Goal: Task Accomplishment & Management: Manage account settings

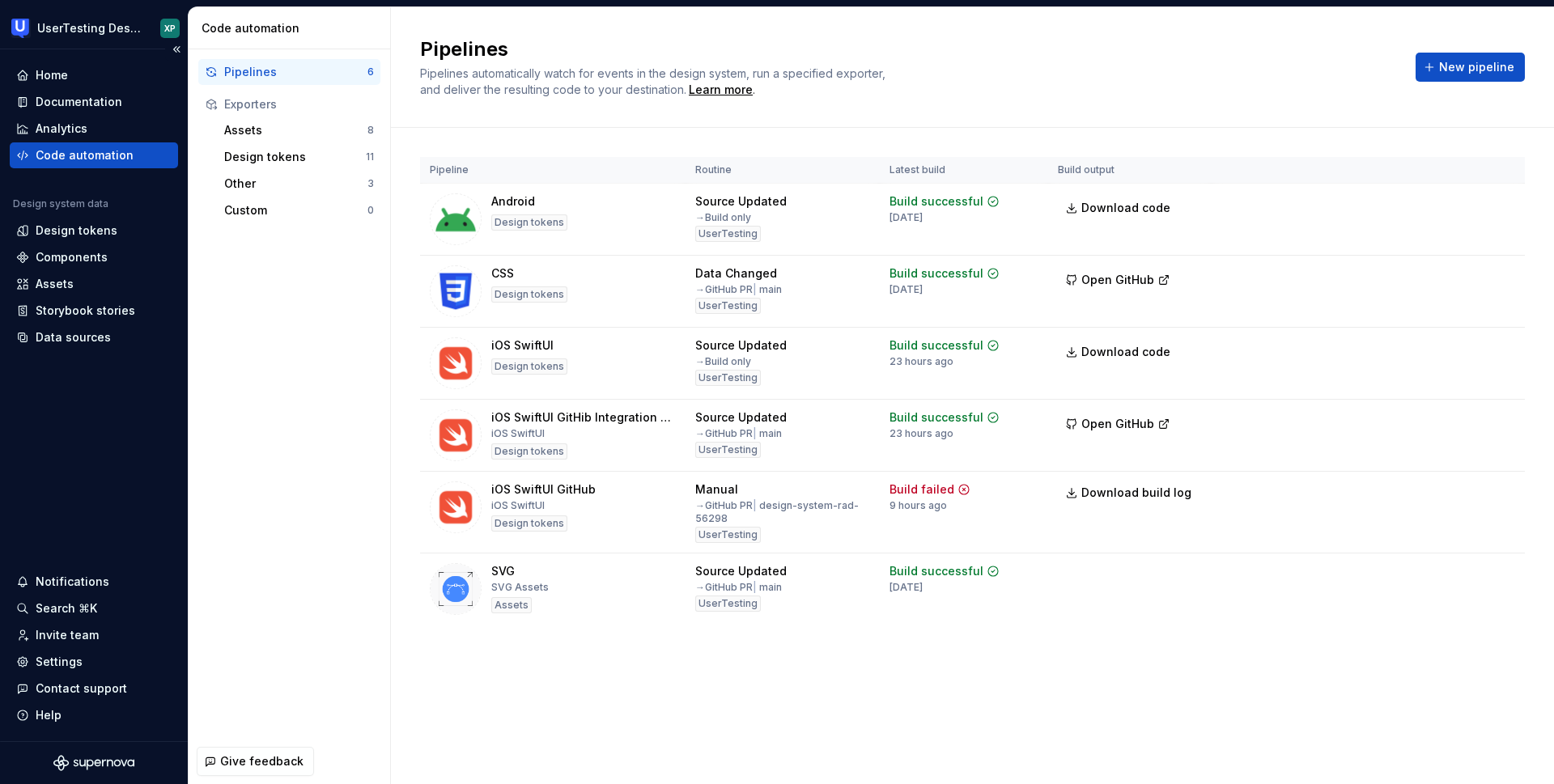
click at [89, 150] on div "Code automation" at bounding box center [84, 155] width 98 height 16
click at [645, 358] on div "iOS SwiftUI Design tokens" at bounding box center [552, 364] width 246 height 52
click at [1092, 494] on span "Download build log" at bounding box center [1136, 493] width 110 height 16
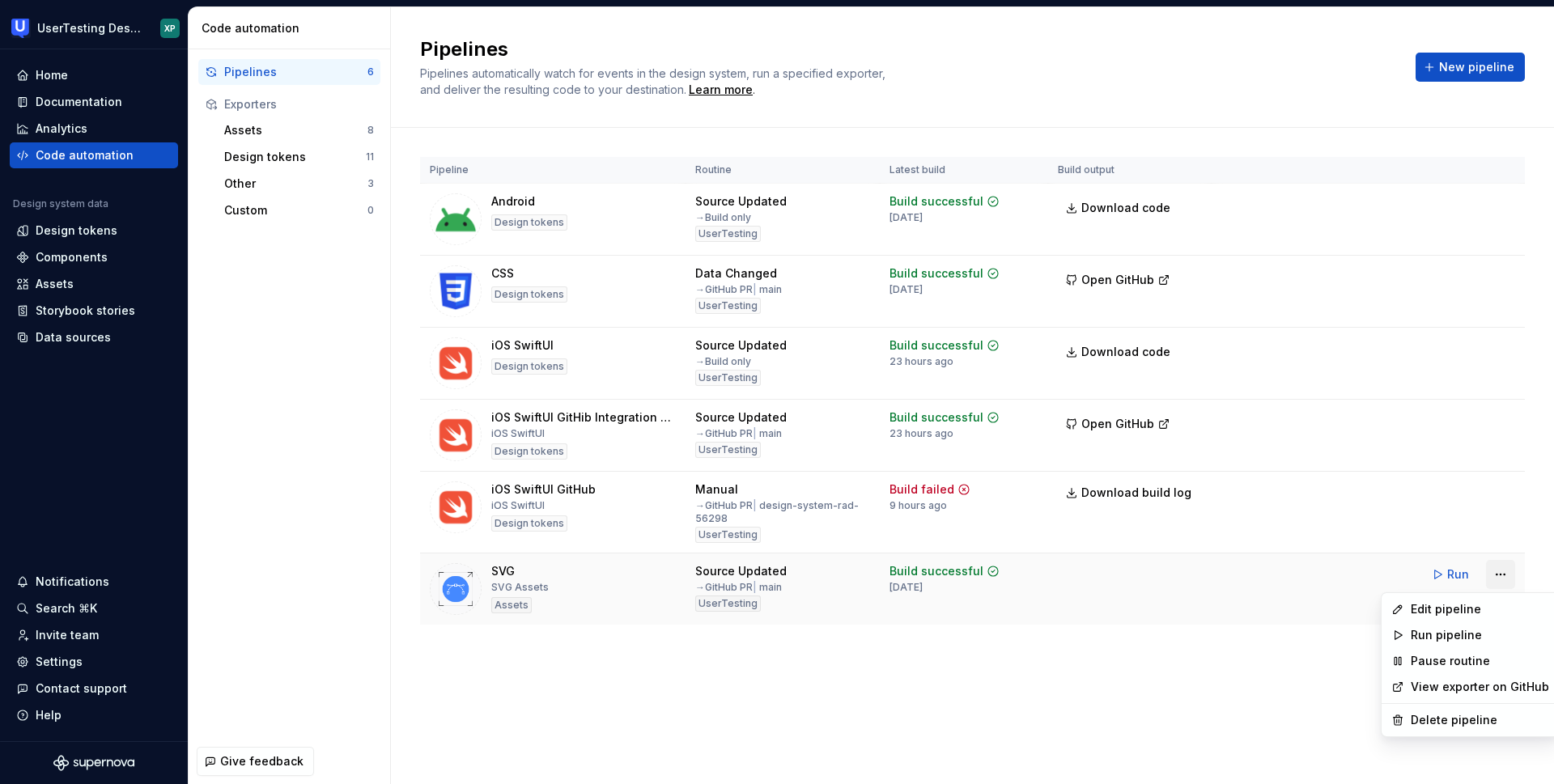
click at [1496, 572] on html "UserTesting Design System XP Home Documentation Analytics Code automation Desig…" at bounding box center [777, 392] width 1554 height 784
drag, startPoint x: 1182, startPoint y: 665, endPoint x: 1171, endPoint y: 666, distance: 11.0
click at [1182, 665] on html "UserTesting Design System XP Home Documentation Analytics Code automation Desig…" at bounding box center [777, 392] width 1554 height 784
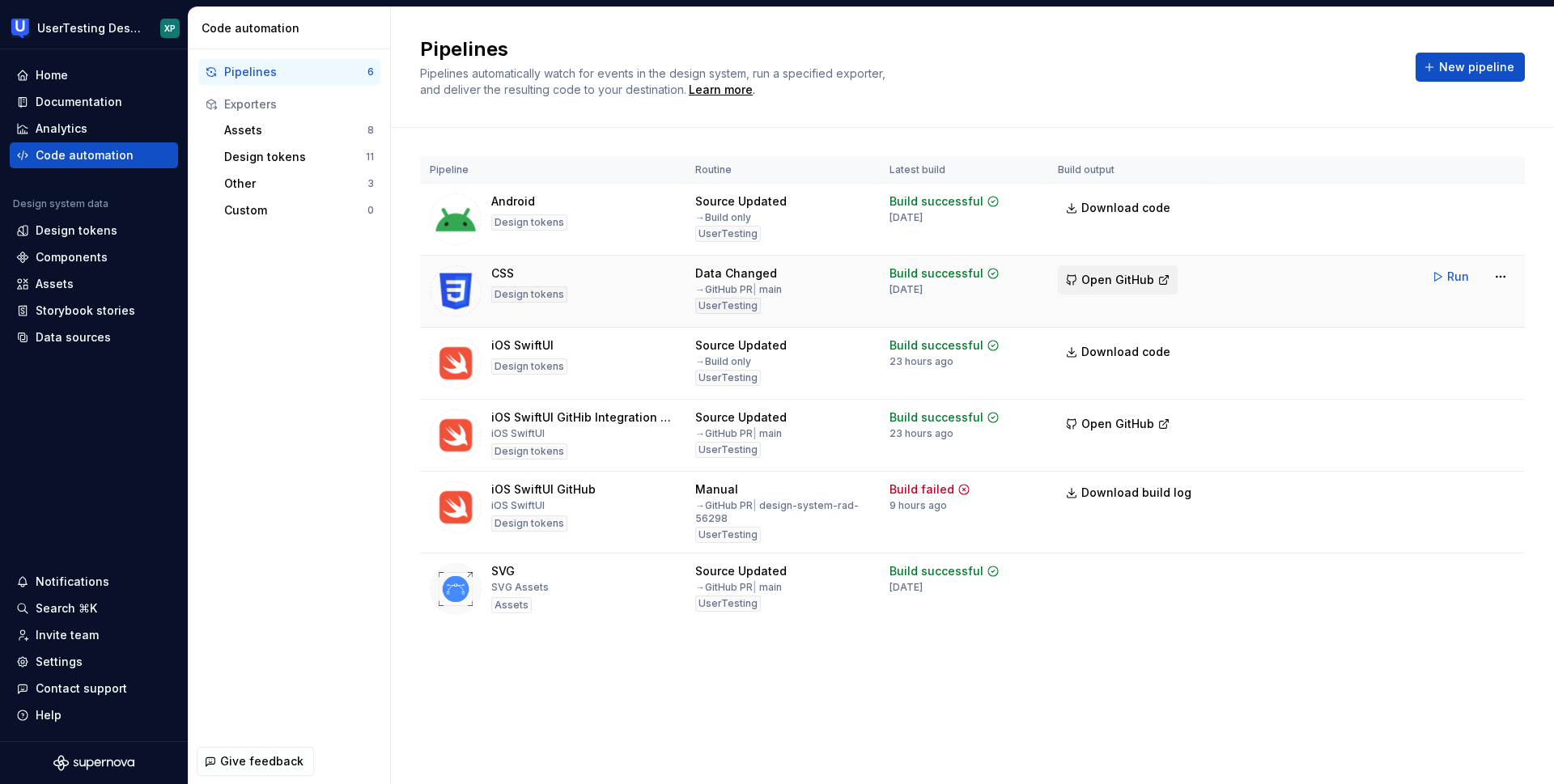
click at [1106, 275] on span "Open GitHub" at bounding box center [1117, 279] width 73 height 16
click at [79, 662] on div "Settings" at bounding box center [59, 662] width 47 height 16
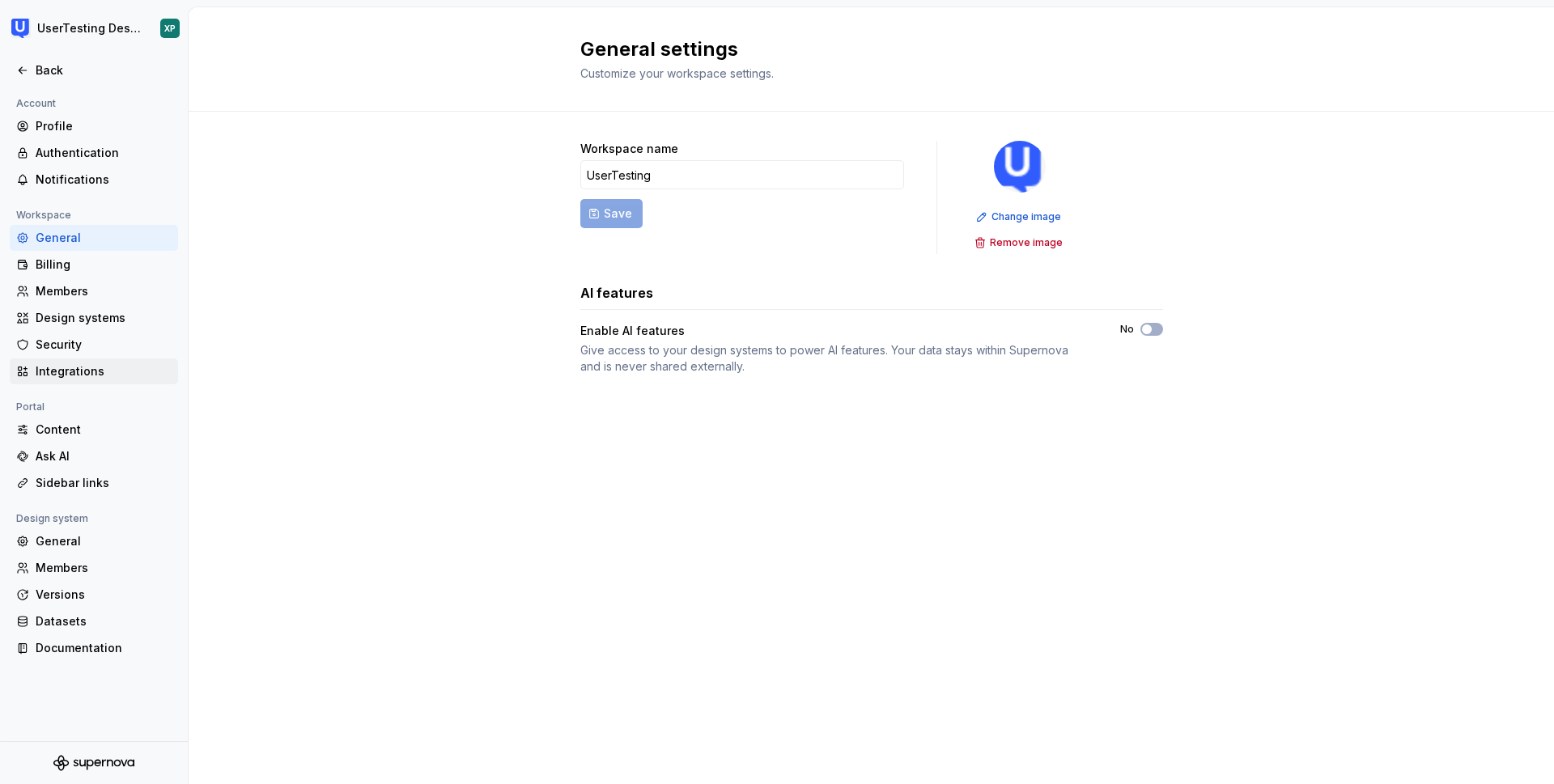
click at [64, 371] on div "Integrations" at bounding box center [103, 371] width 136 height 16
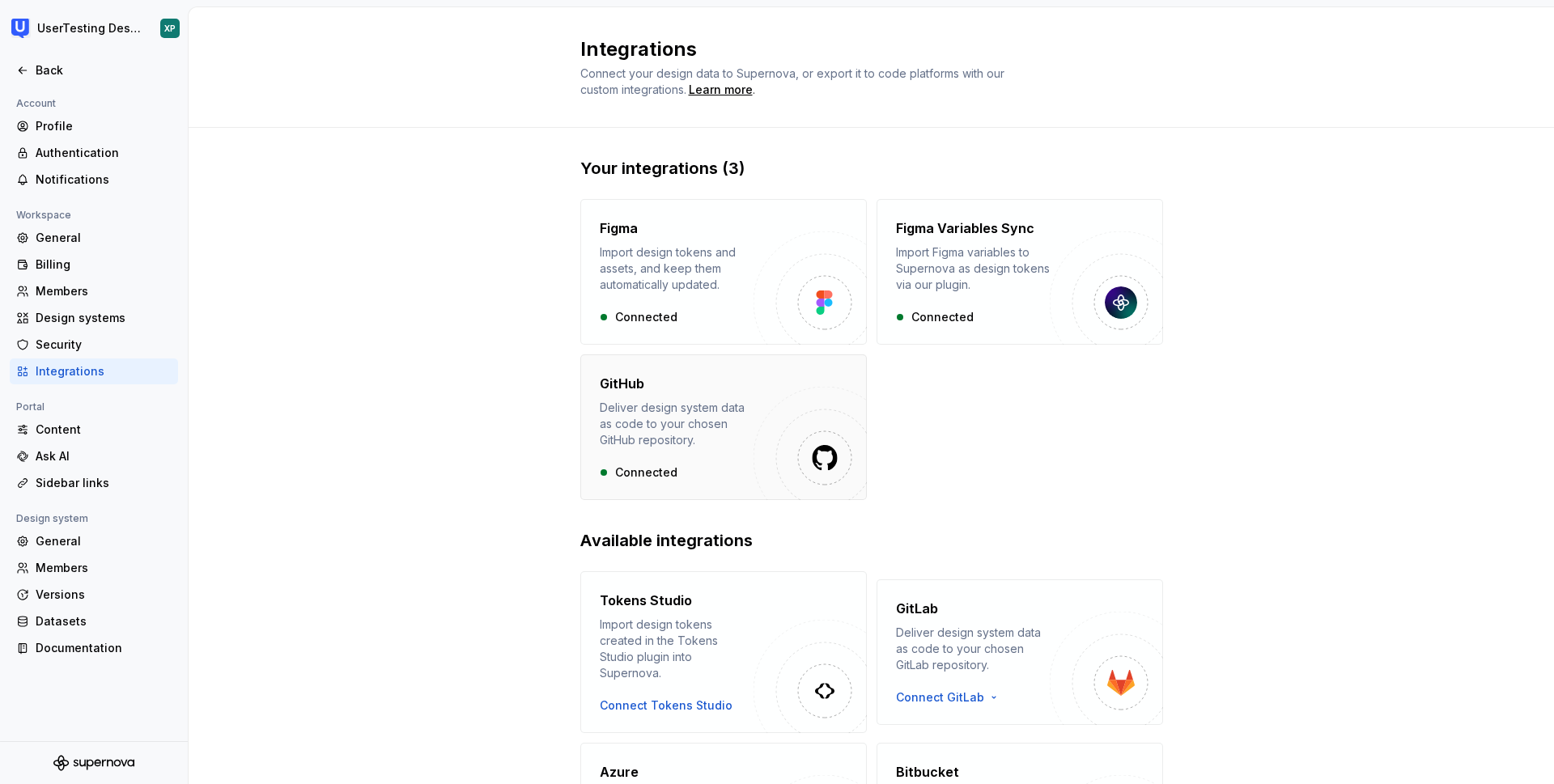
click at [642, 444] on div "Deliver design system data as code to your chosen GitHub repository." at bounding box center [677, 423] width 154 height 48
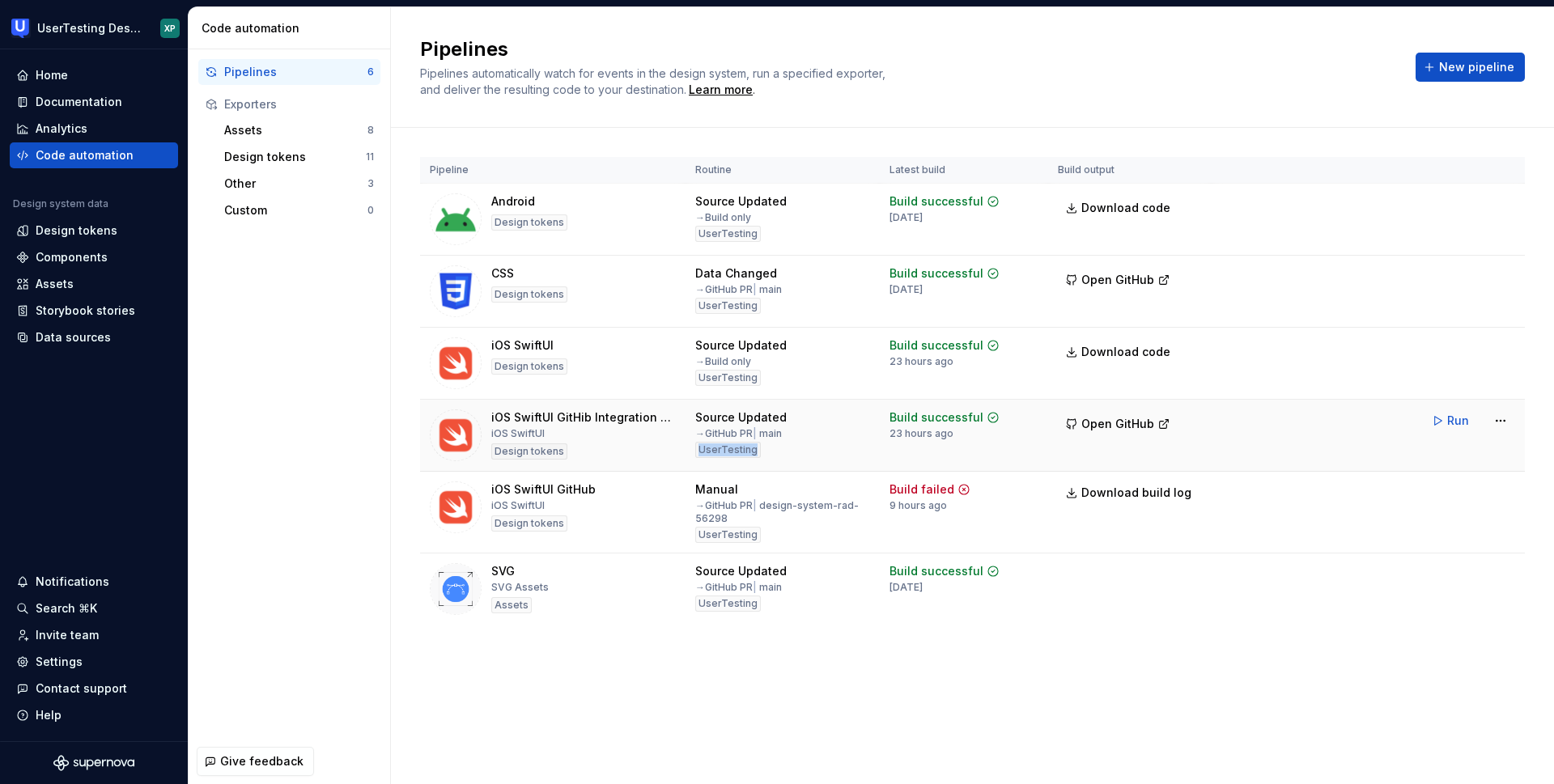
drag, startPoint x: 753, startPoint y: 451, endPoint x: 696, endPoint y: 453, distance: 57.0
click at [696, 453] on div "UserTesting" at bounding box center [727, 449] width 66 height 16
drag, startPoint x: 752, startPoint y: 233, endPoint x: 697, endPoint y: 233, distance: 55.0
click at [695, 233] on div "UserTesting" at bounding box center [727, 233] width 66 height 16
click at [742, 305] on div "UserTesting" at bounding box center [727, 306] width 66 height 16
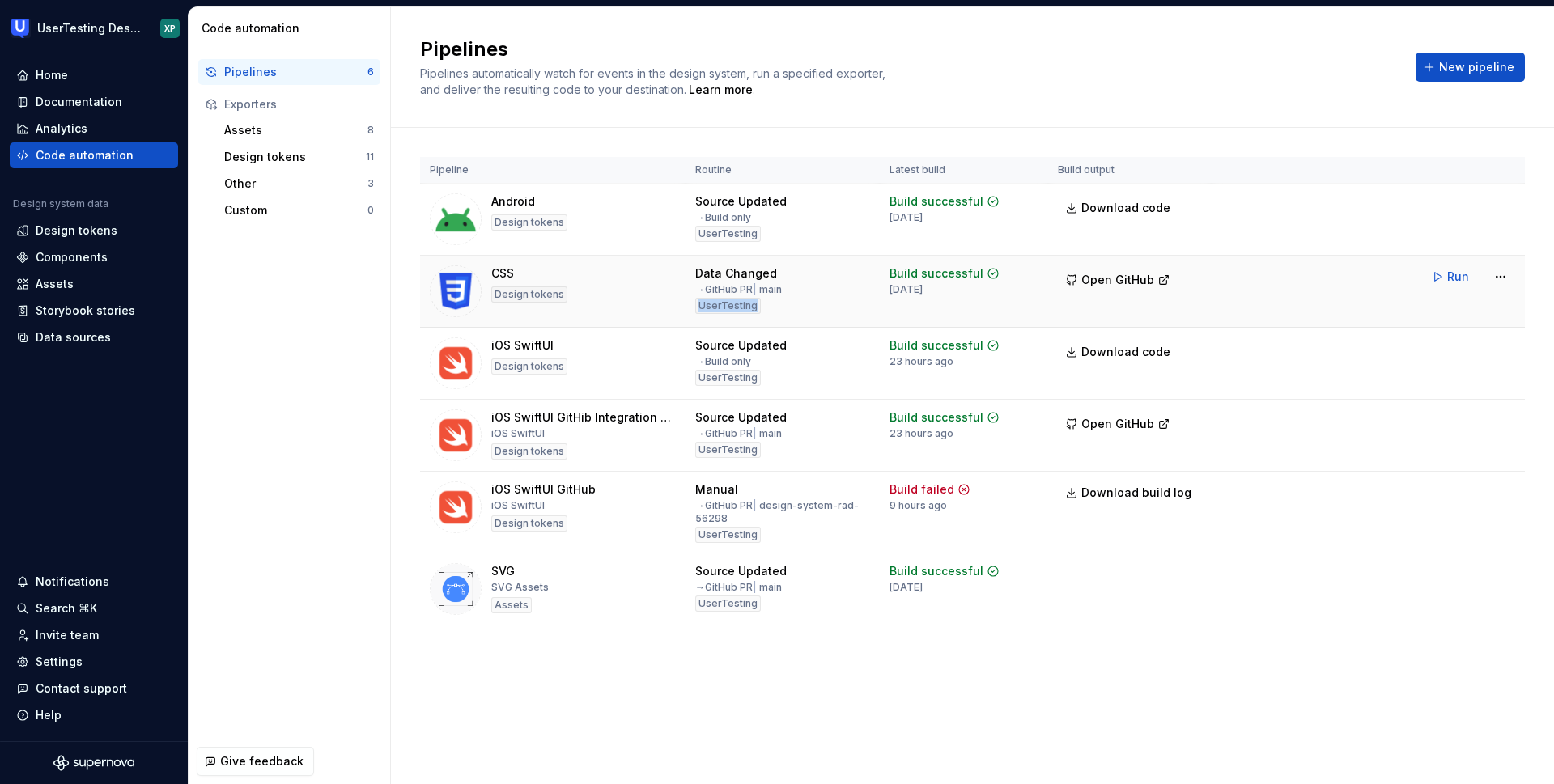
click at [743, 305] on div "UserTesting" at bounding box center [727, 306] width 66 height 16
click at [727, 305] on div "UserTesting" at bounding box center [727, 306] width 66 height 16
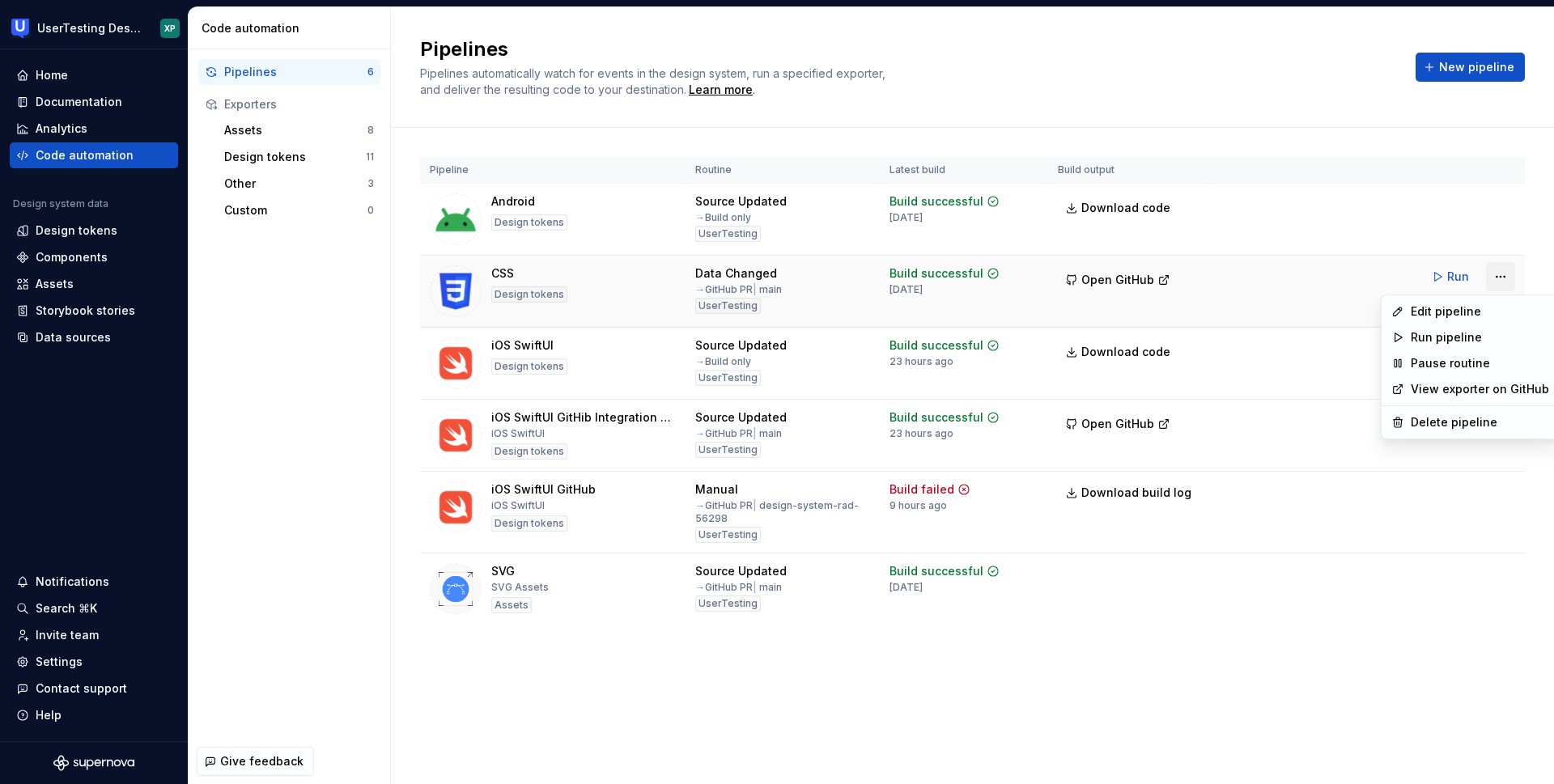
click at [1497, 277] on html "UserTesting Design System XP Home Documentation Analytics Code automation Desig…" at bounding box center [777, 392] width 1554 height 784
click at [1447, 312] on div "Edit pipeline" at bounding box center [1480, 311] width 139 height 16
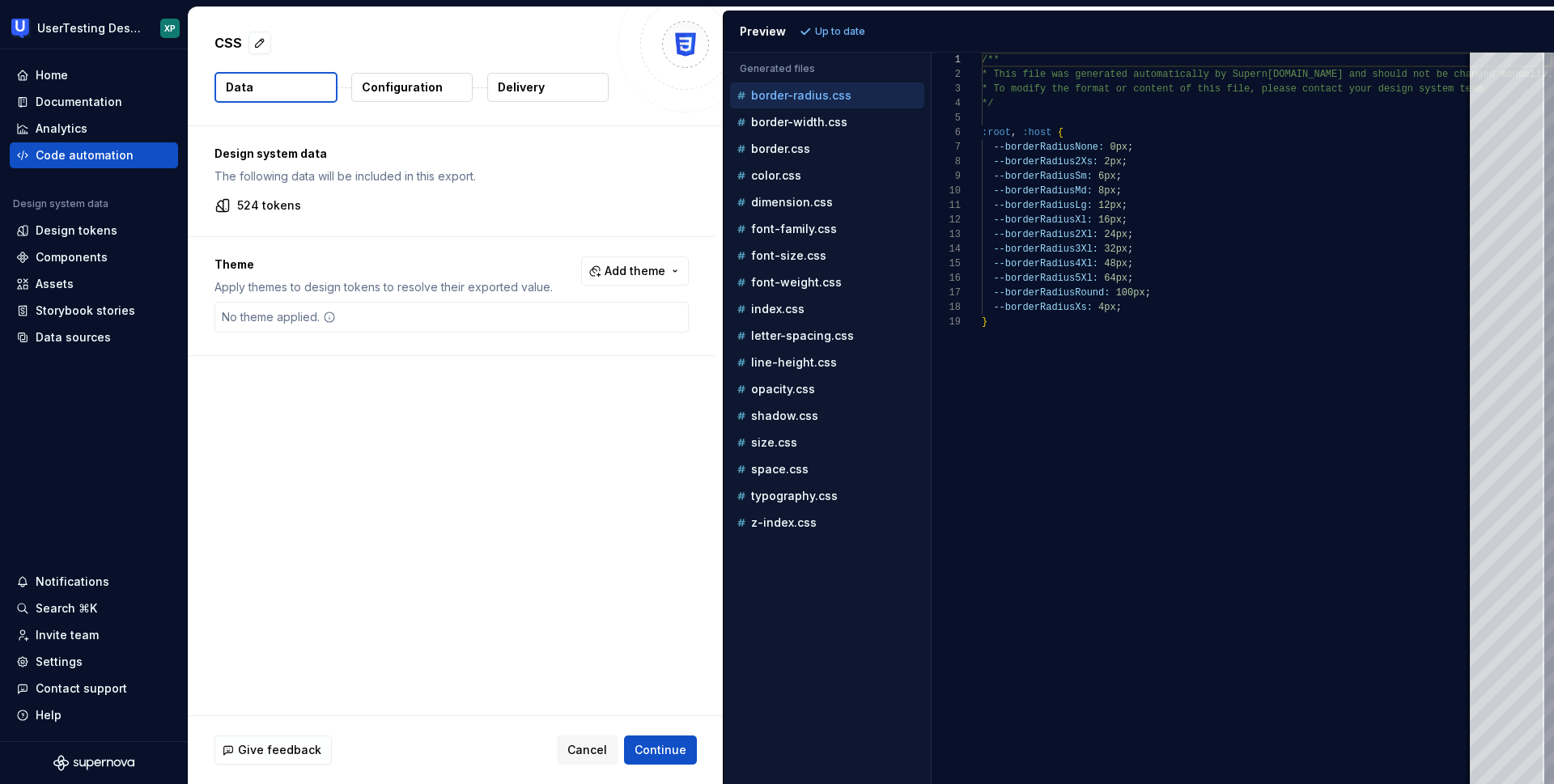
click at [399, 90] on p "Configuration" at bounding box center [402, 87] width 81 height 16
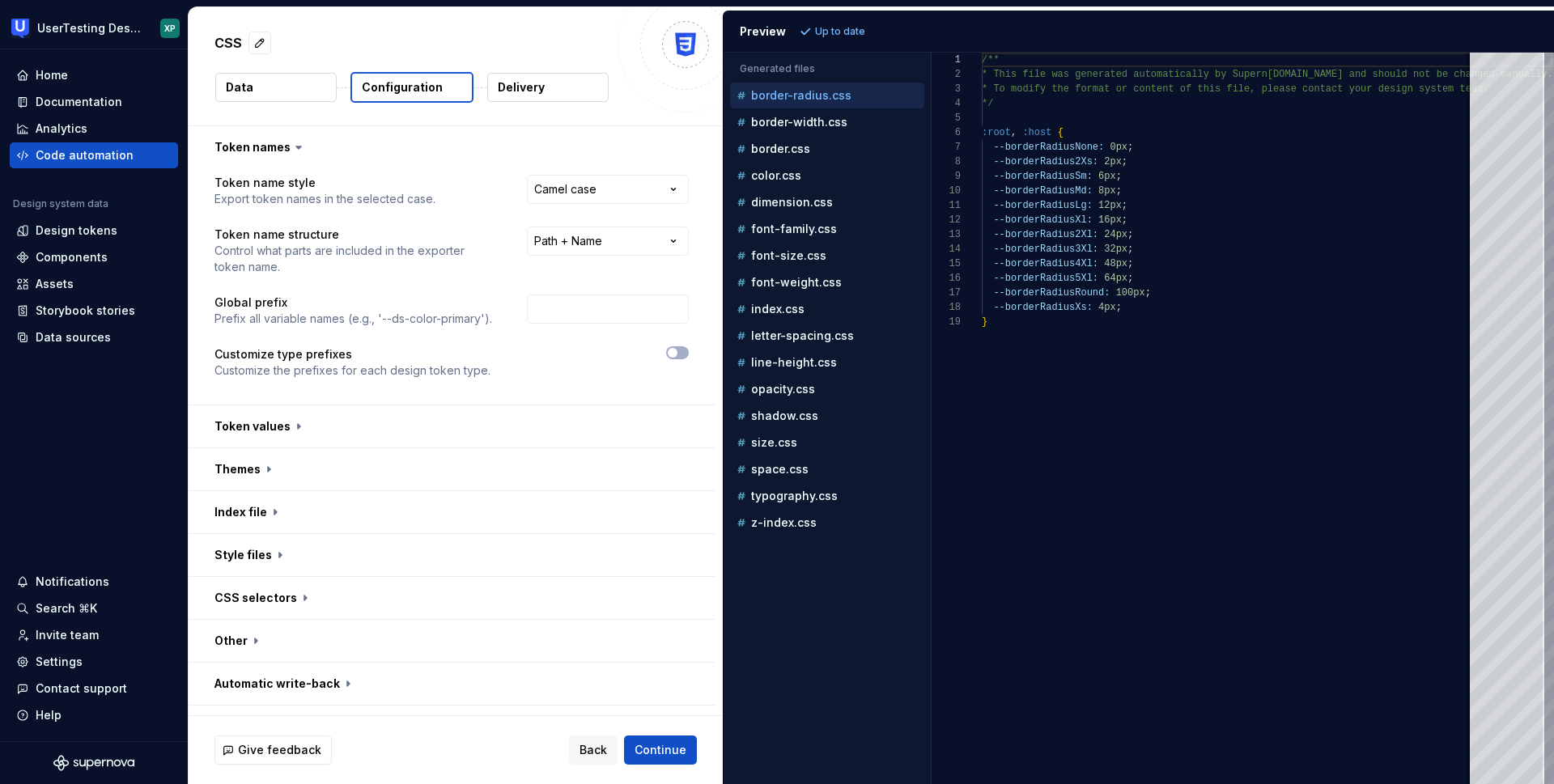
click at [532, 90] on p "Delivery" at bounding box center [520, 87] width 47 height 16
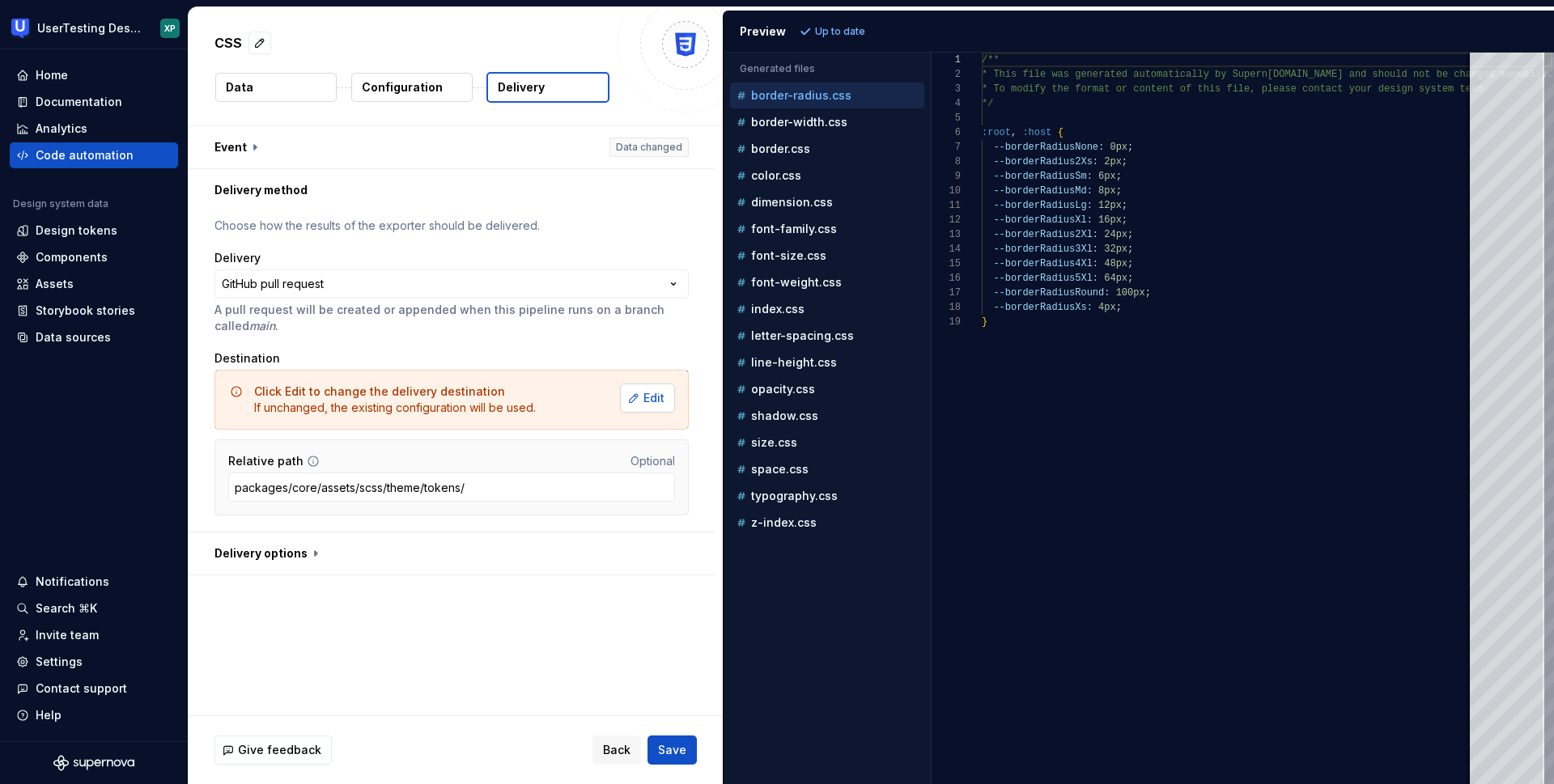
click at [645, 398] on button "Edit" at bounding box center [647, 398] width 55 height 29
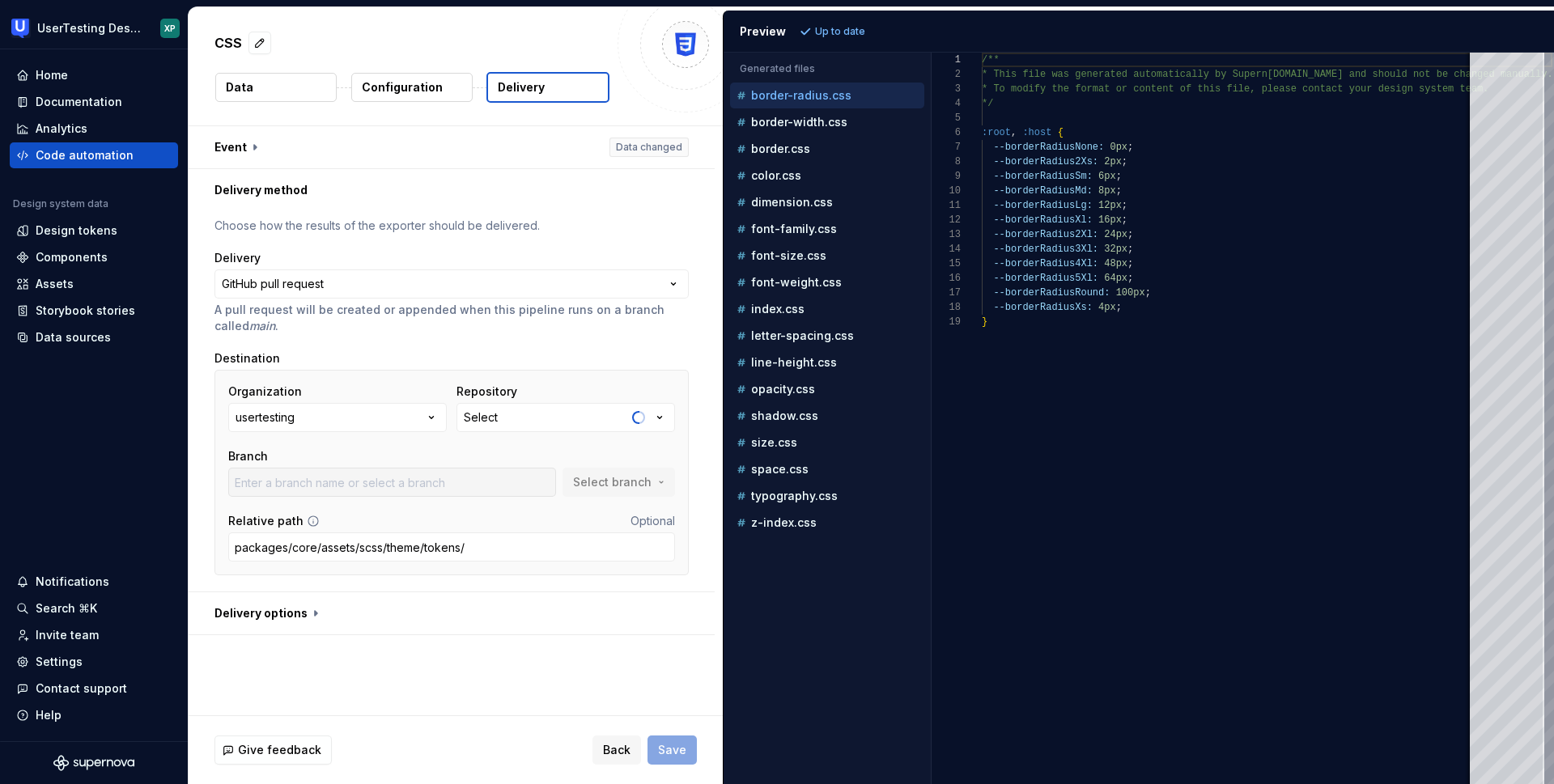
click at [420, 81] on p "Configuration" at bounding box center [402, 87] width 81 height 16
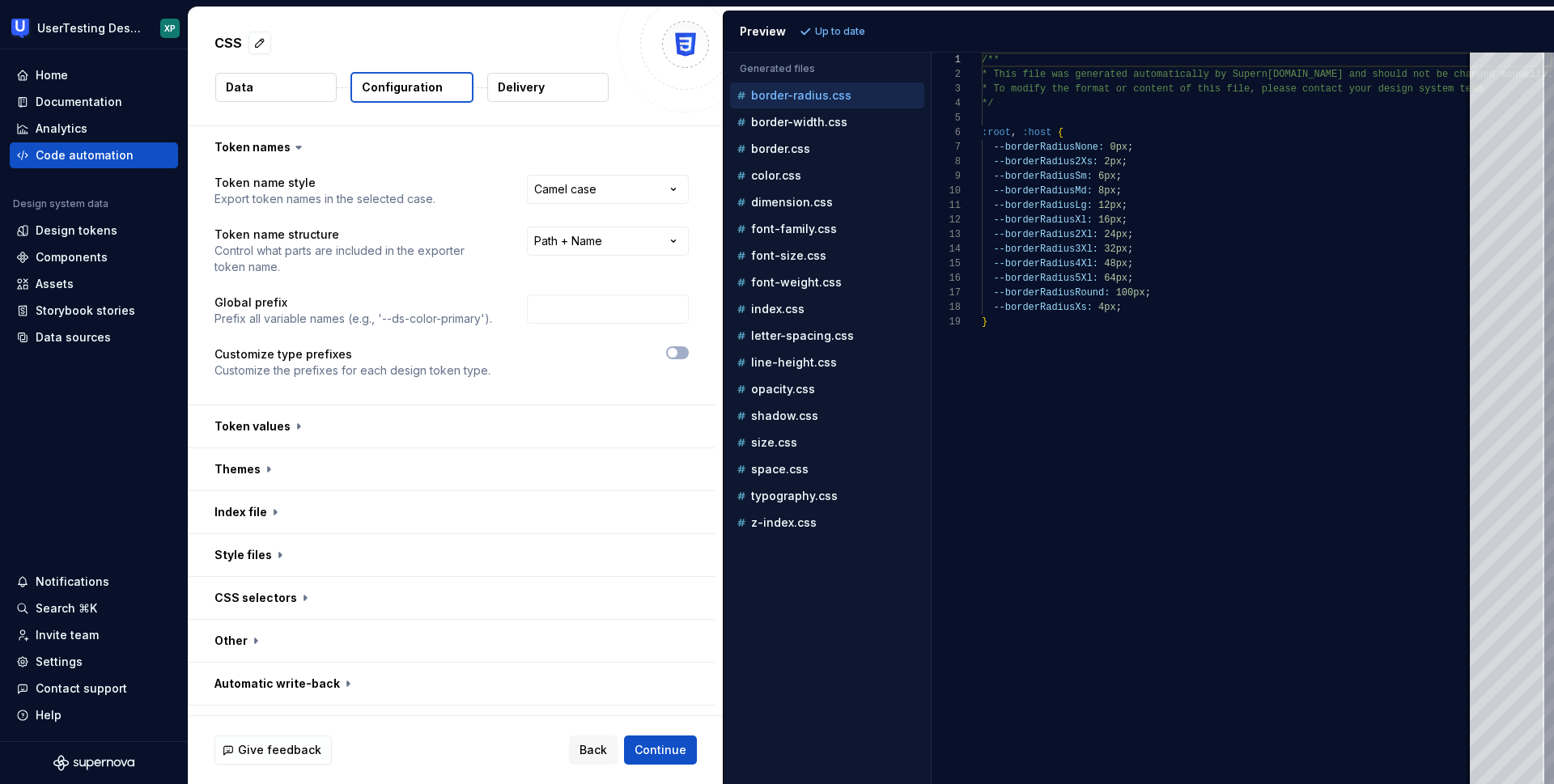
click at [525, 86] on p "Delivery" at bounding box center [520, 87] width 47 height 16
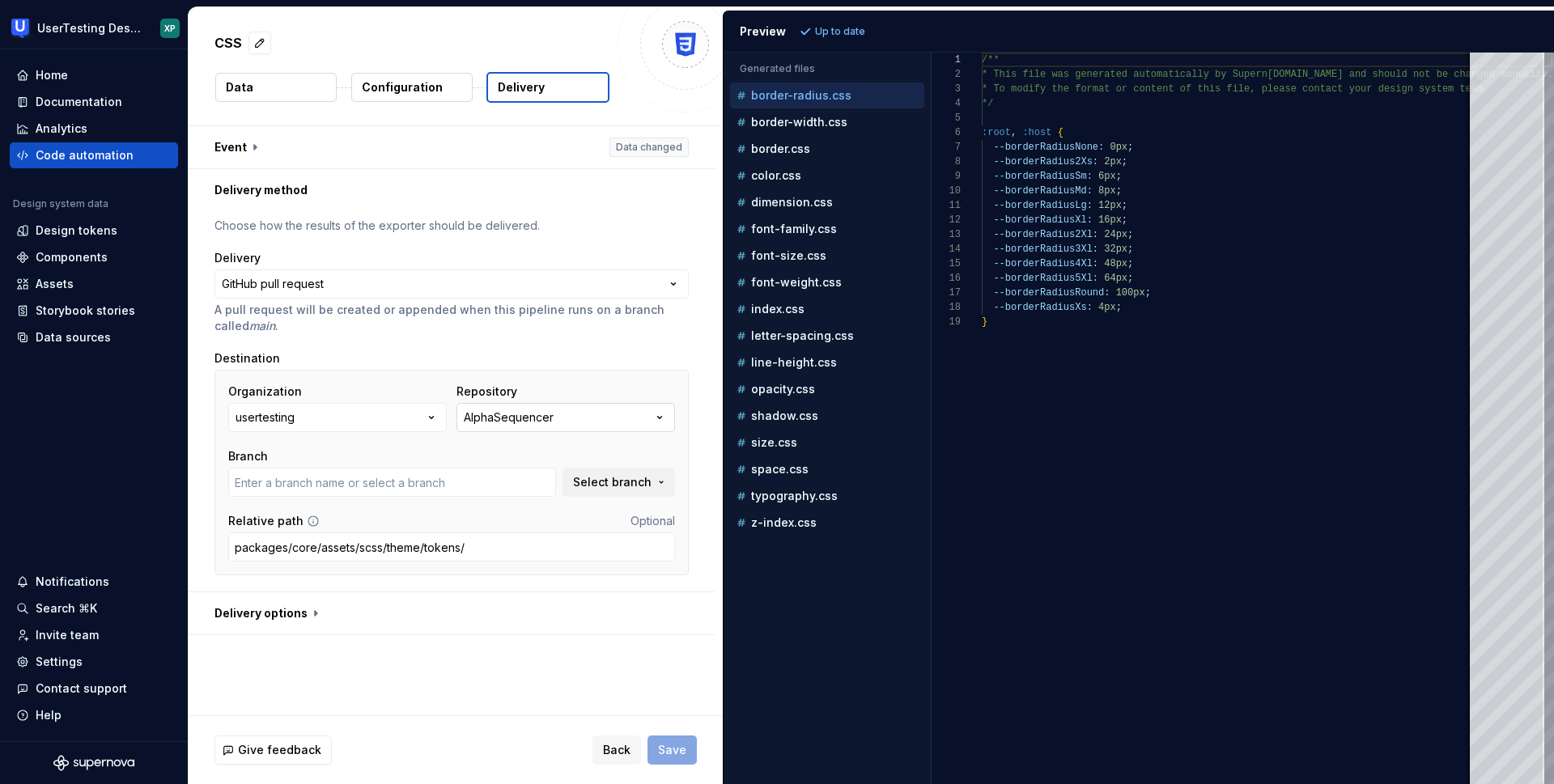
type input "master"
click at [662, 418] on icon "button" at bounding box center [660, 418] width 4 height 3
click at [611, 754] on span "Back" at bounding box center [616, 750] width 28 height 16
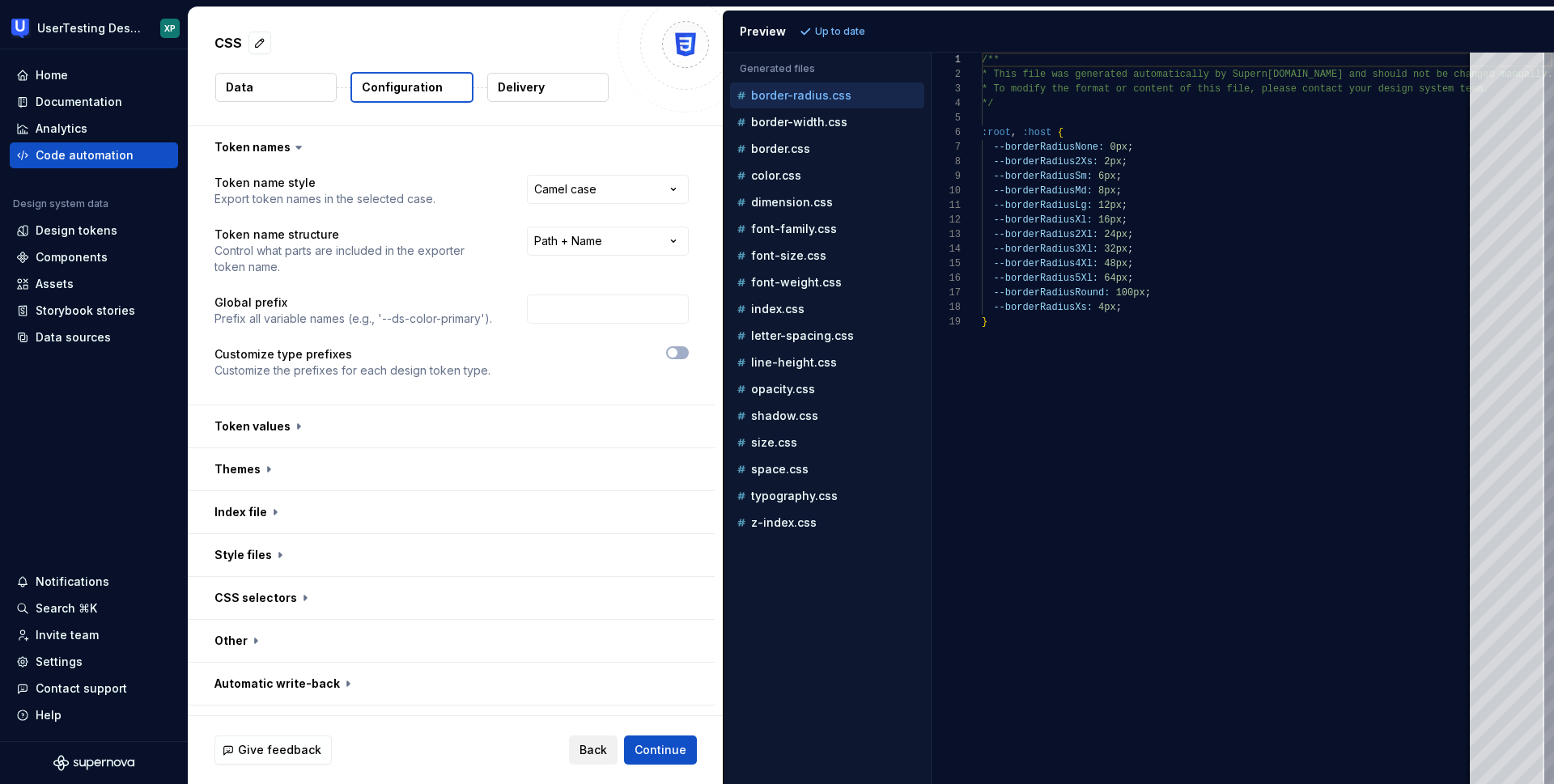
click at [611, 753] on button "Back" at bounding box center [592, 750] width 48 height 29
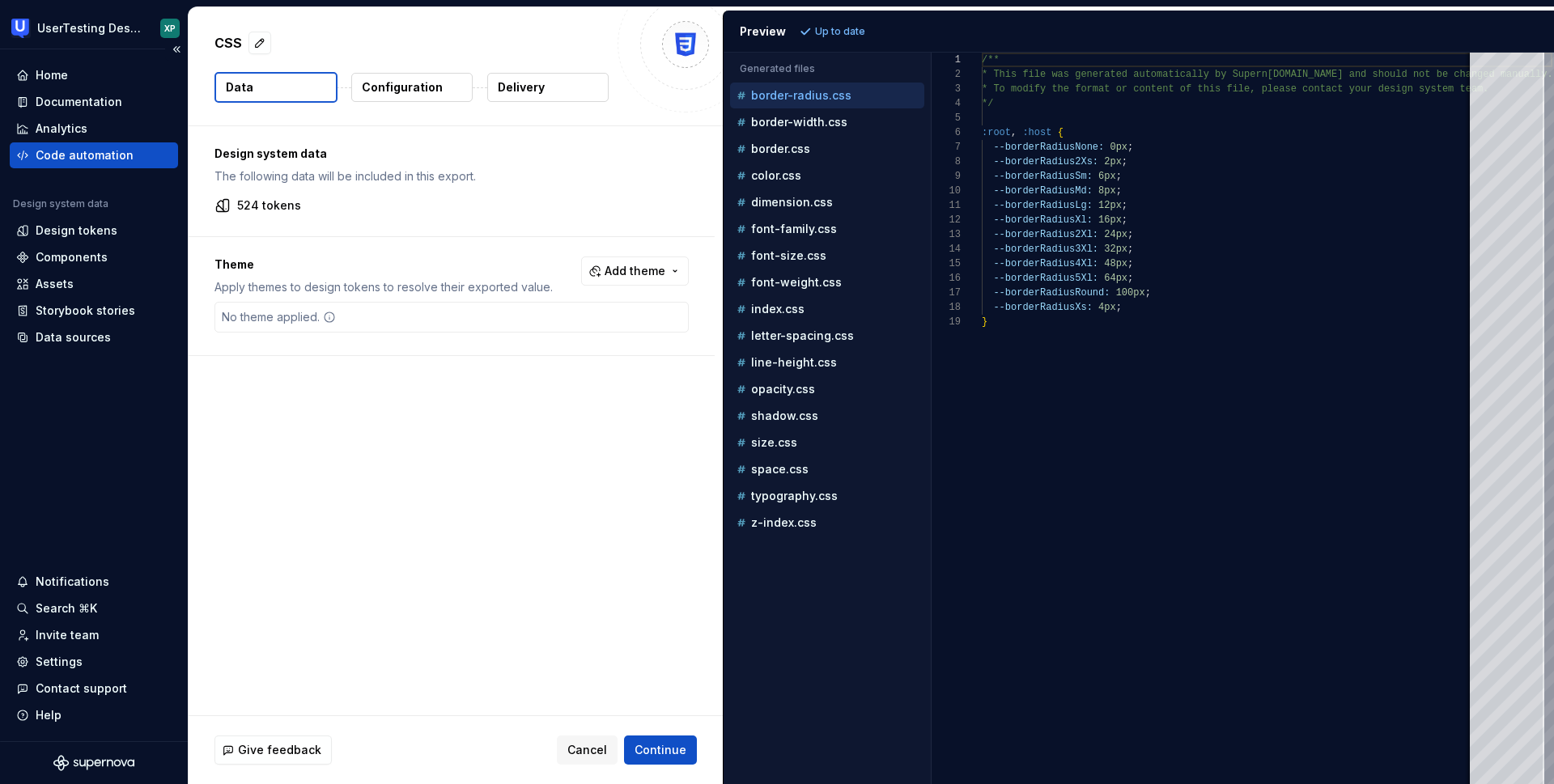
click at [87, 159] on div "Code automation" at bounding box center [84, 155] width 98 height 16
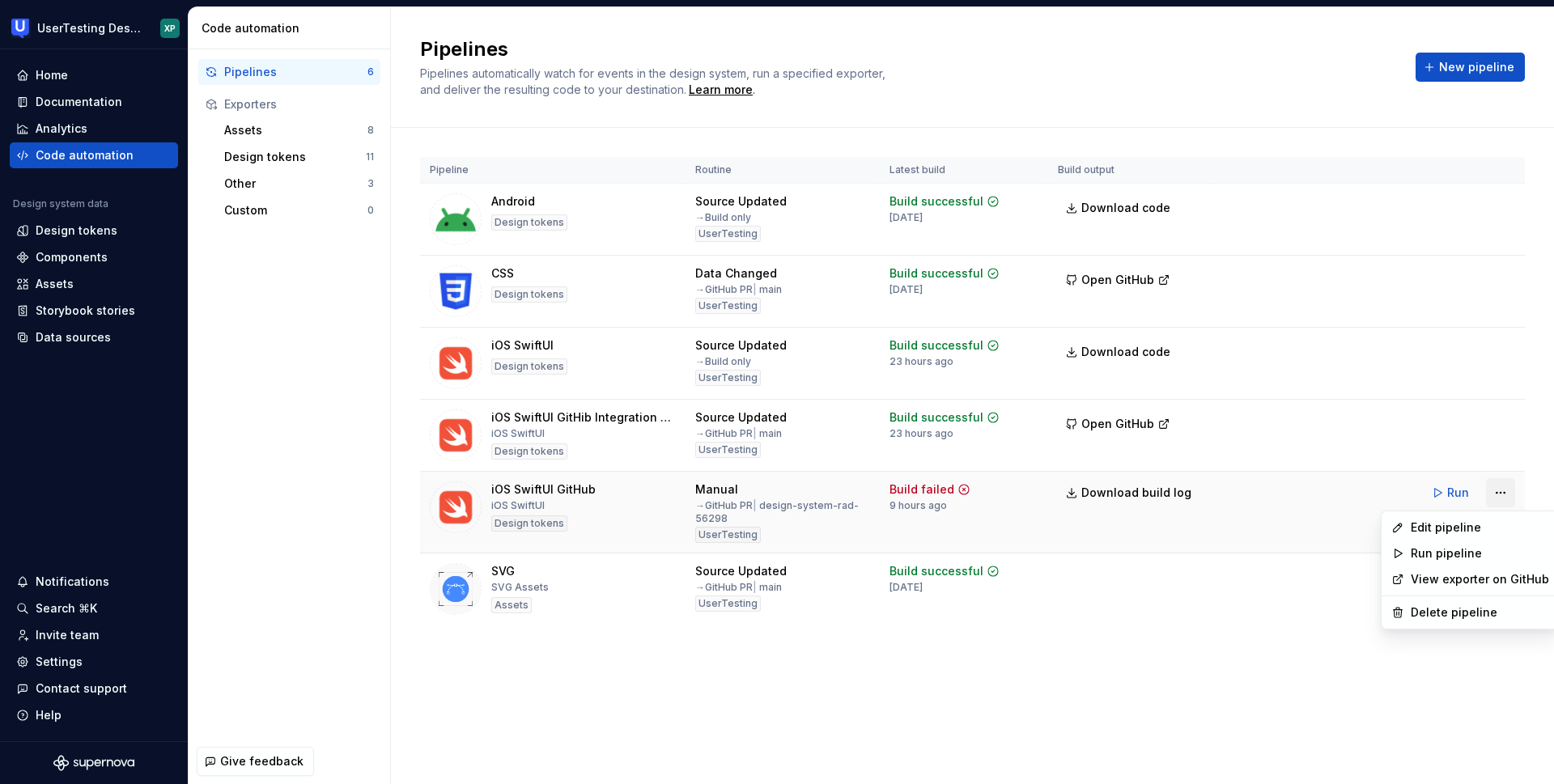
click at [1498, 491] on html "UserTesting Design System XP Home Documentation Analytics Code automation Desig…" at bounding box center [777, 392] width 1554 height 784
click at [1425, 531] on div "Edit pipeline" at bounding box center [1480, 527] width 139 height 16
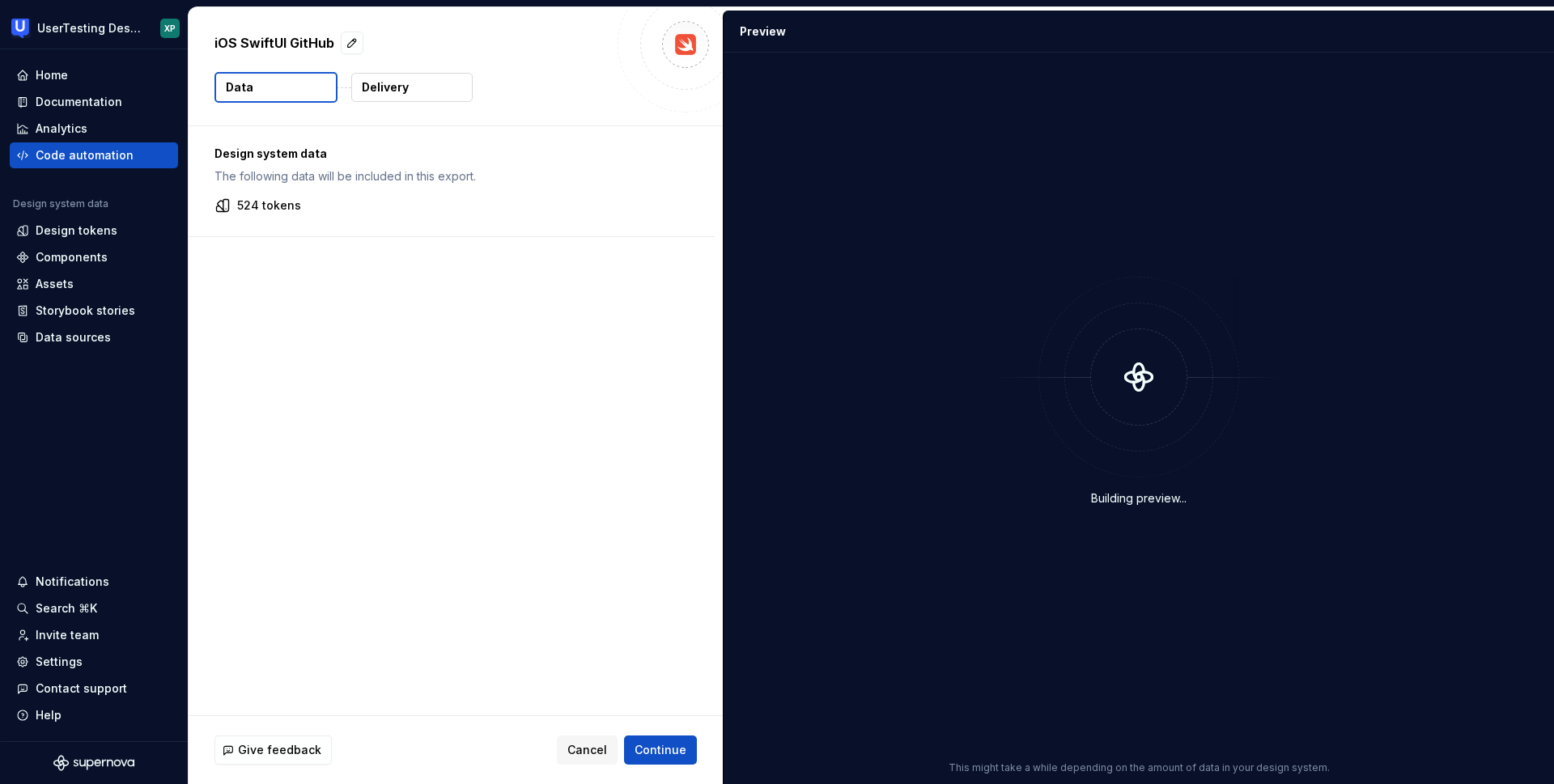
click at [385, 88] on p "Delivery" at bounding box center [384, 87] width 47 height 16
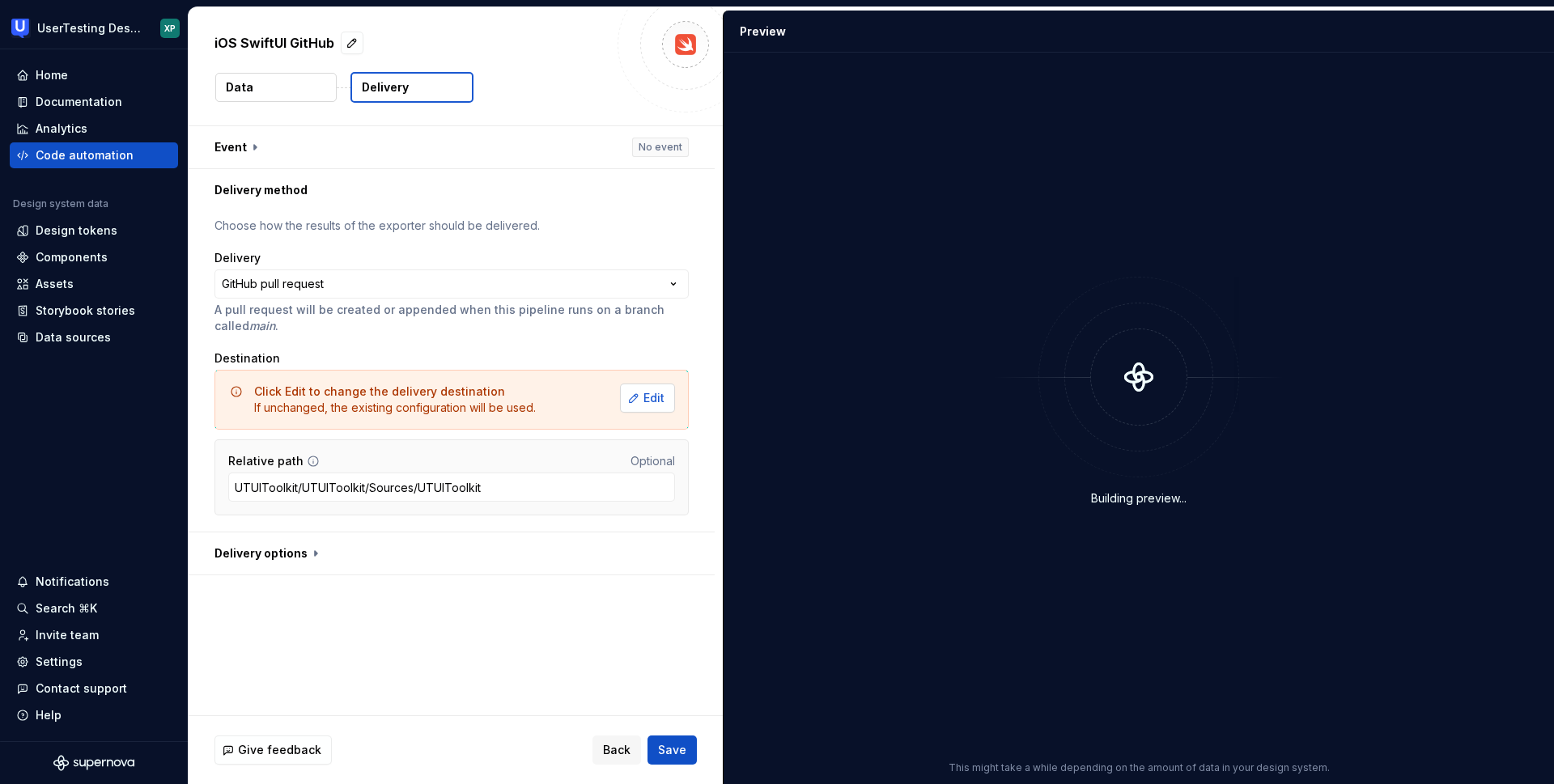
click at [652, 398] on span "Edit" at bounding box center [654, 398] width 21 height 16
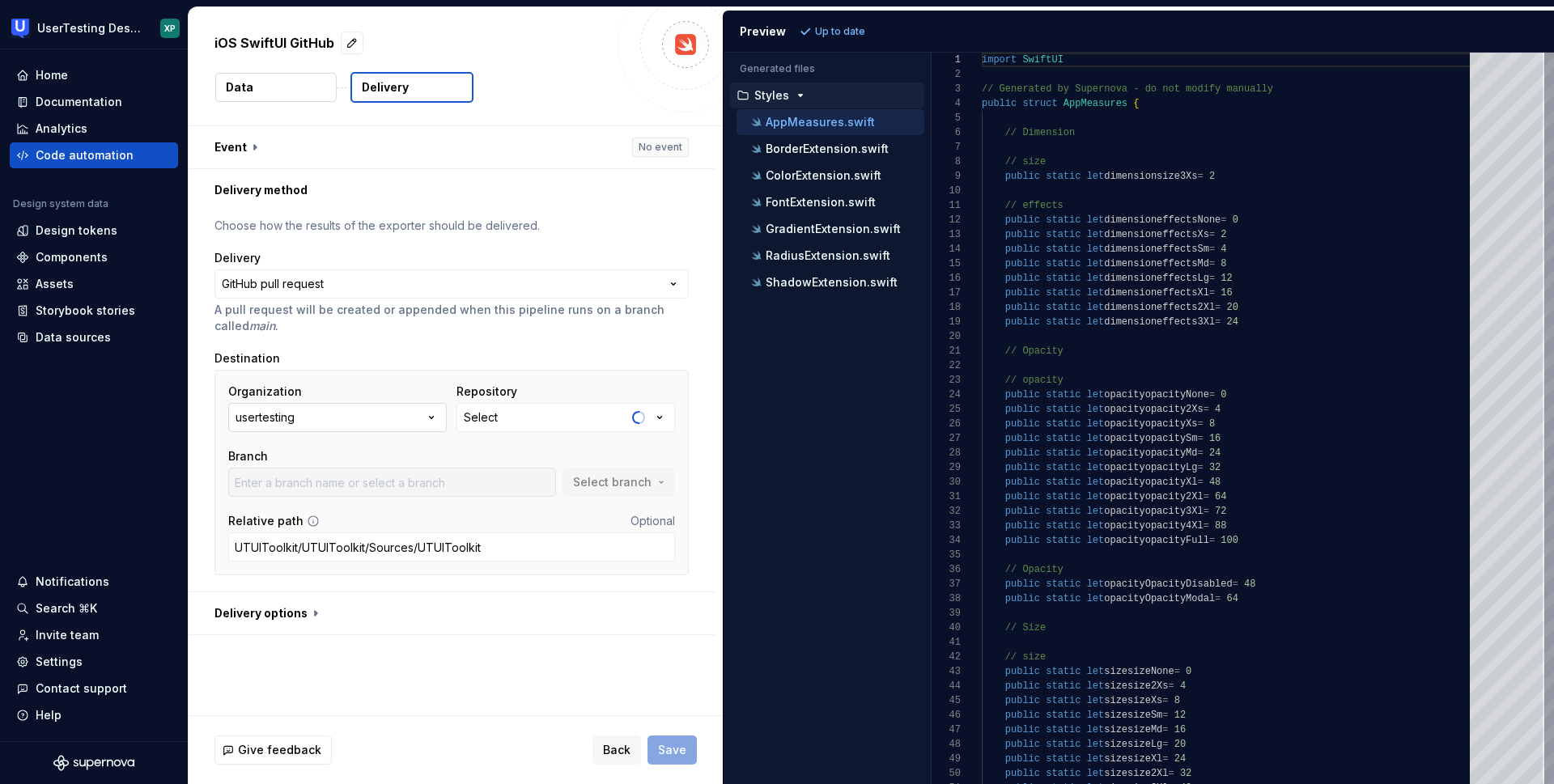
click at [427, 417] on icon "button" at bounding box center [431, 417] width 16 height 16
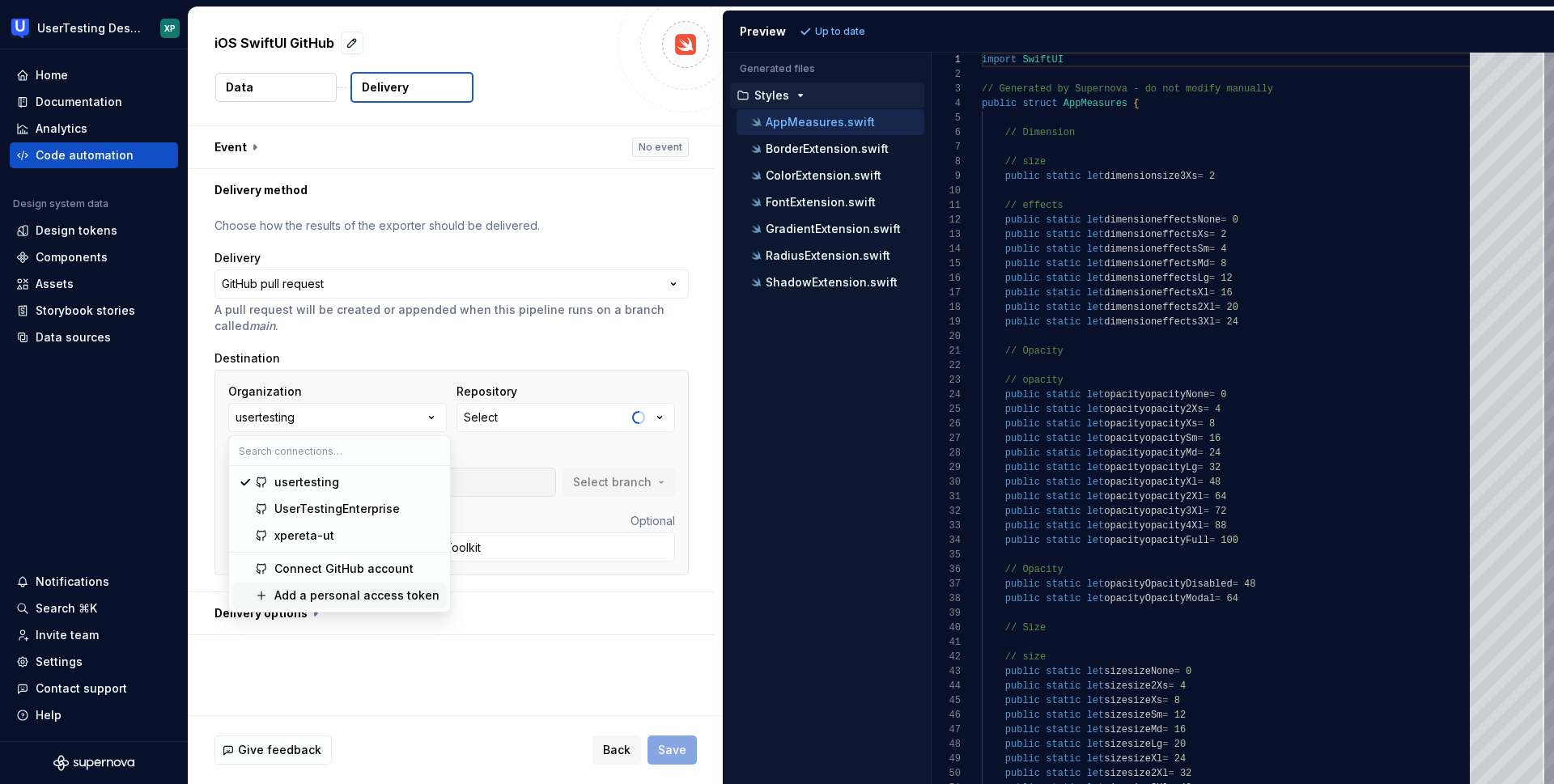
click at [310, 595] on div "Add a personal access token" at bounding box center [357, 595] width 165 height 16
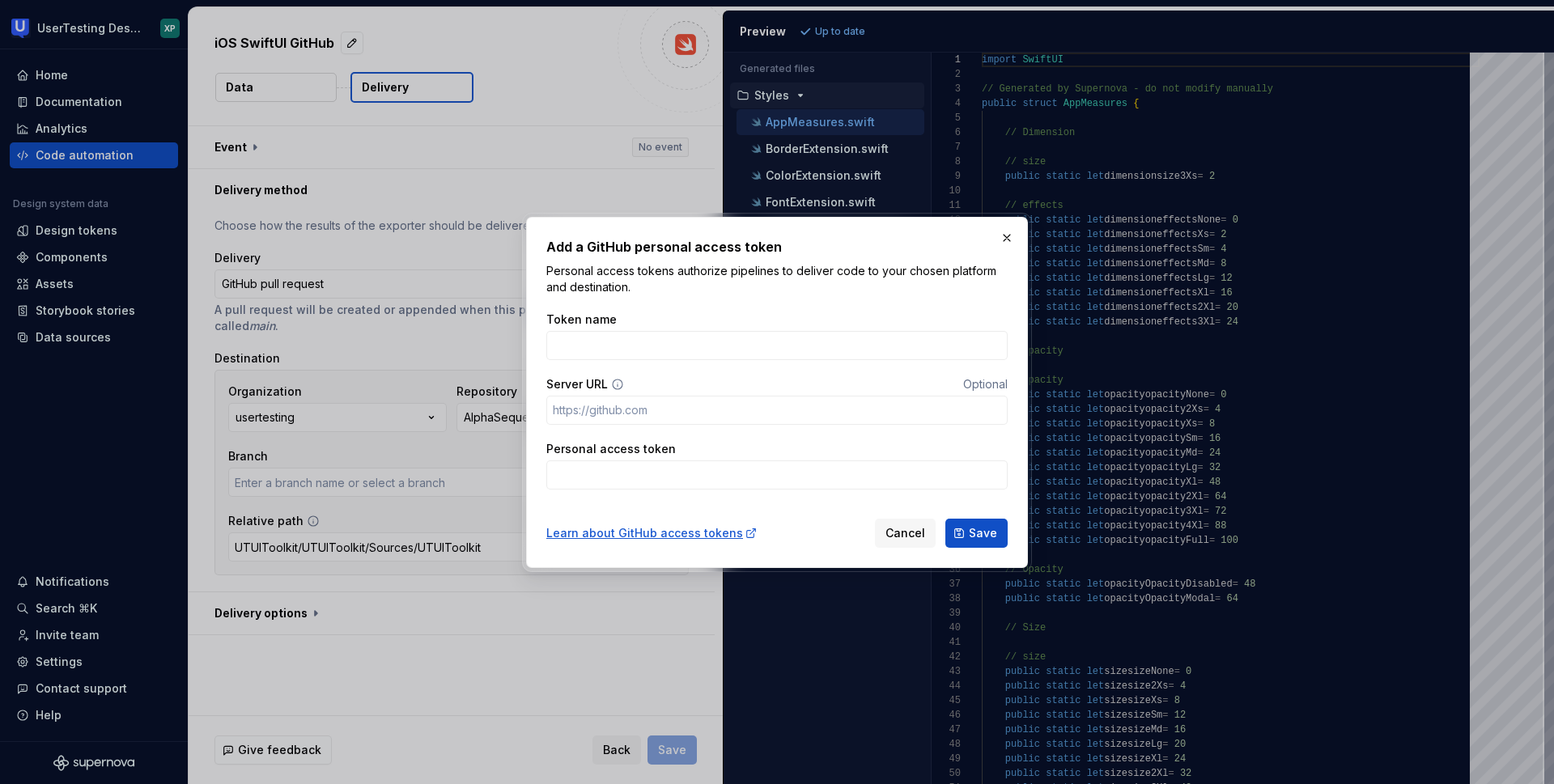
type input "master"
type input "A"
type input "xpereta token"
click at [606, 473] on input "Personal access token" at bounding box center [777, 475] width 461 height 29
paste input "github_pat_11BV3KW7A02j7JhhKcBjRl_OevZGJ5u9yGEms7YWCnawVKdYUwfVOGOpdpFv8AvXpHSA…"
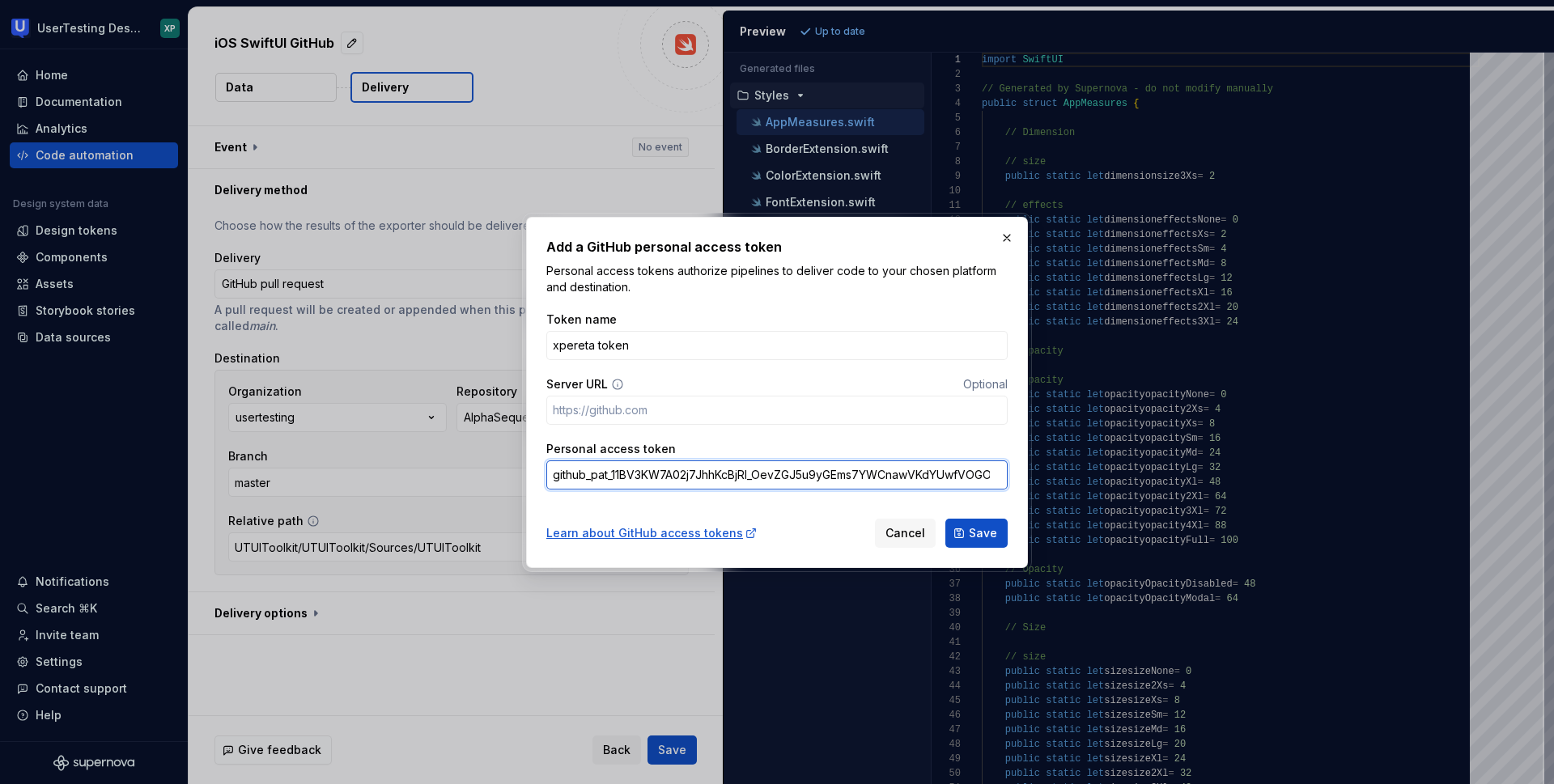
scroll to position [0, 202]
type input "github_pat_11BV3KW7A02j7JhhKcBjRl_OevZGJ5u9yGEms7YWCnawVKdYUwfVOGOpdpFv8AvXpHSA…"
click at [897, 536] on span "Cancel" at bounding box center [906, 532] width 40 height 16
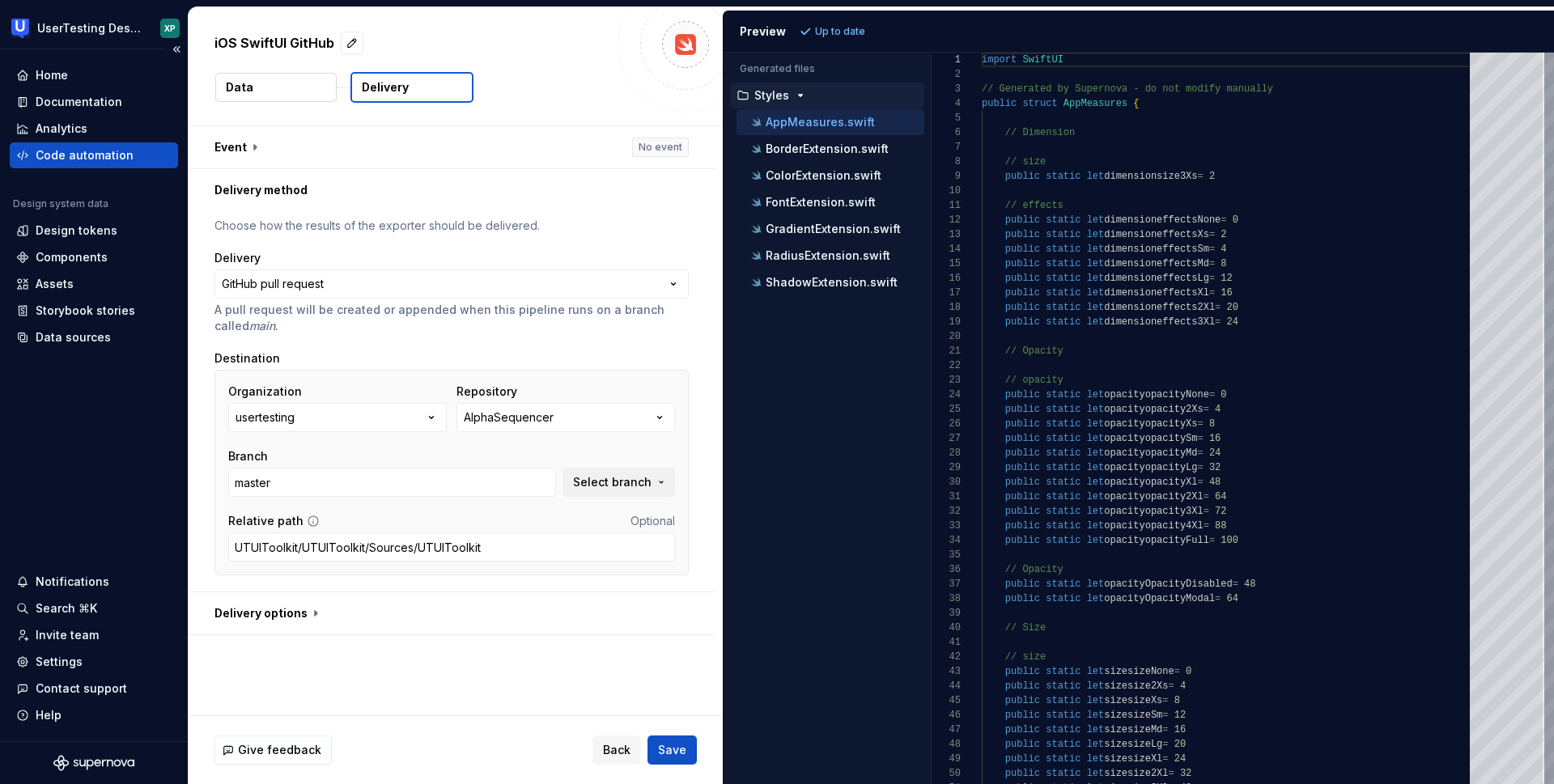
click at [122, 145] on div "Code automation" at bounding box center [93, 155] width 168 height 26
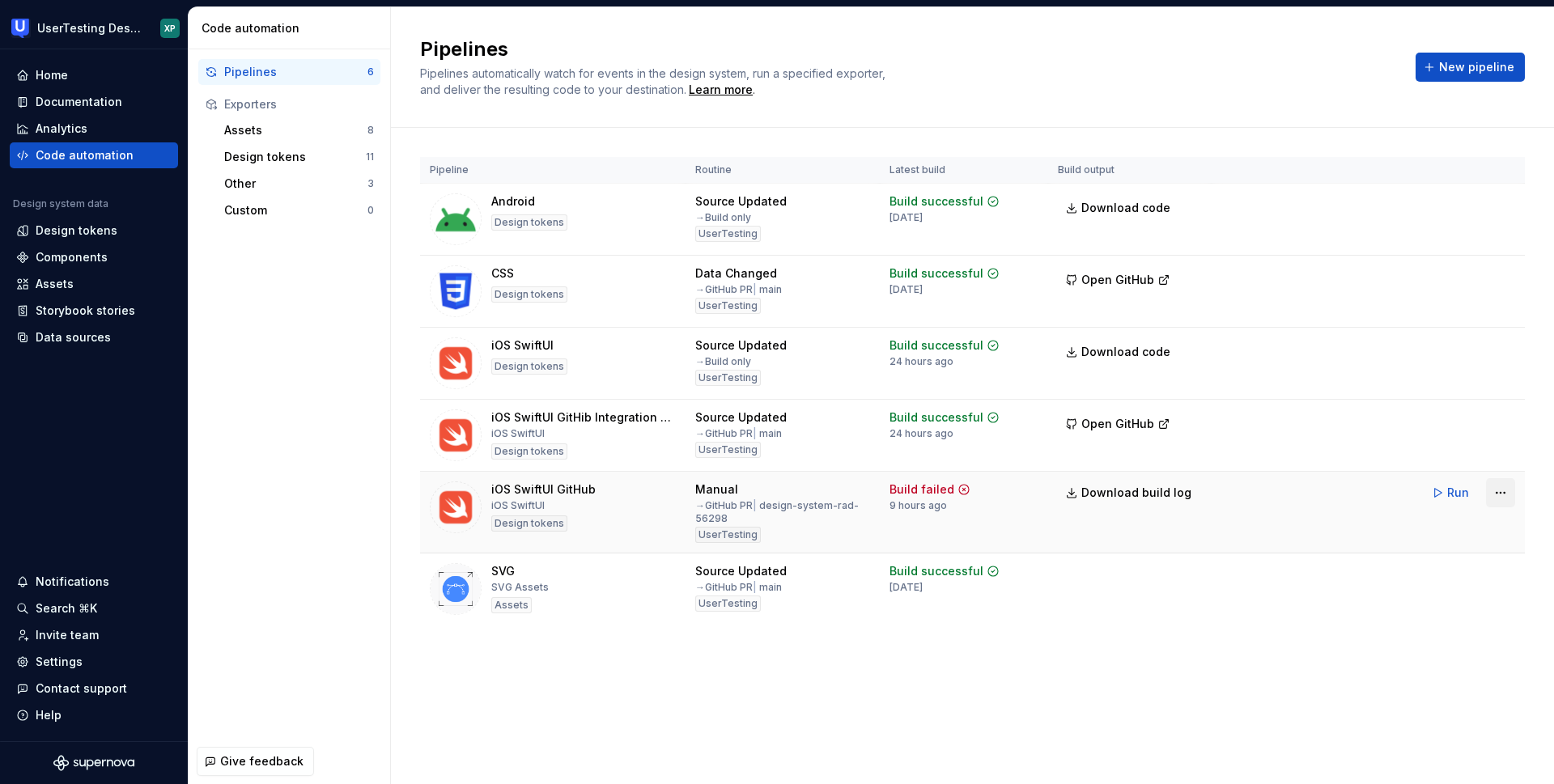
click at [1508, 493] on html "UserTesting Design System XP Home Documentation Analytics Code automation Desig…" at bounding box center [777, 392] width 1554 height 784
click at [1457, 524] on div "Edit pipeline" at bounding box center [1480, 527] width 139 height 16
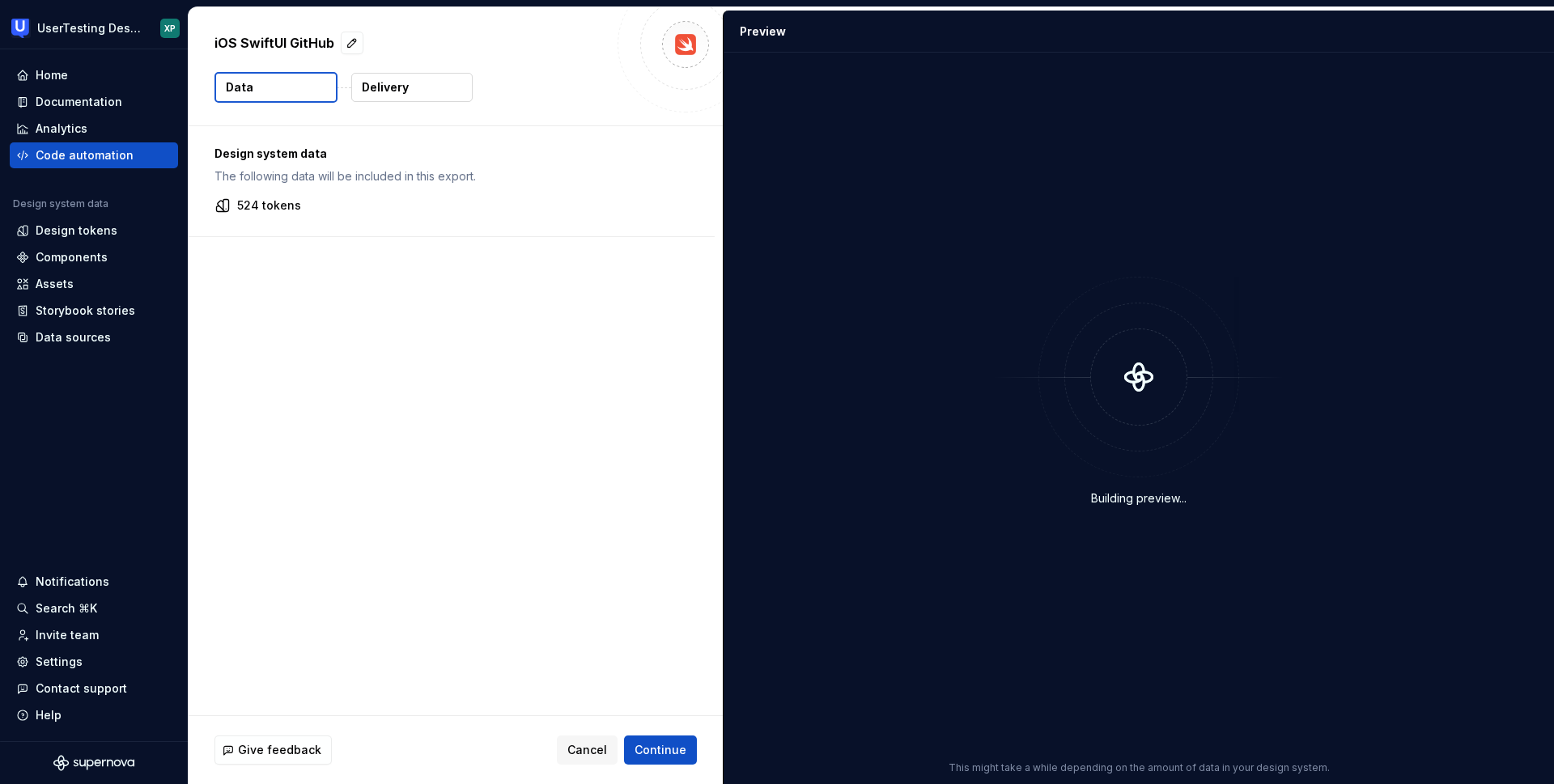
click at [408, 87] on button "Delivery" at bounding box center [412, 87] width 122 height 29
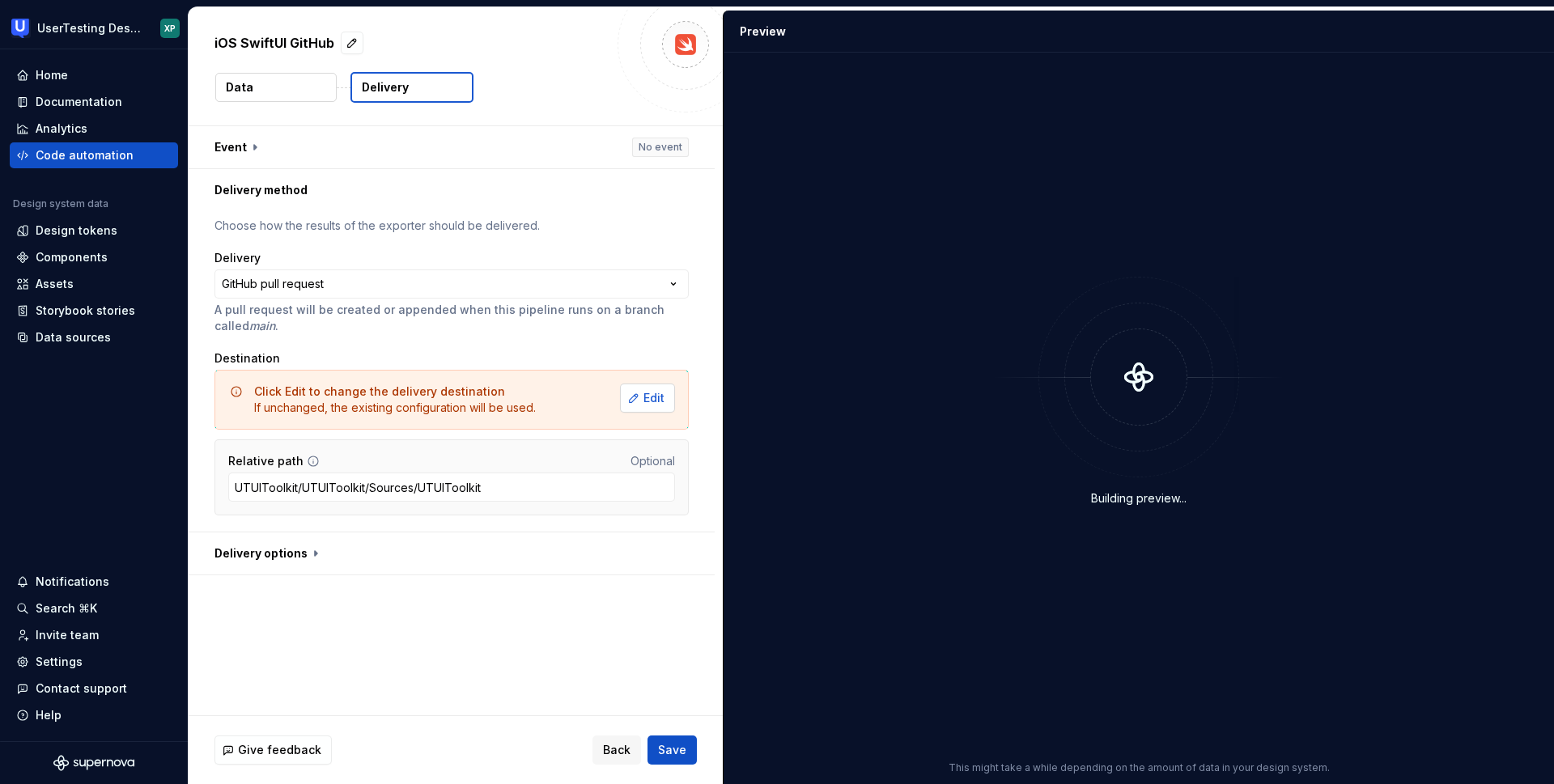
click at [650, 398] on button "Edit" at bounding box center [647, 398] width 55 height 29
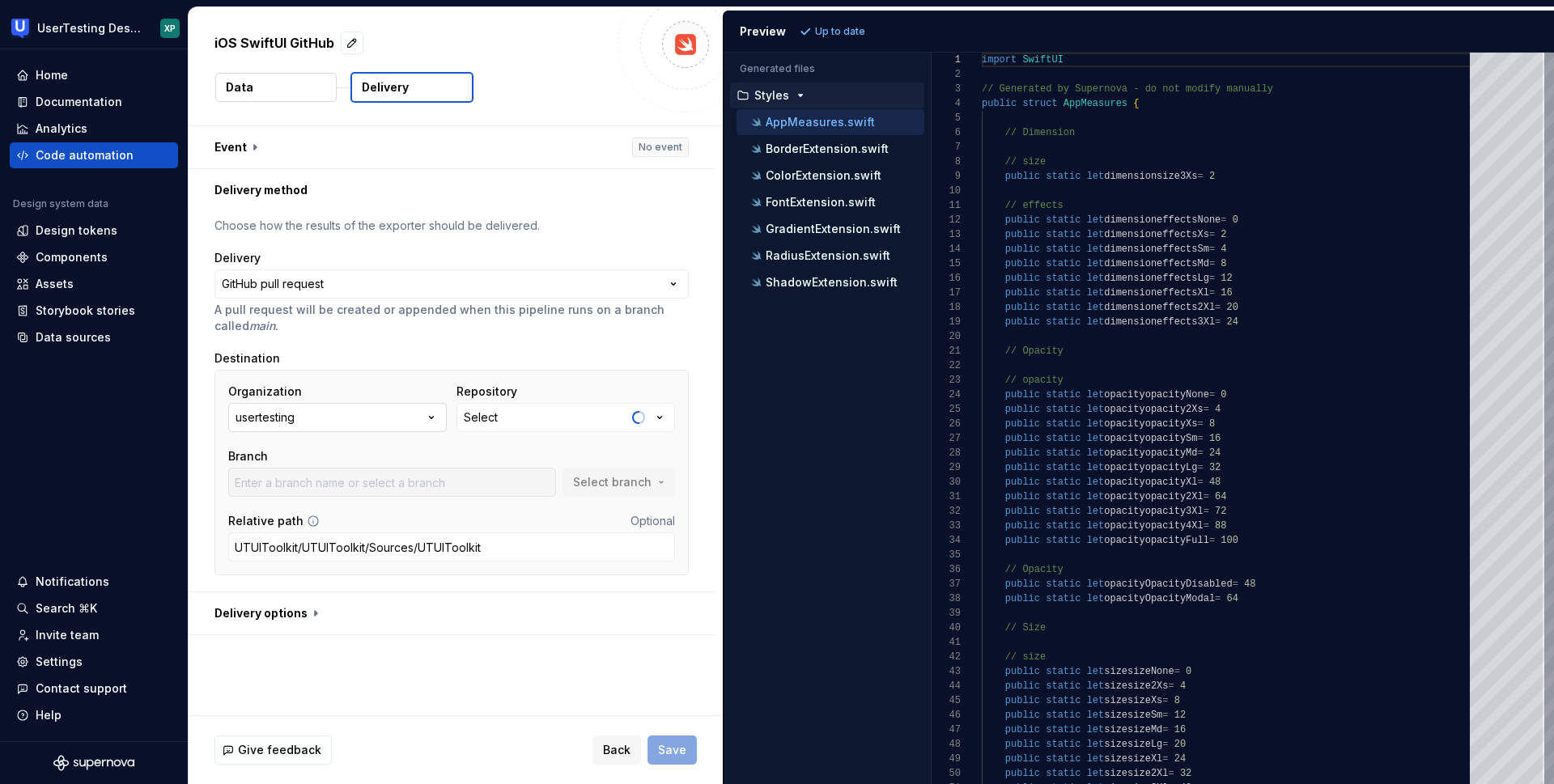
click at [434, 418] on icon "button" at bounding box center [432, 418] width 4 height 3
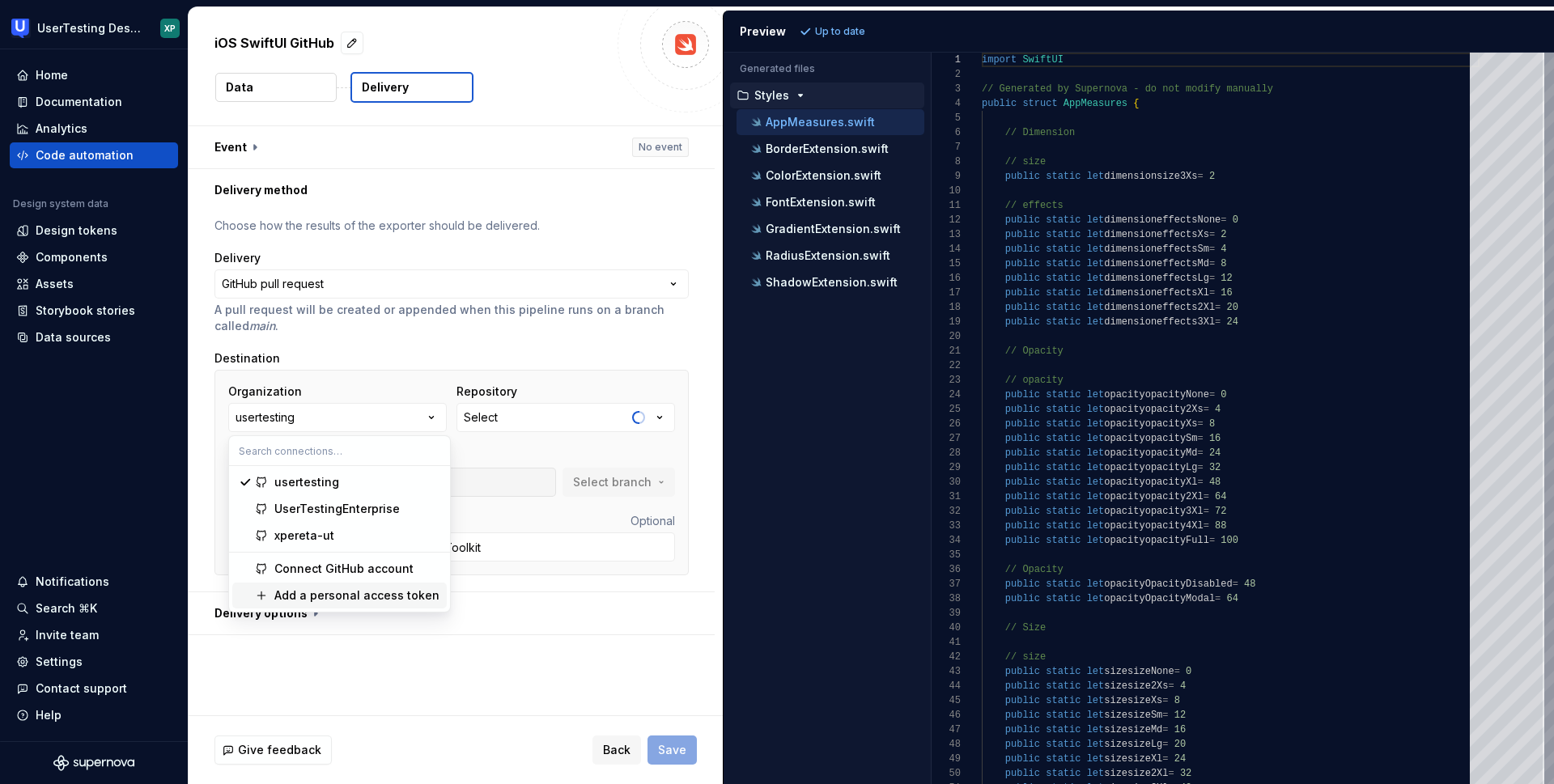
click at [322, 594] on div "Add a personal access token" at bounding box center [357, 595] width 165 height 16
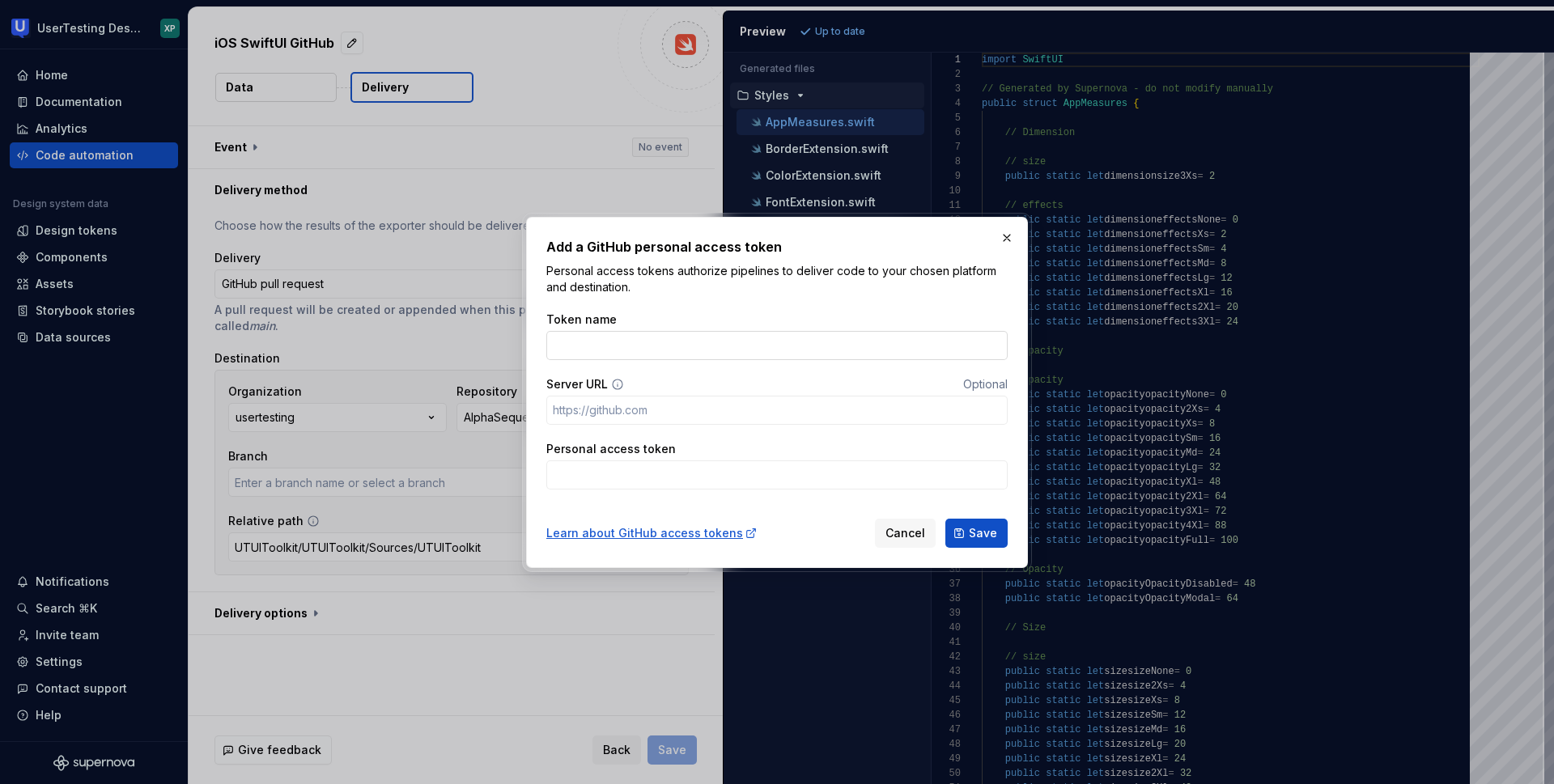
type input "S"
type input "master"
type input "xpereta-ut access token"
click at [592, 476] on input "Personal access token" at bounding box center [777, 475] width 461 height 29
paste input "github_pat_11BV3KW7A074nf8EcraA8r_PcRD1xeUOdwtAjZAuGe2QEEVSXw6R9NSBdVz3nkSe3PKP…"
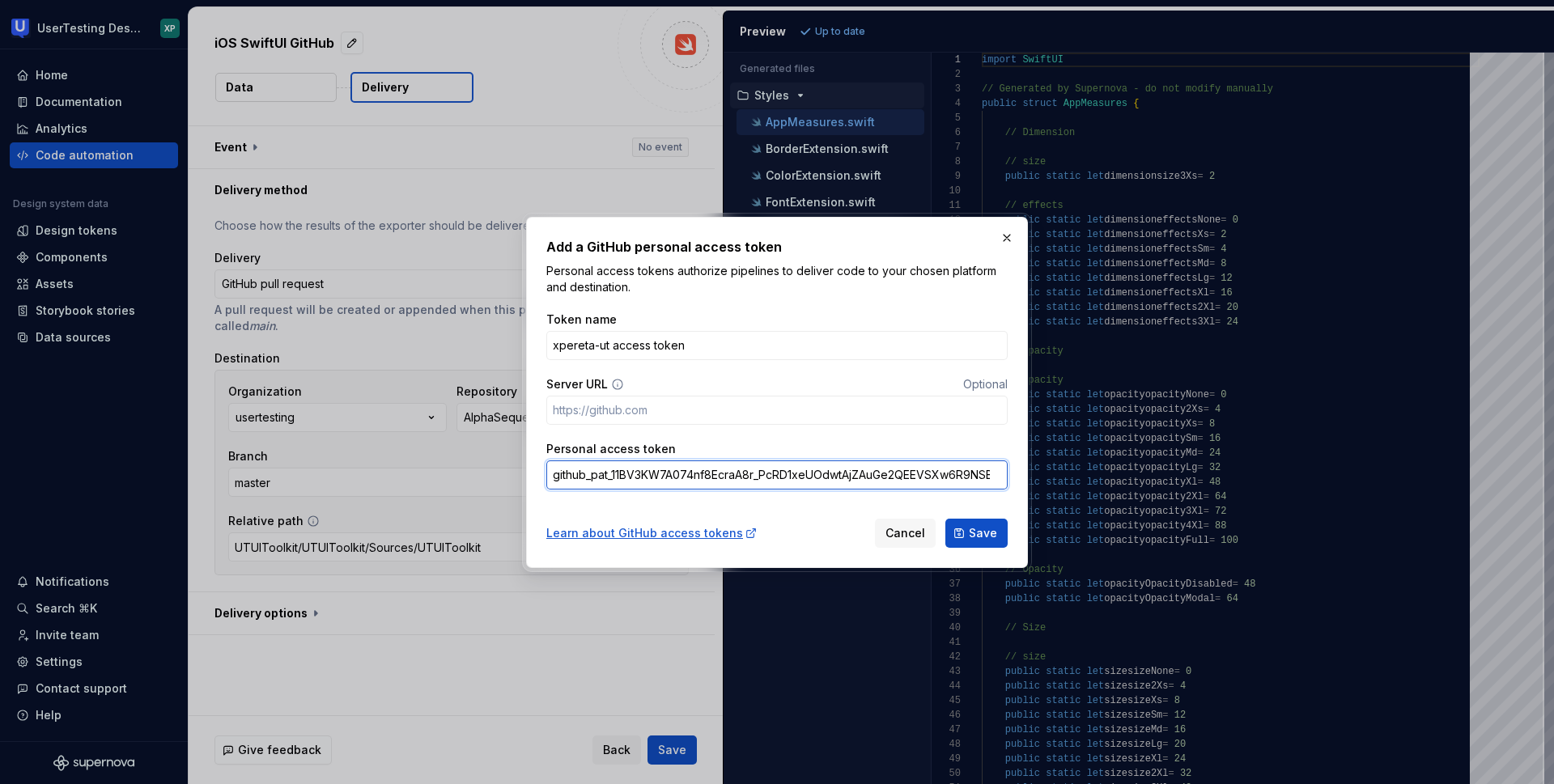
scroll to position [0, 191]
type input "github_pat_11BV3KW7A074nf8EcraA8r_PcRD1xeUOdwtAjZAuGe2QEEVSXw6R9NSBdVz3nkSe3PKP…"
click at [978, 534] on span "Save" at bounding box center [983, 532] width 28 height 16
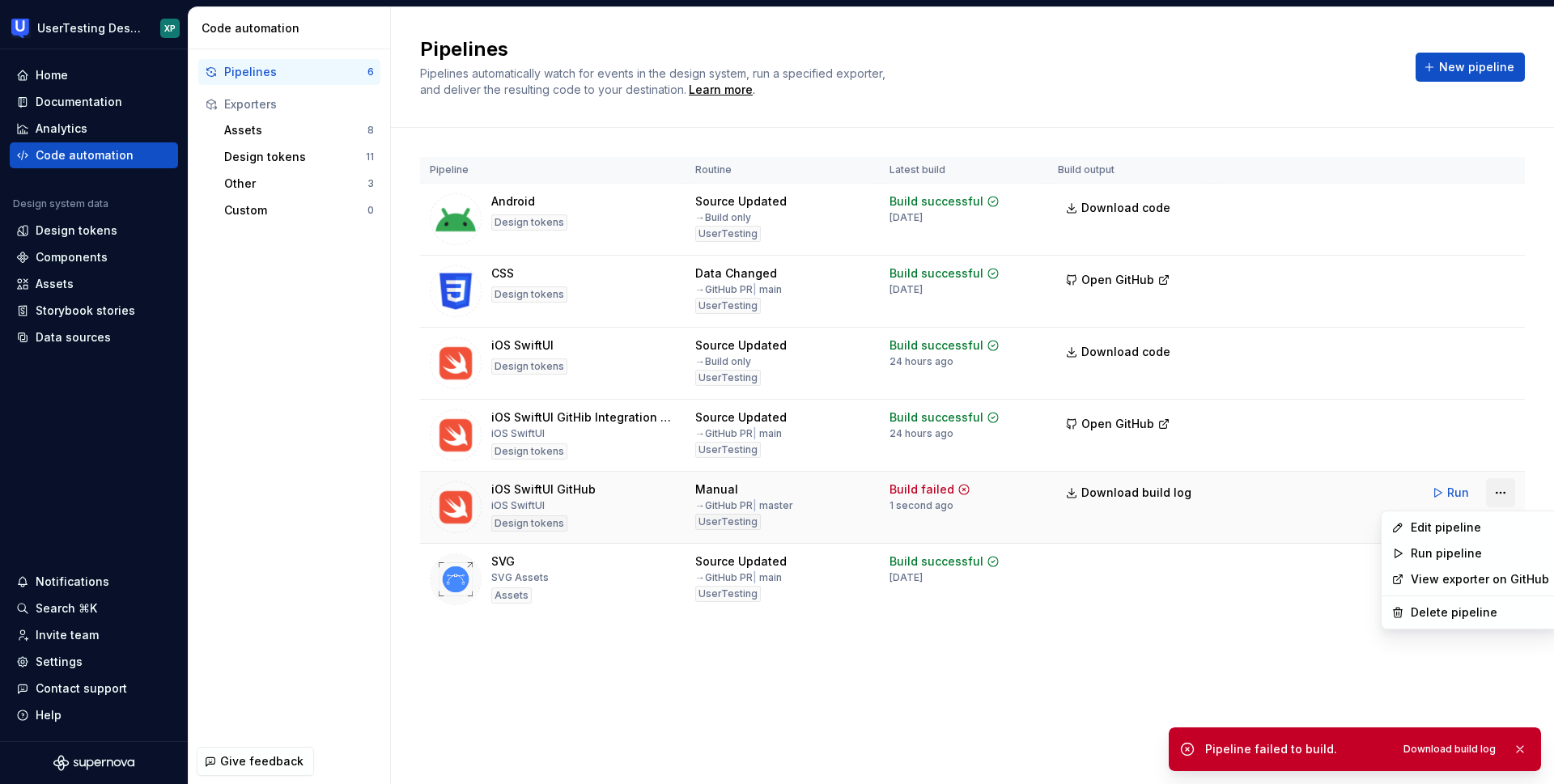
click at [1501, 496] on html "UserTesting Design System XP Home Documentation Analytics Code automation Desig…" at bounding box center [777, 392] width 1554 height 784
click at [1434, 530] on div "Edit pipeline" at bounding box center [1480, 527] width 139 height 16
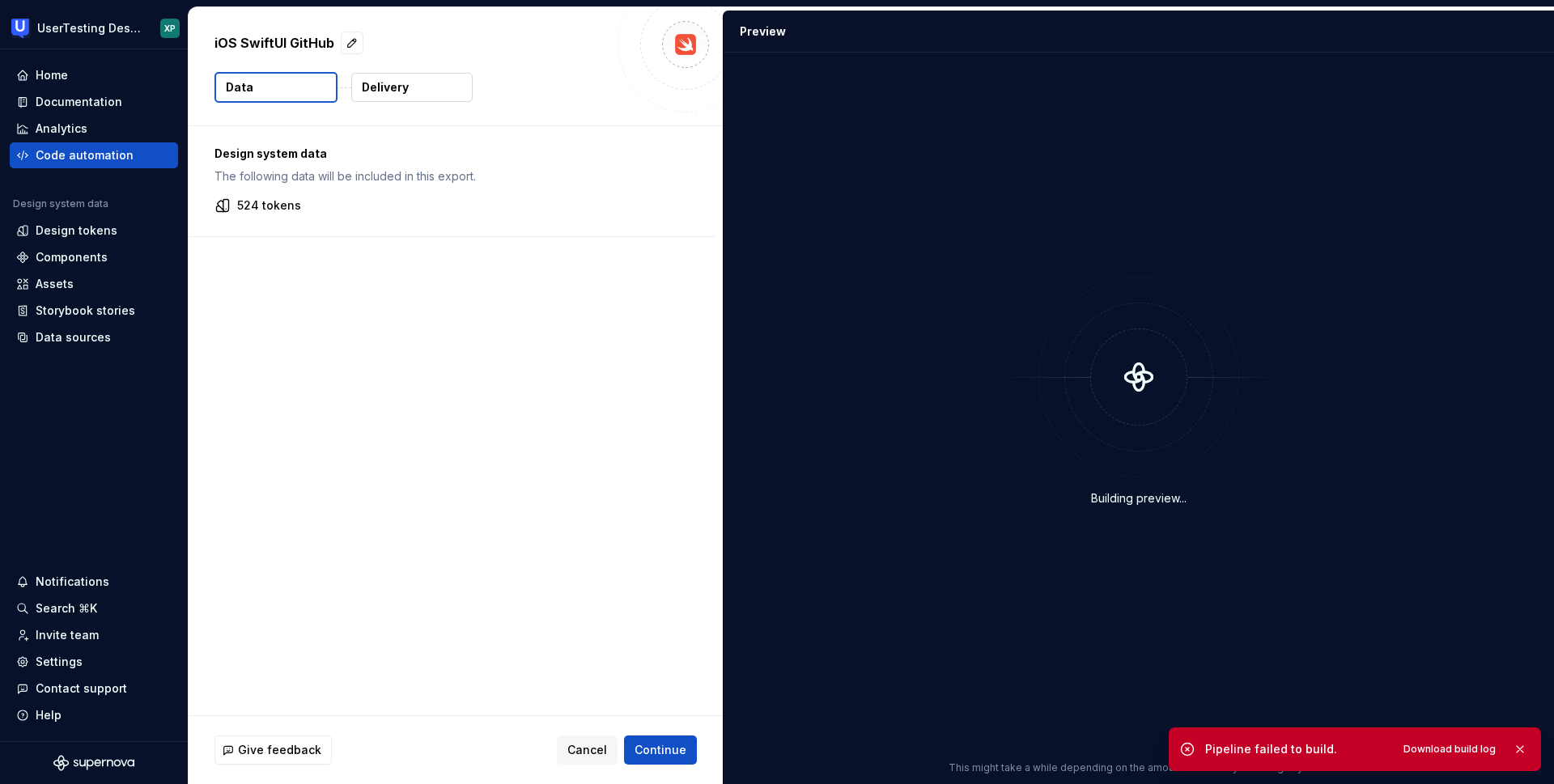
click at [414, 84] on button "Delivery" at bounding box center [412, 87] width 122 height 29
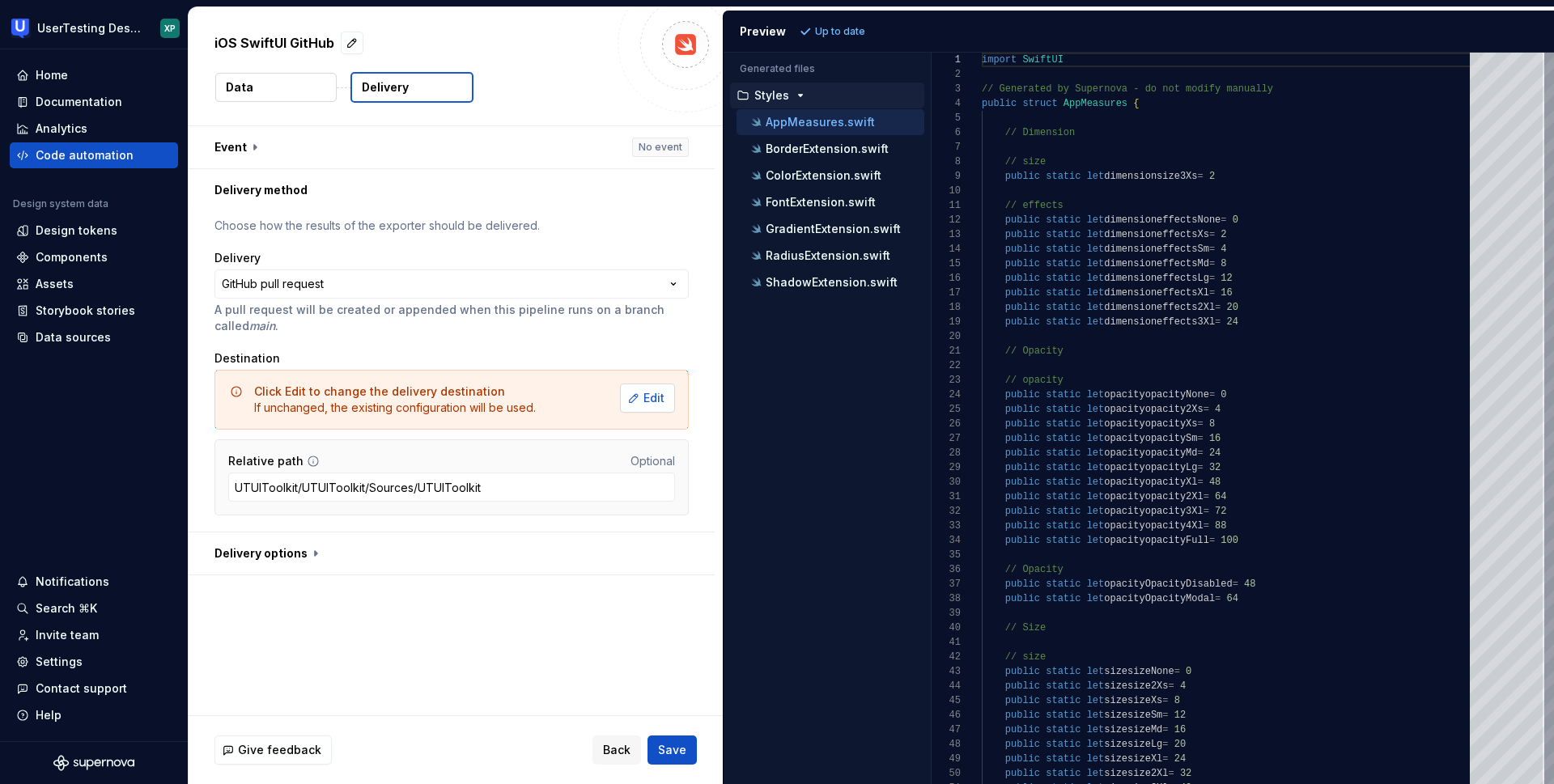
click at [654, 401] on span "Edit" at bounding box center [654, 398] width 21 height 16
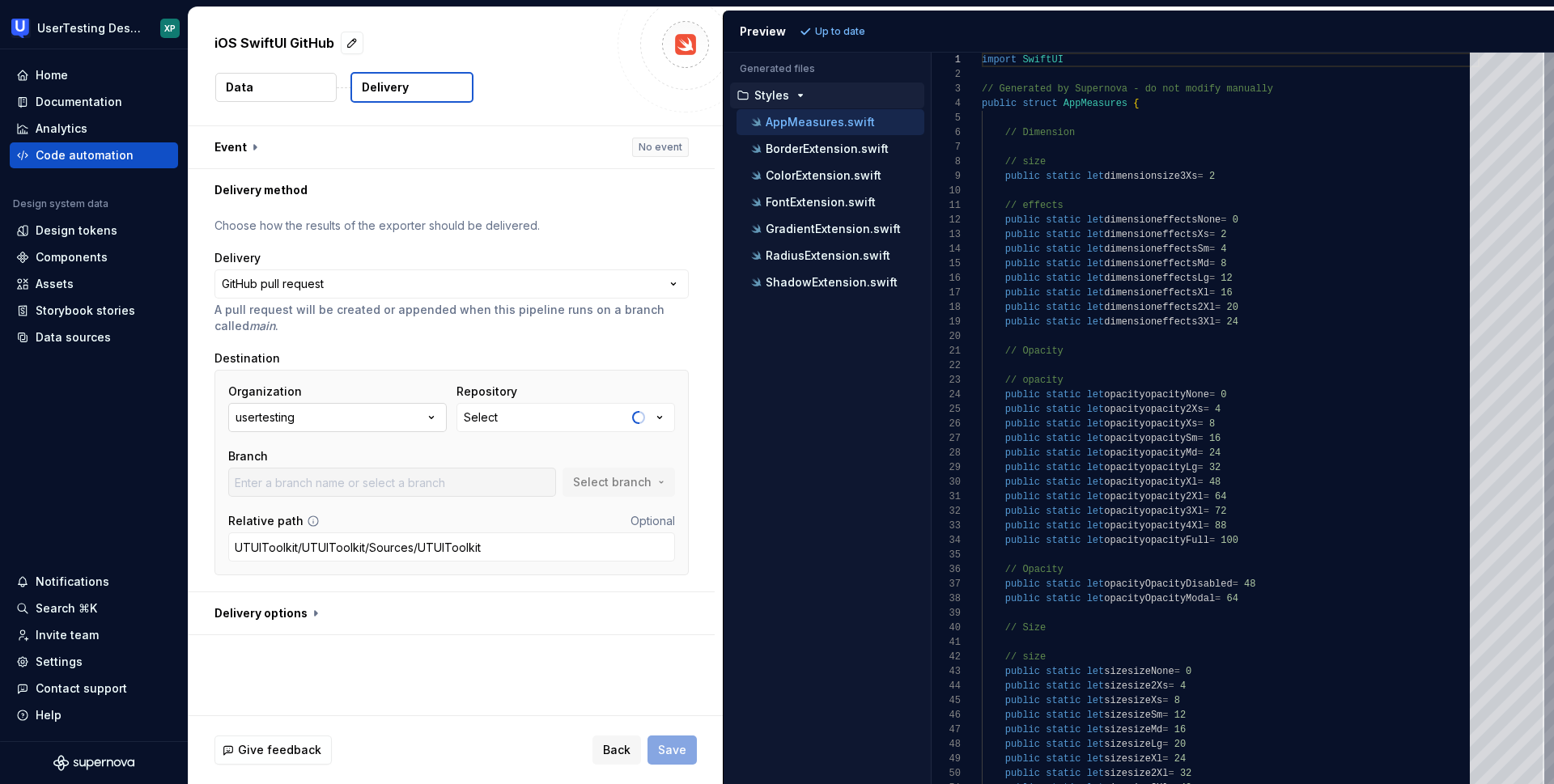
click at [431, 419] on icon "button" at bounding box center [431, 417] width 16 height 16
click at [563, 415] on button "Select" at bounding box center [566, 418] width 218 height 29
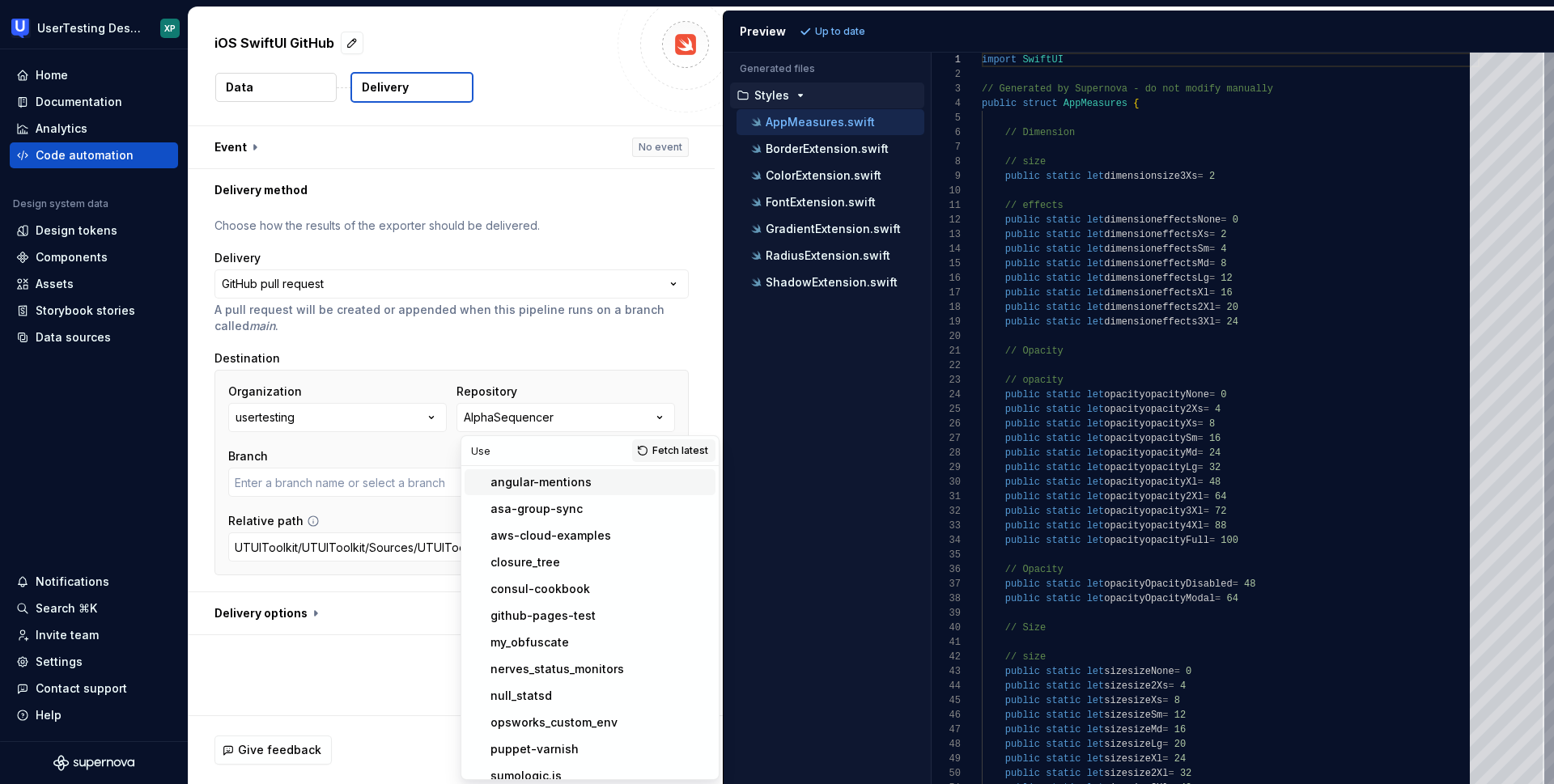
type input "User"
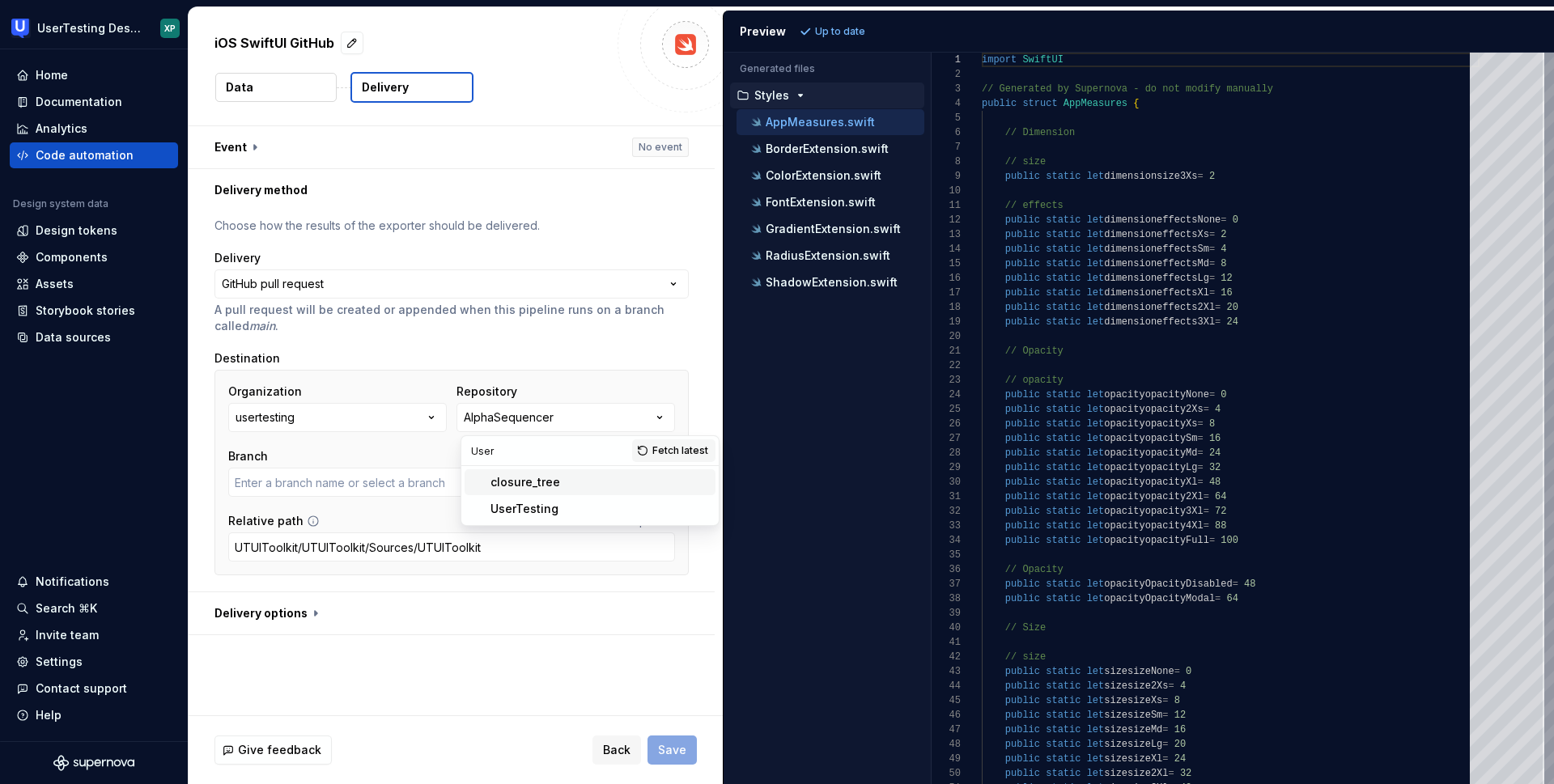
type input "master"
type input "UserT"
click at [551, 503] on div "UserTesting" at bounding box center [525, 509] width 68 height 16
type input "Accessible-Sticky-Nub"
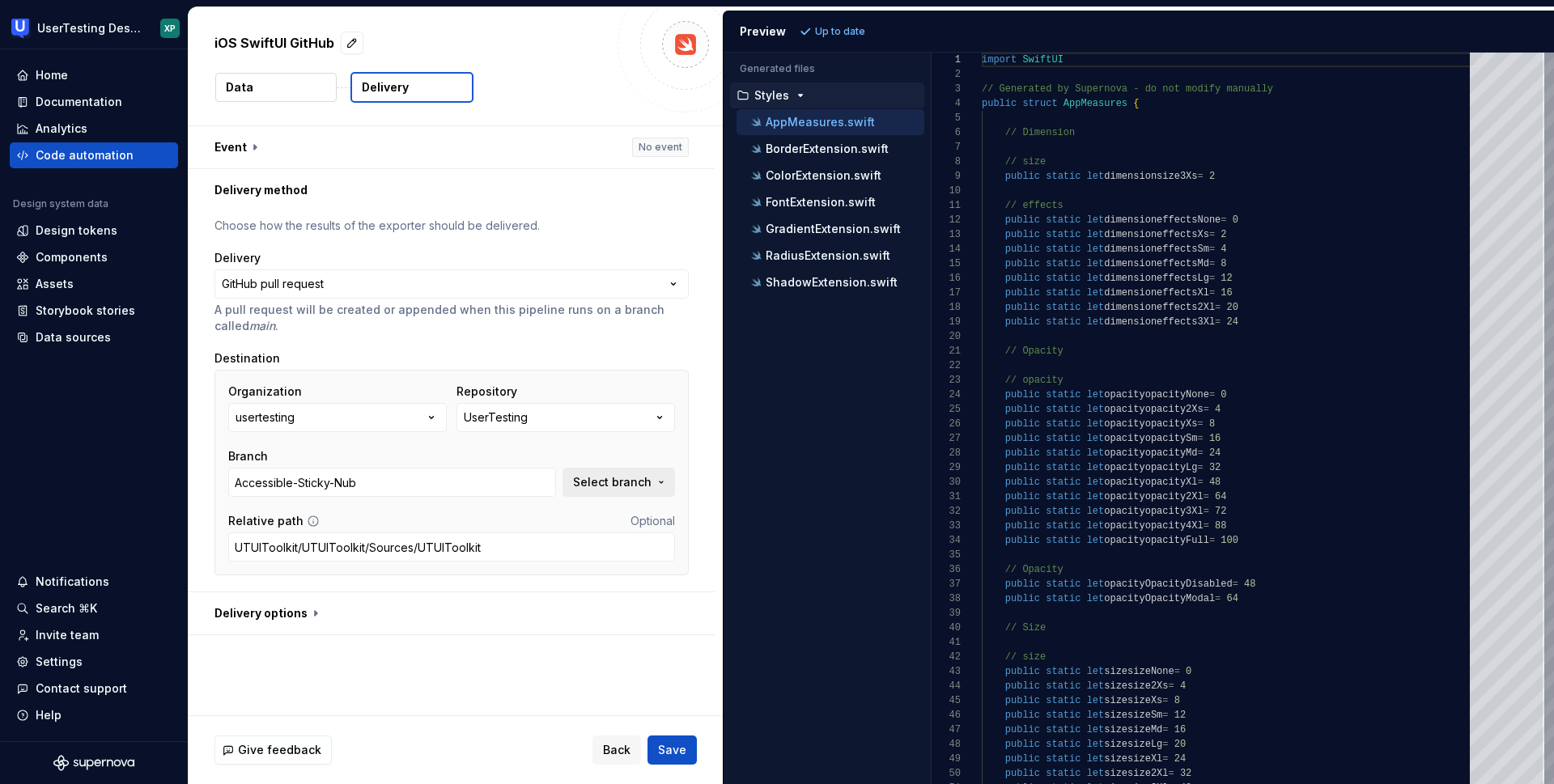
click at [614, 482] on span "Select branch" at bounding box center [612, 482] width 79 height 16
type input "design-sy"
click at [498, 551] on div "design-system-rad-56298" at bounding box center [448, 547] width 151 height 16
type input "design-system-rad-56298"
click at [668, 755] on span "Save" at bounding box center [672, 750] width 28 height 16
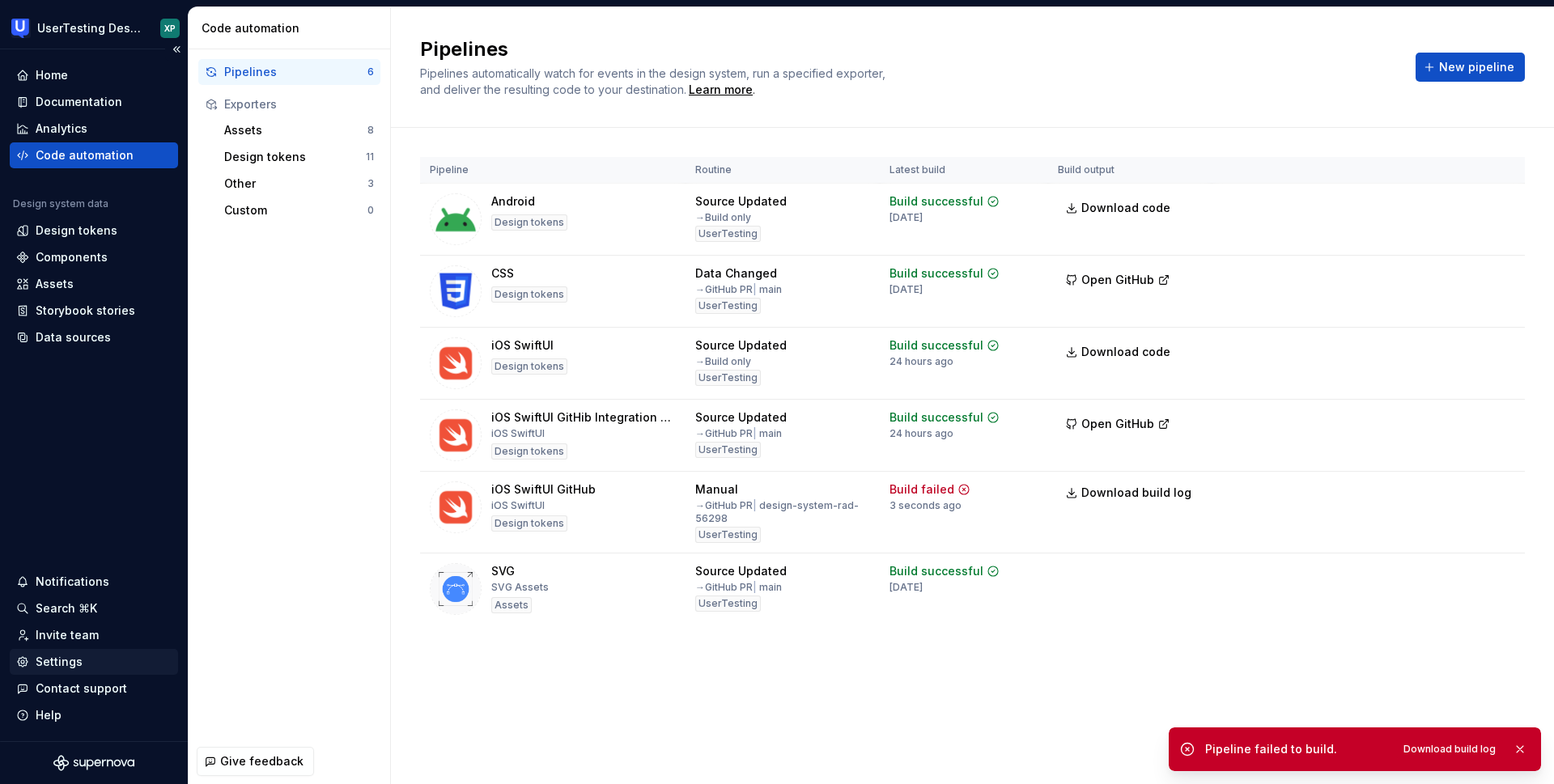
click at [96, 662] on div "Settings" at bounding box center [94, 662] width 156 height 16
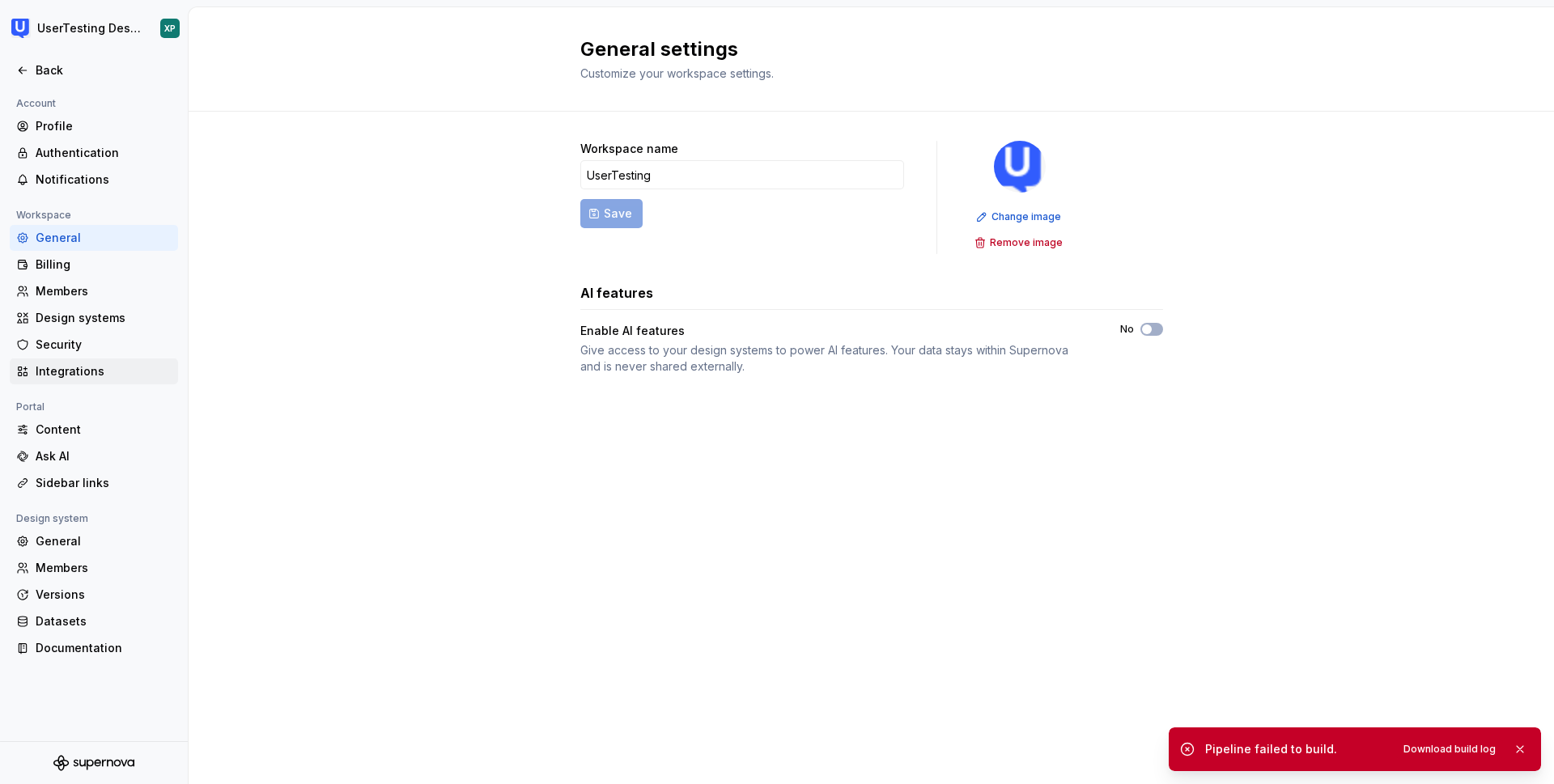
click at [74, 376] on div "Integrations" at bounding box center [103, 371] width 136 height 16
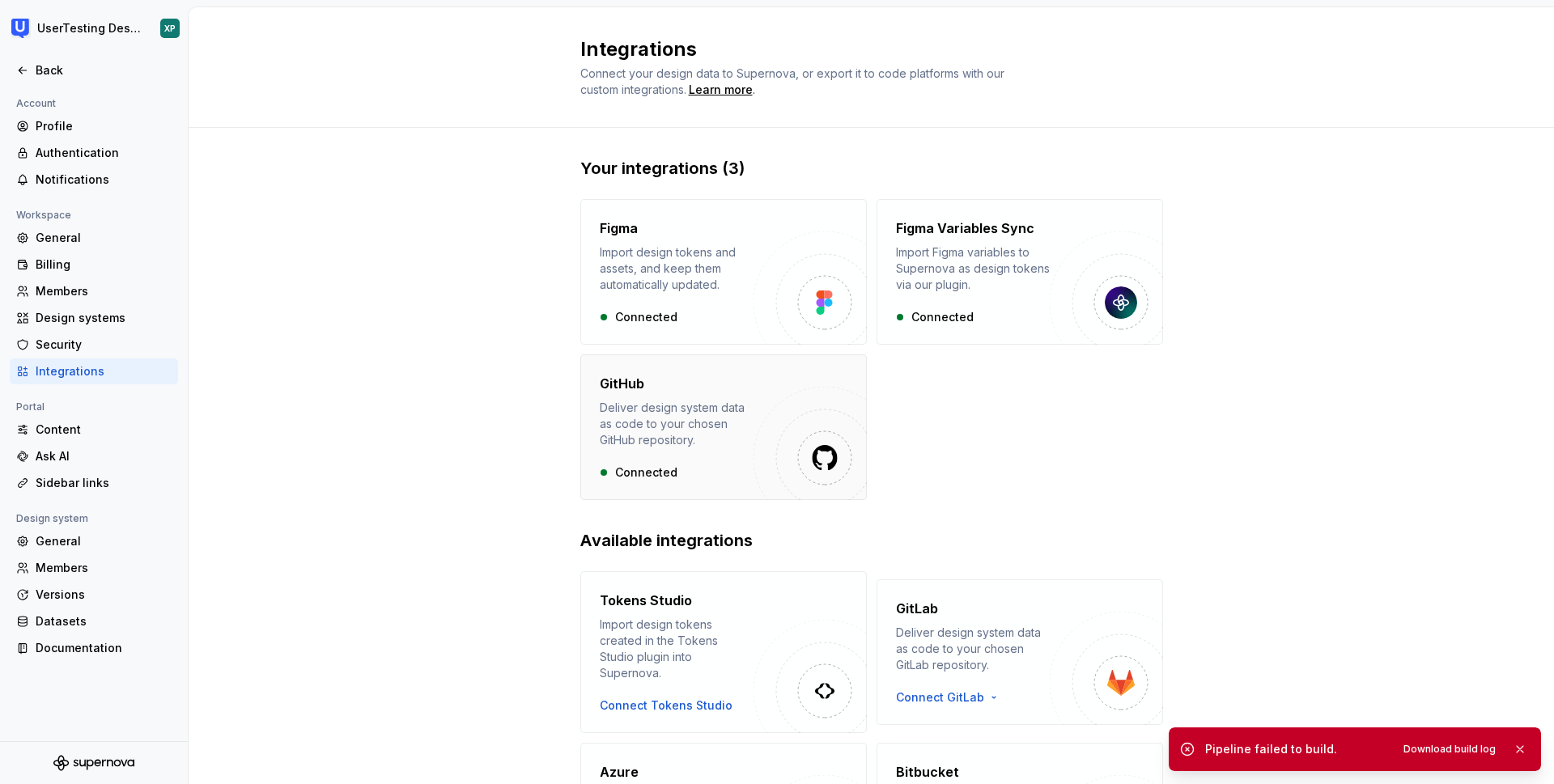
click at [674, 441] on div "Deliver design system data as code to your chosen GitHub repository." at bounding box center [677, 423] width 154 height 48
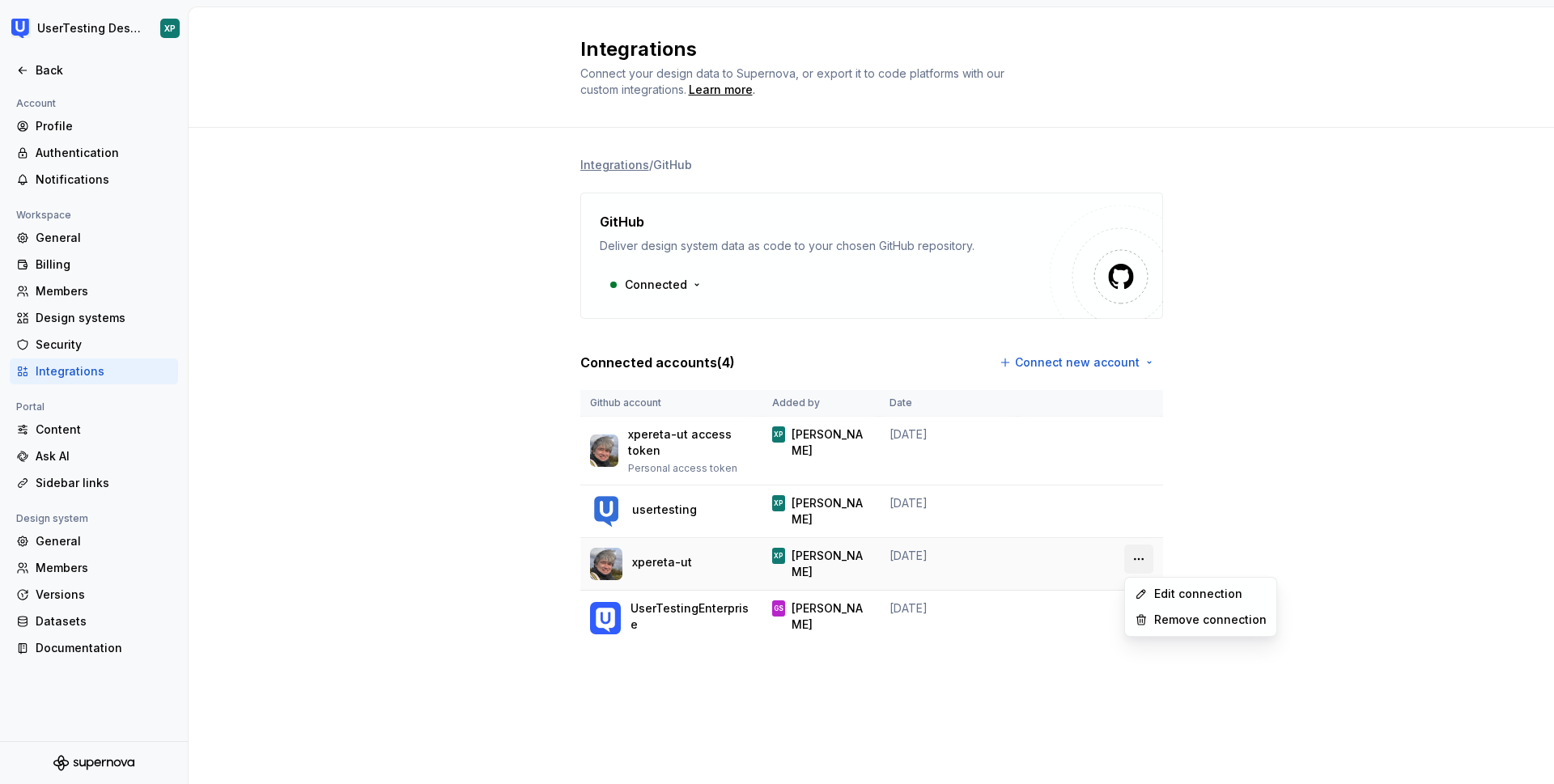
click at [1138, 557] on html "UserTesting Design System XP Back Account Profile Authentication Notifications …" at bounding box center [777, 392] width 1554 height 784
click at [1181, 623] on div "Remove connection" at bounding box center [1210, 620] width 113 height 16
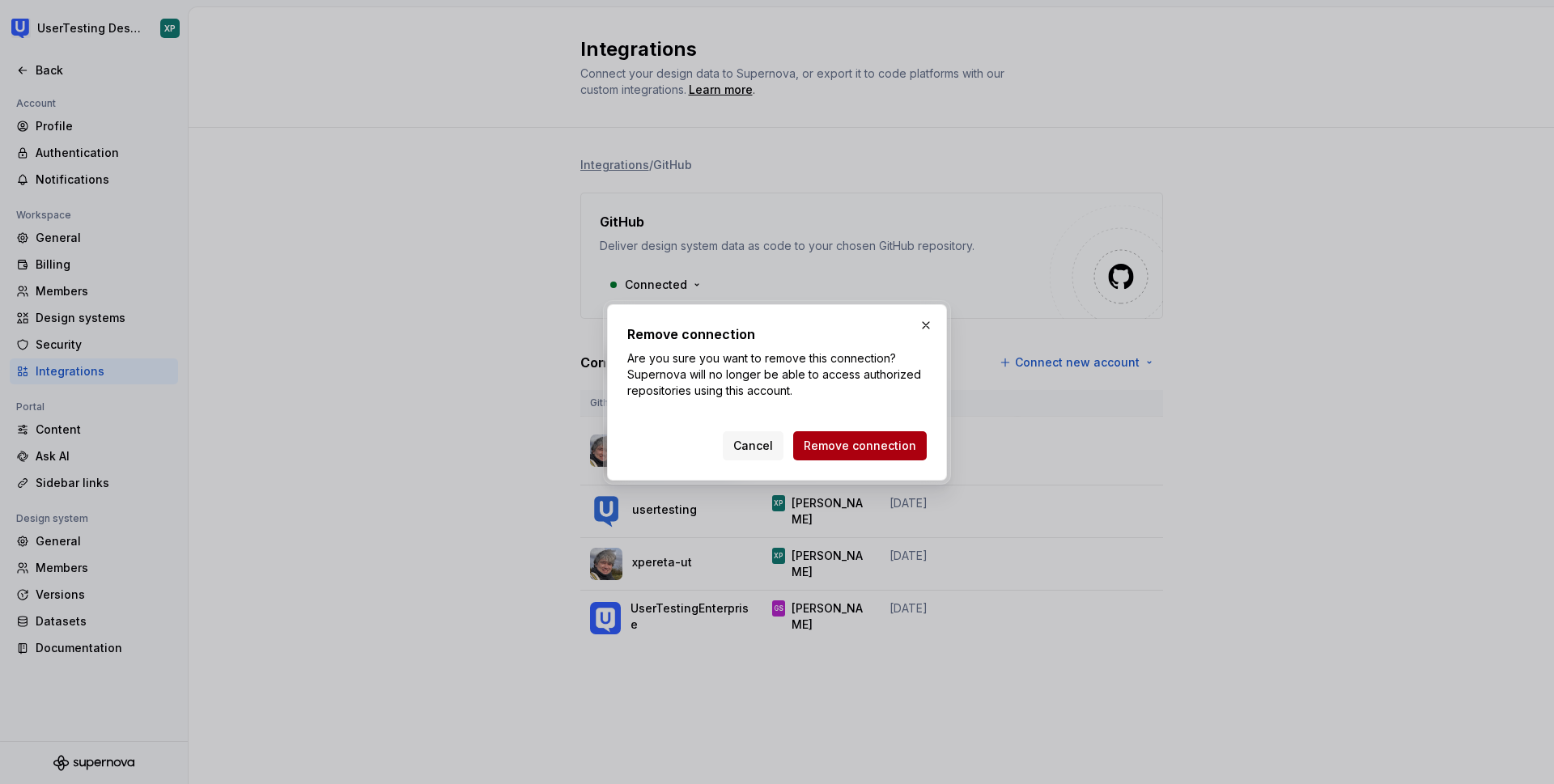
click at [875, 441] on span "Remove connection" at bounding box center [860, 445] width 113 height 16
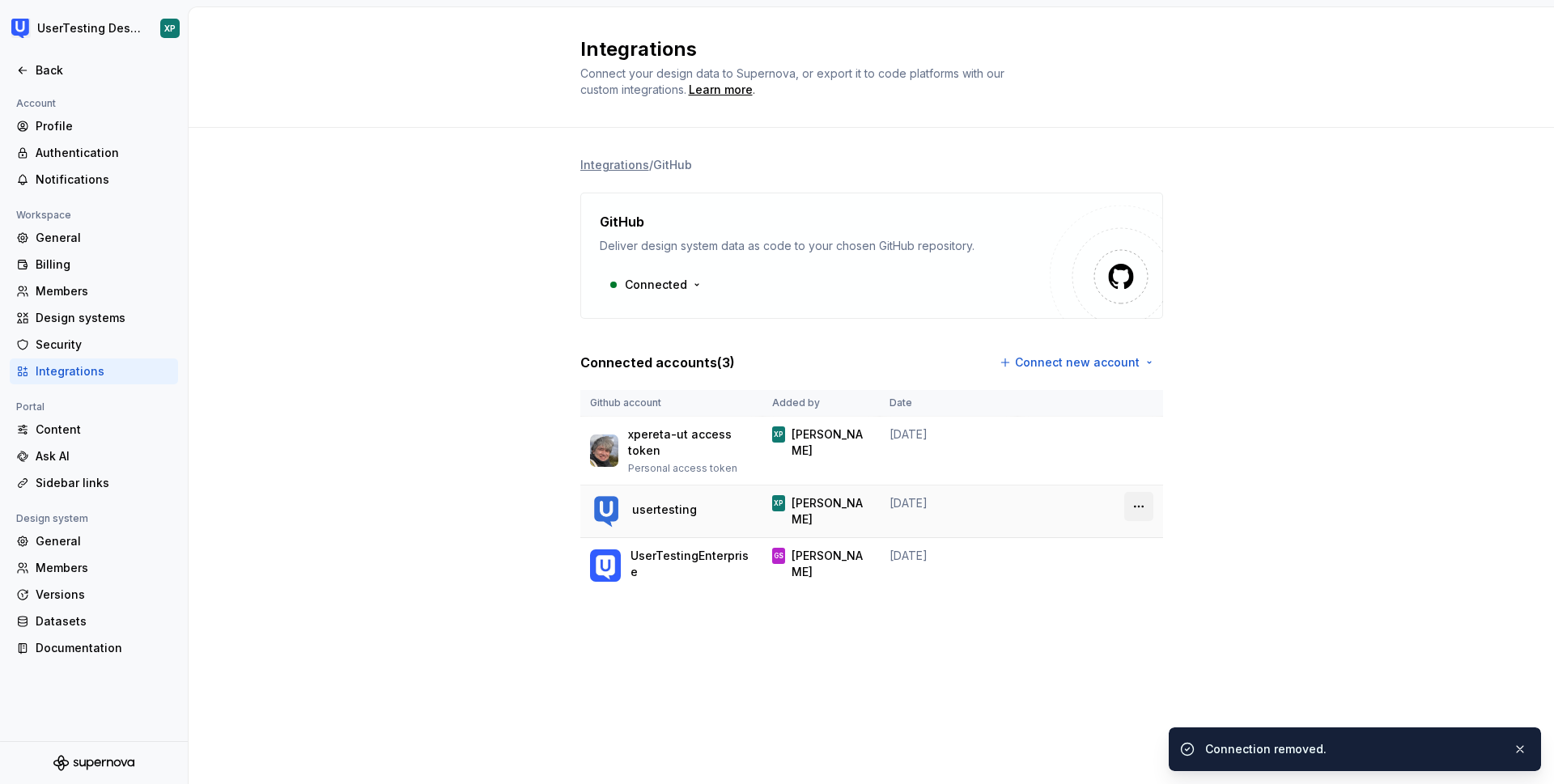
click at [1139, 508] on html "UserTesting Design System XP Back Account Profile Authentication Notifications …" at bounding box center [777, 392] width 1554 height 784
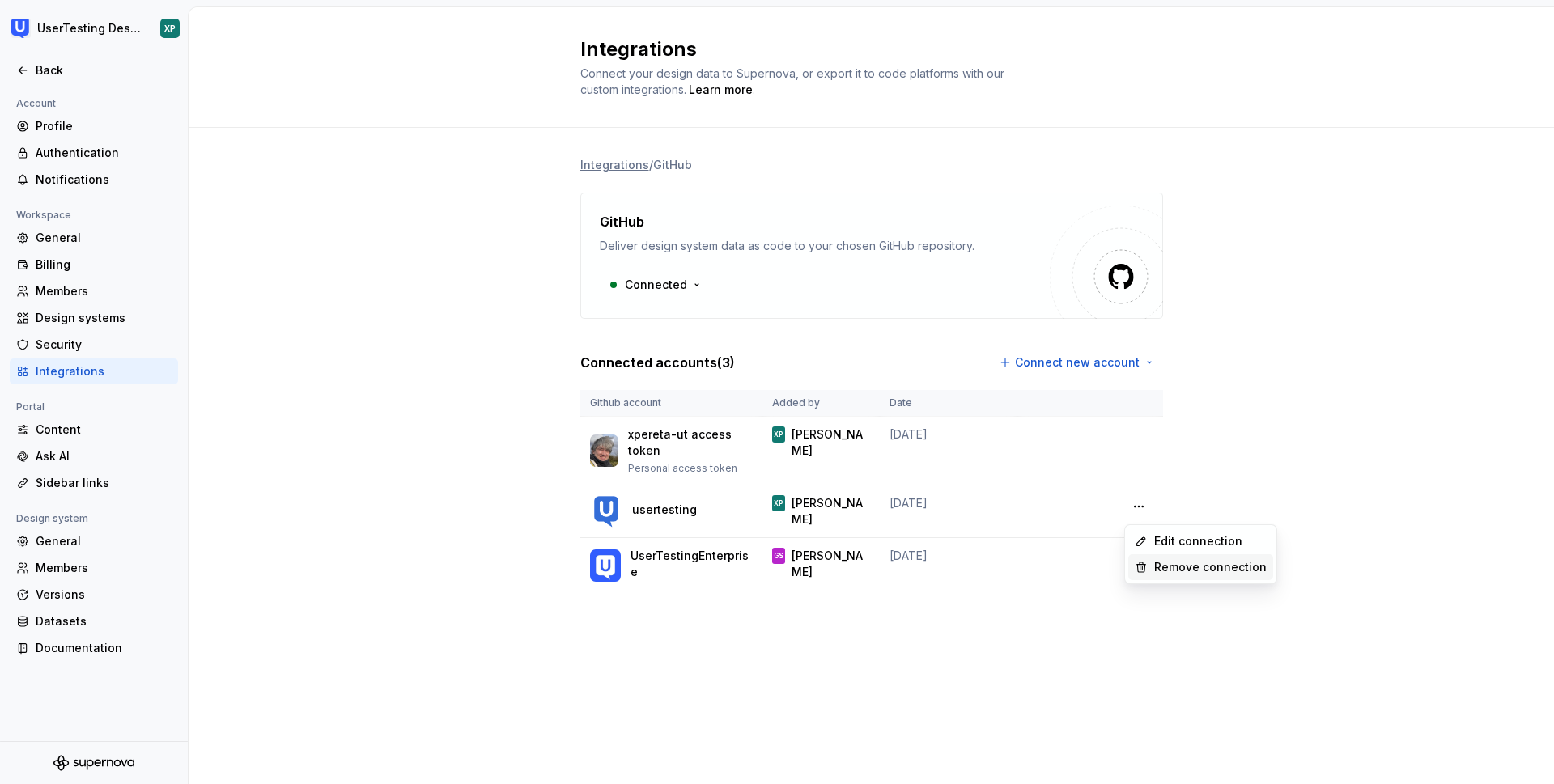
click at [1171, 567] on div "Remove connection" at bounding box center [1210, 567] width 113 height 16
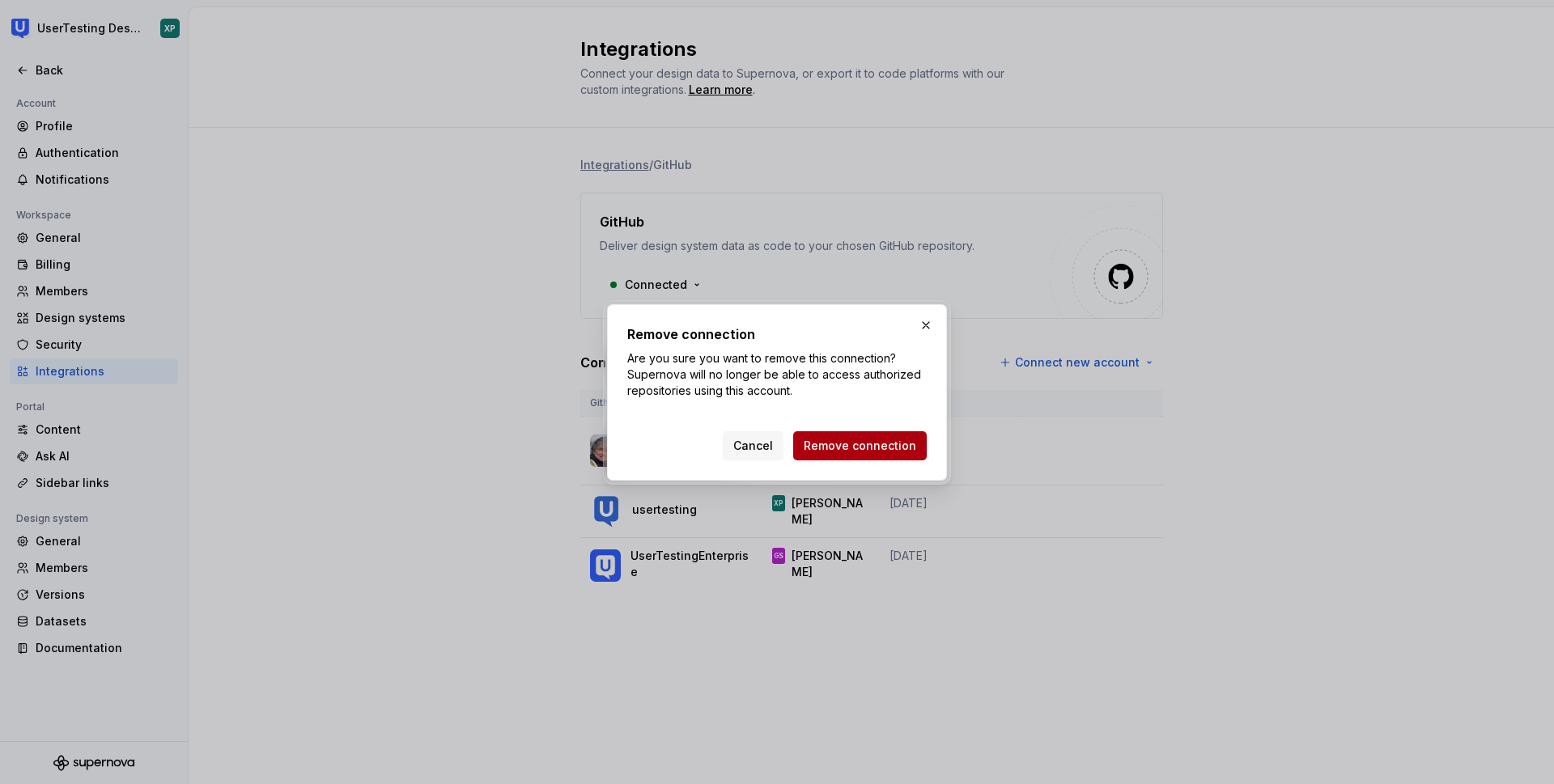
click at [893, 446] on span "Remove connection" at bounding box center [860, 445] width 113 height 16
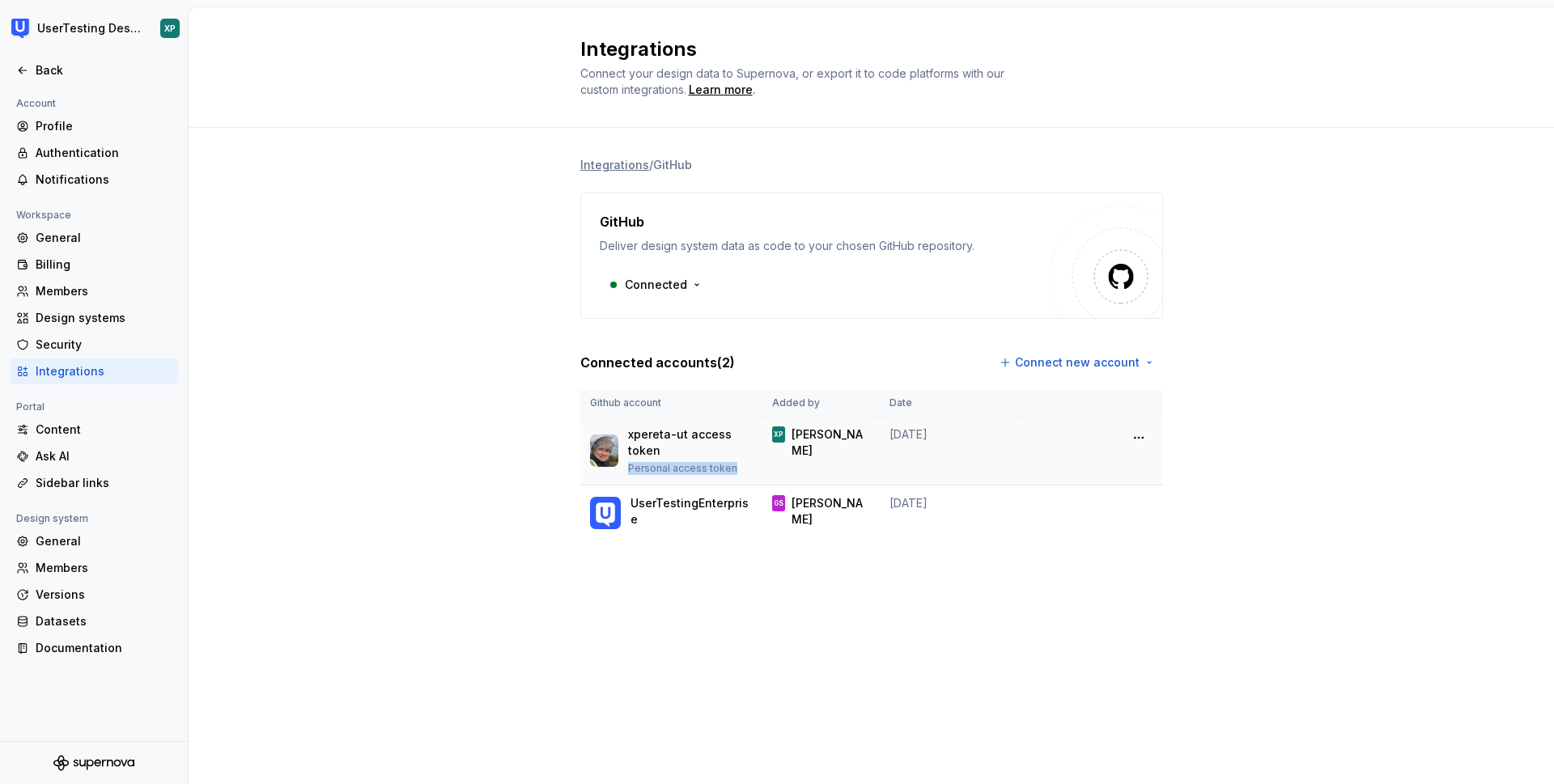
drag, startPoint x: 632, startPoint y: 469, endPoint x: 733, endPoint y: 467, distance: 101.0
click at [733, 467] on p "Personal access token" at bounding box center [690, 469] width 123 height 13
click at [75, 371] on div "Integrations" at bounding box center [103, 371] width 136 height 16
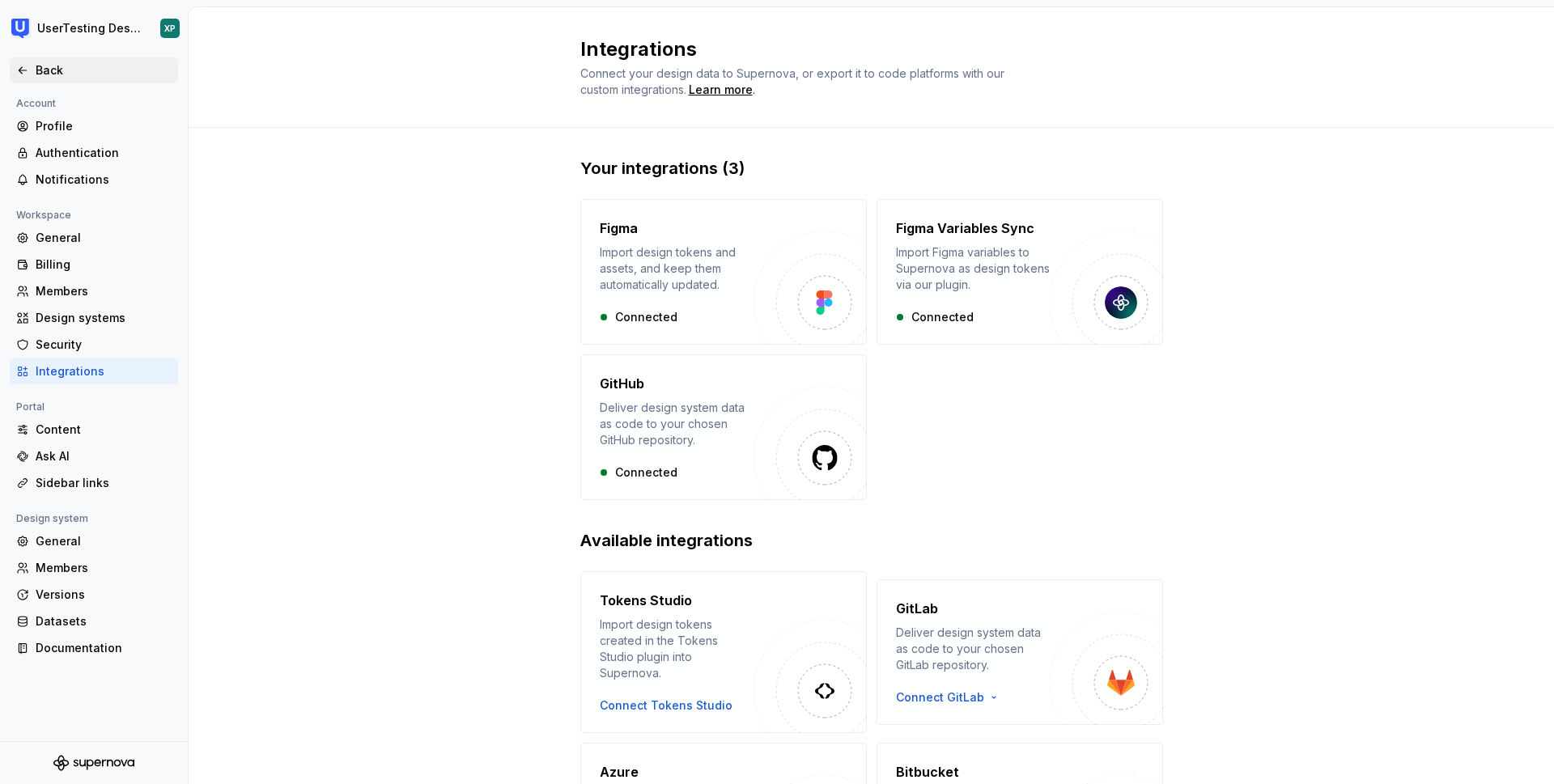
click at [47, 70] on div "Back" at bounding box center [103, 70] width 136 height 16
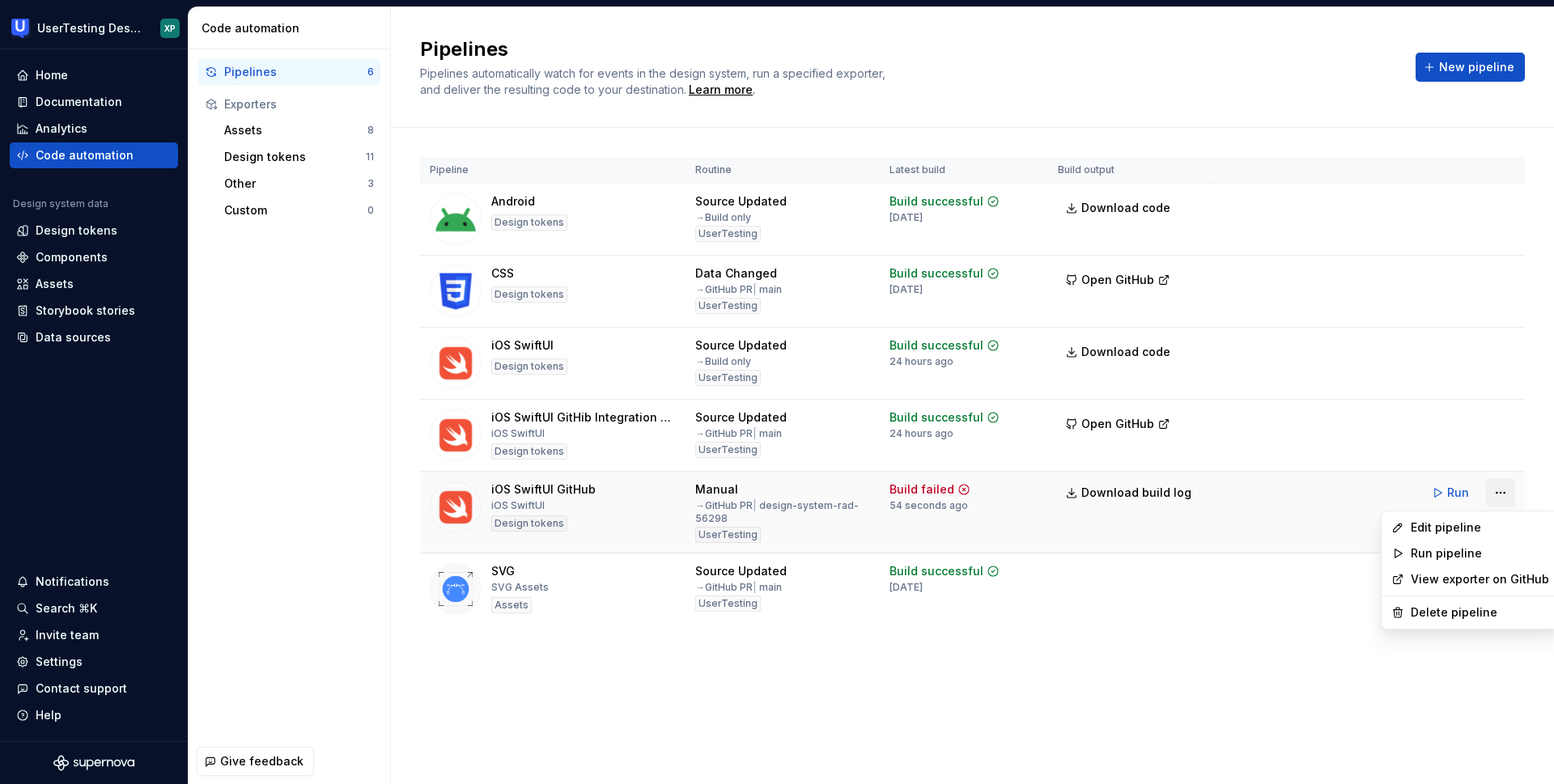
click at [1495, 489] on html "UserTesting Design System XP Home Documentation Analytics Code automation Desig…" at bounding box center [777, 392] width 1554 height 784
click at [1436, 532] on div "Edit pipeline" at bounding box center [1480, 527] width 139 height 16
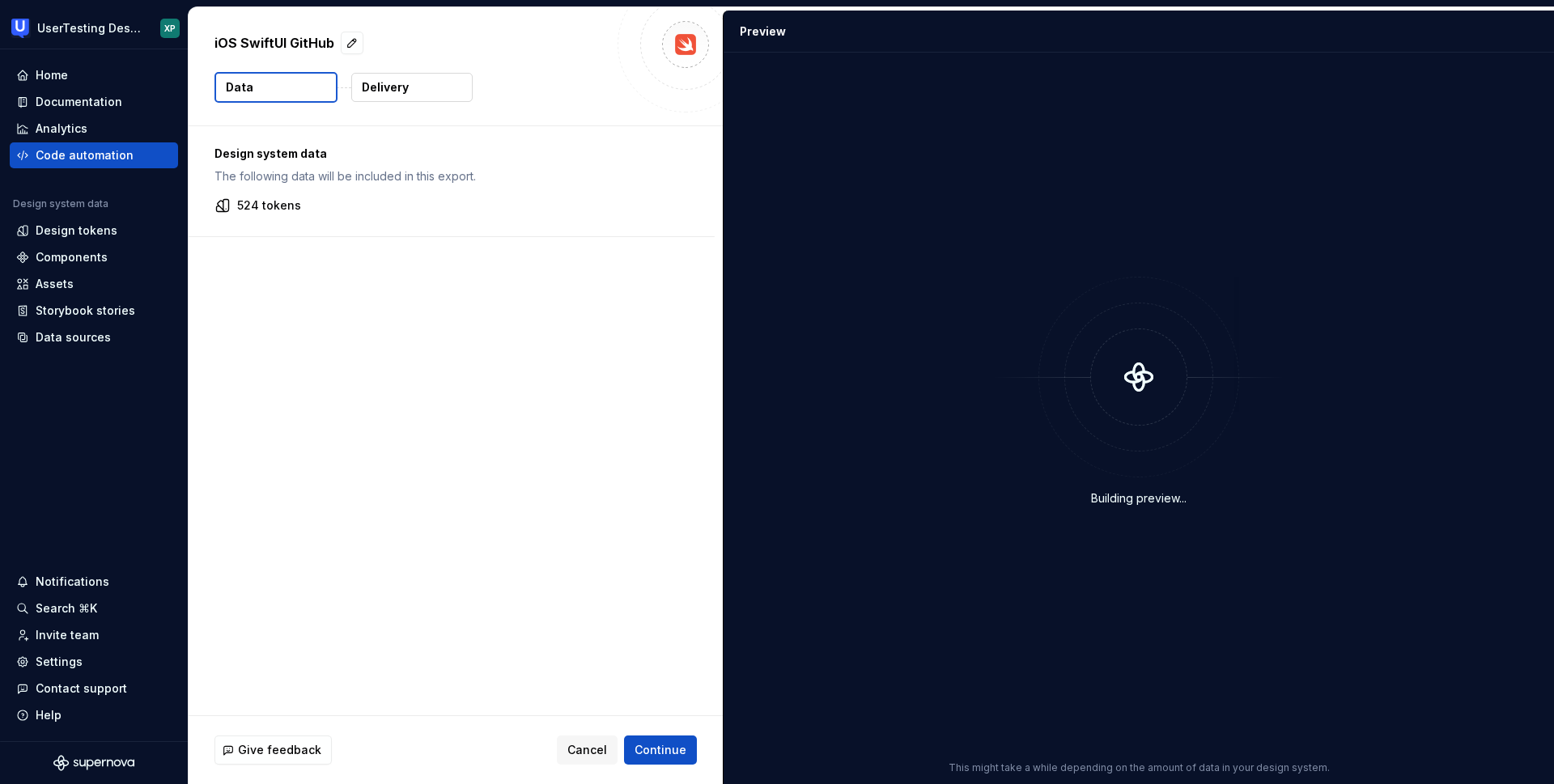
click at [392, 85] on p "Delivery" at bounding box center [384, 87] width 47 height 16
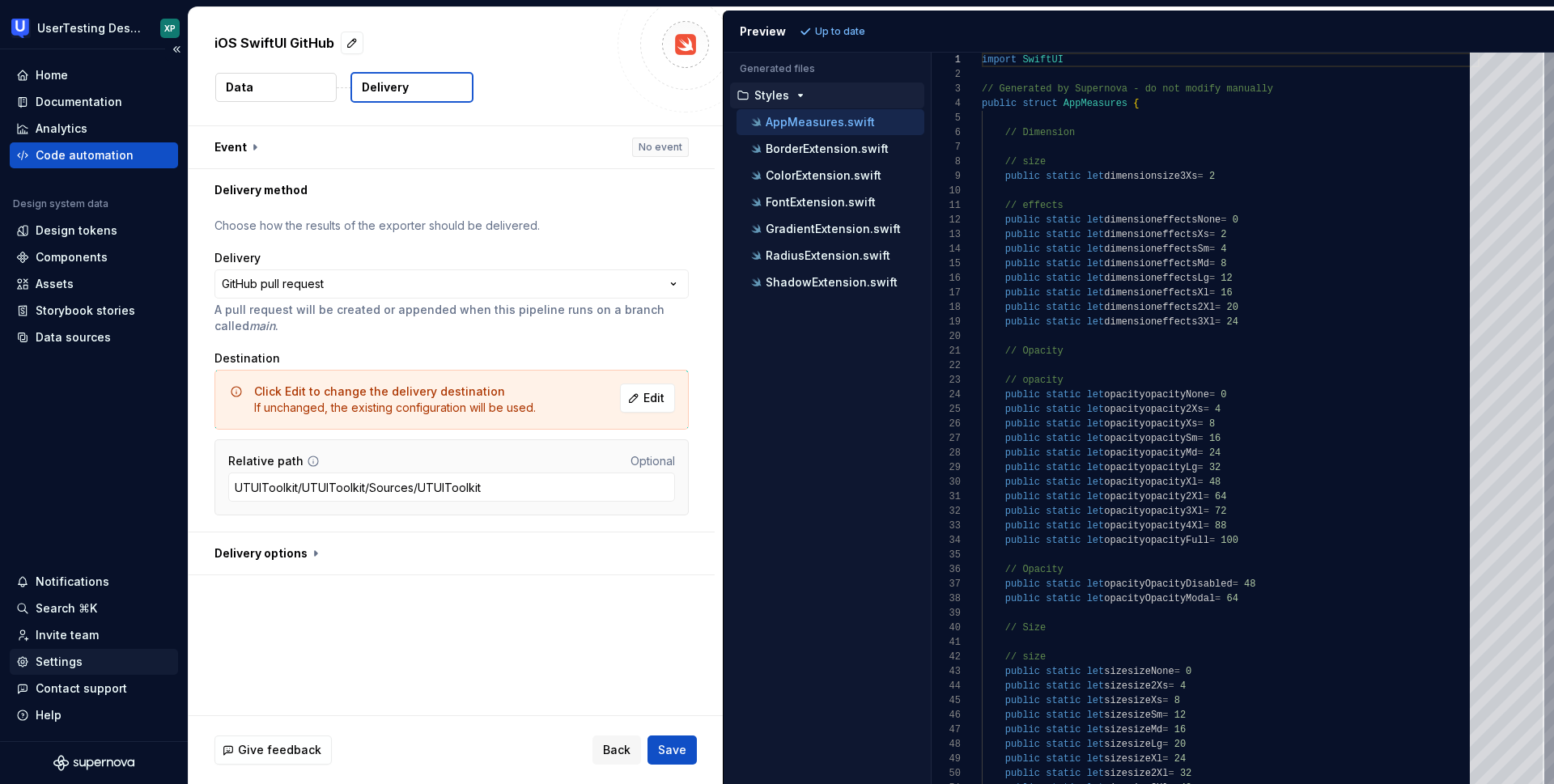
click at [60, 657] on div "Settings" at bounding box center [59, 662] width 47 height 16
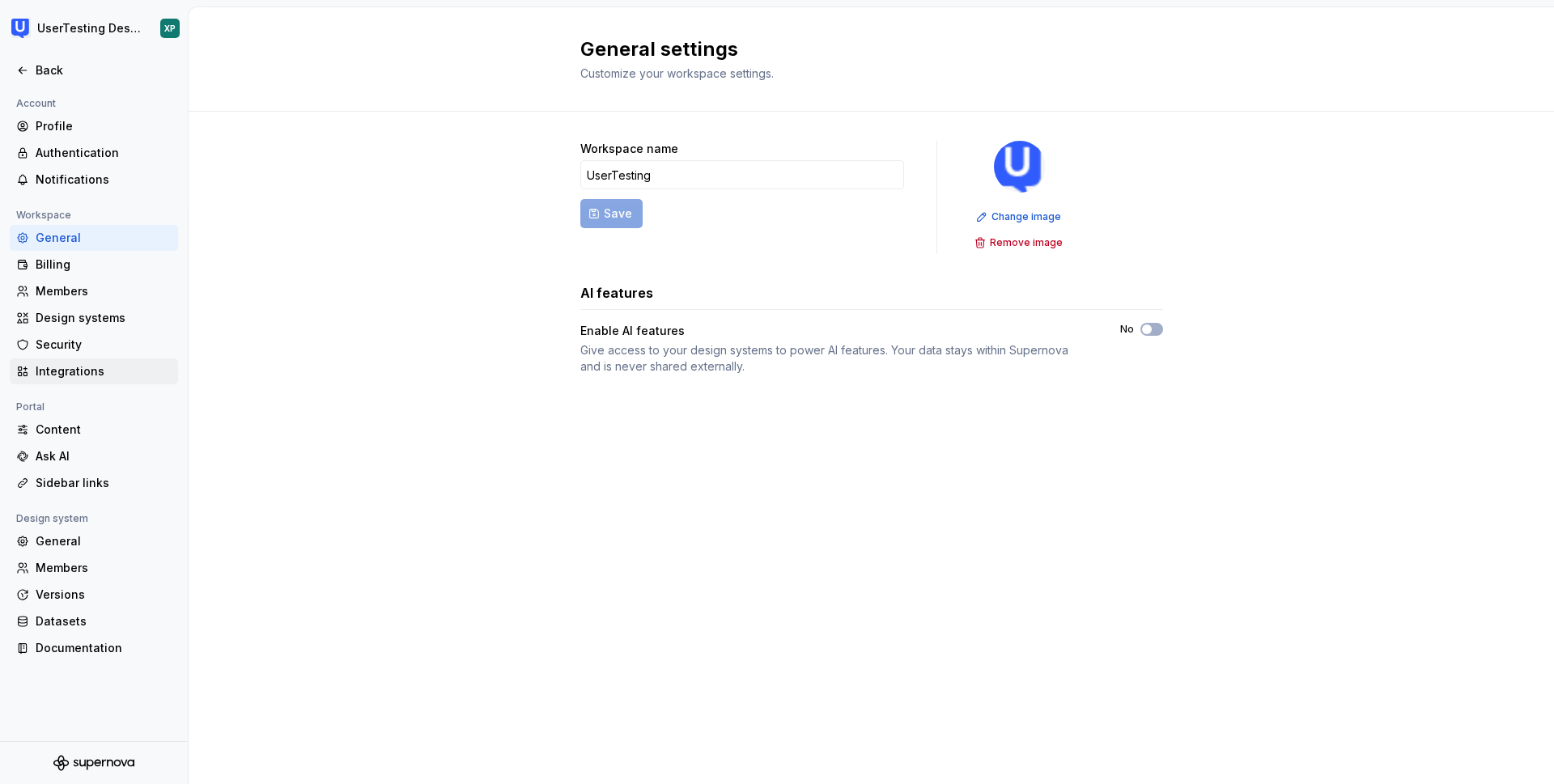
click at [68, 376] on div "Integrations" at bounding box center [103, 371] width 136 height 16
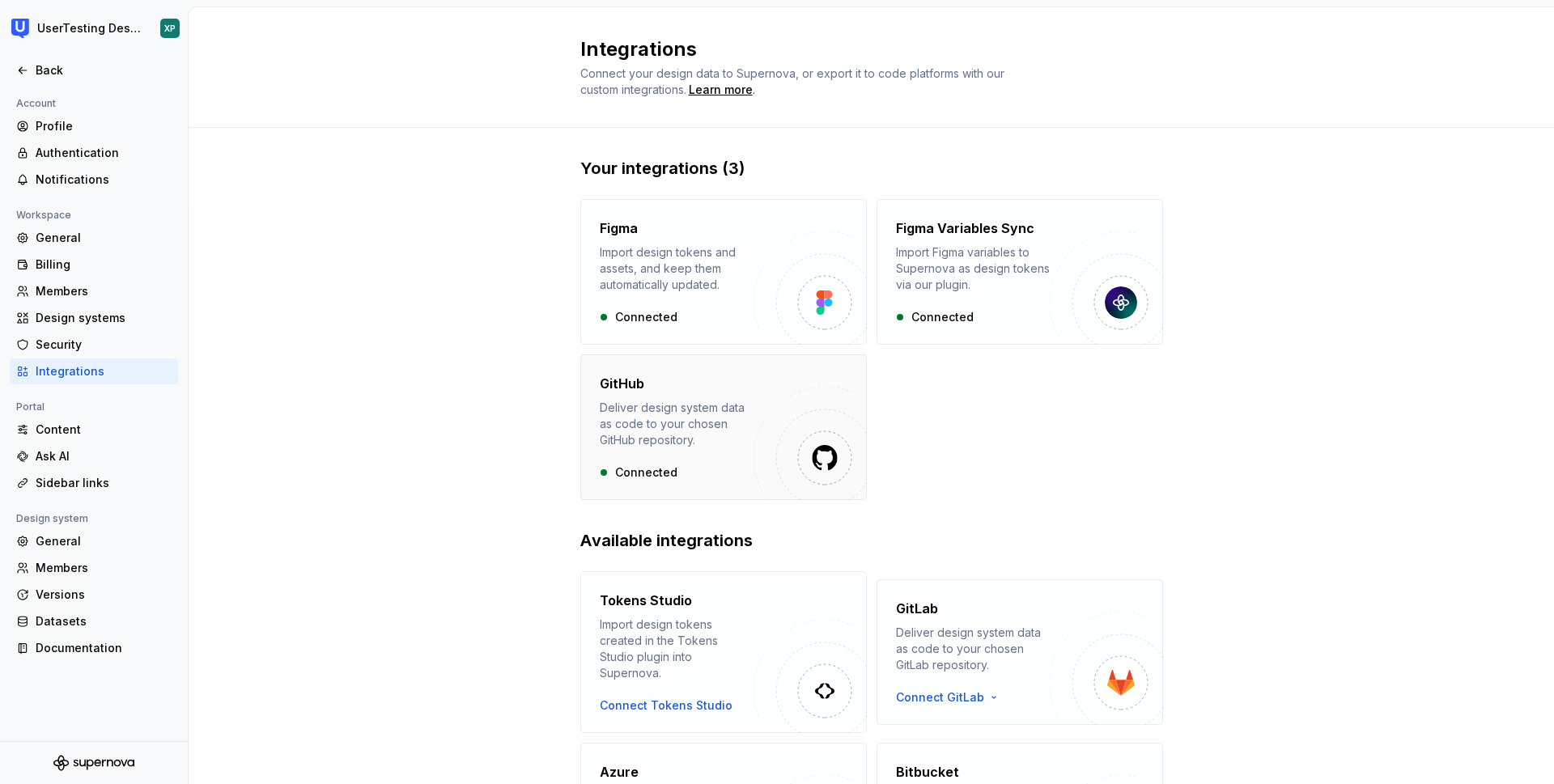
click at [693, 440] on div "Deliver design system data as code to your chosen GitHub repository." at bounding box center [677, 423] width 154 height 48
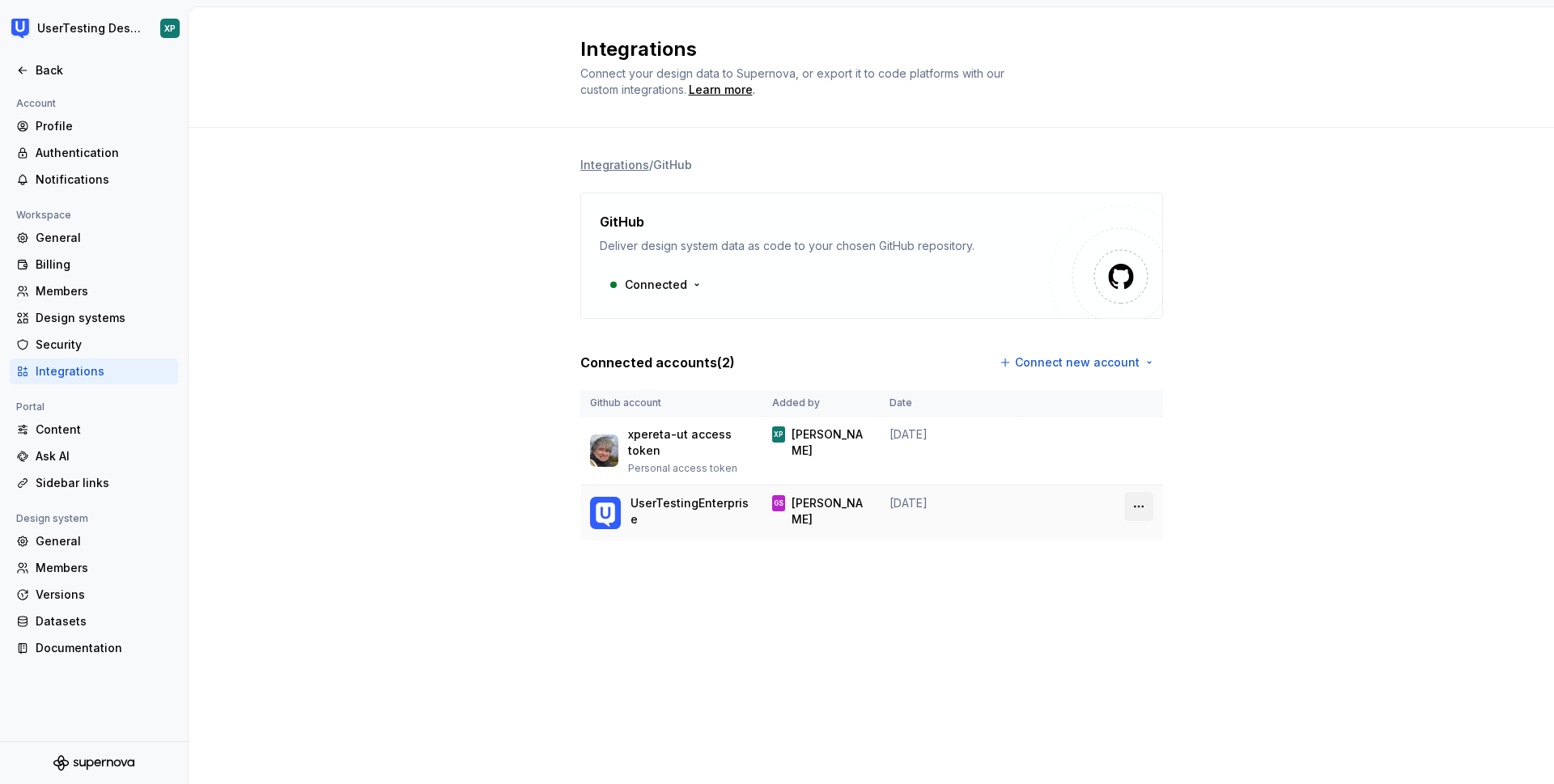
click at [1136, 510] on html "UserTesting Design System XP Back Account Profile Authentication Notifications …" at bounding box center [777, 392] width 1554 height 784
drag, startPoint x: 919, startPoint y: 559, endPoint x: 910, endPoint y: 560, distance: 9.1
click at [914, 558] on html "UserTesting Design System XP Back Account Profile Authentication Notifications …" at bounding box center [777, 392] width 1554 height 784
click at [40, 68] on div "Back" at bounding box center [103, 70] width 136 height 16
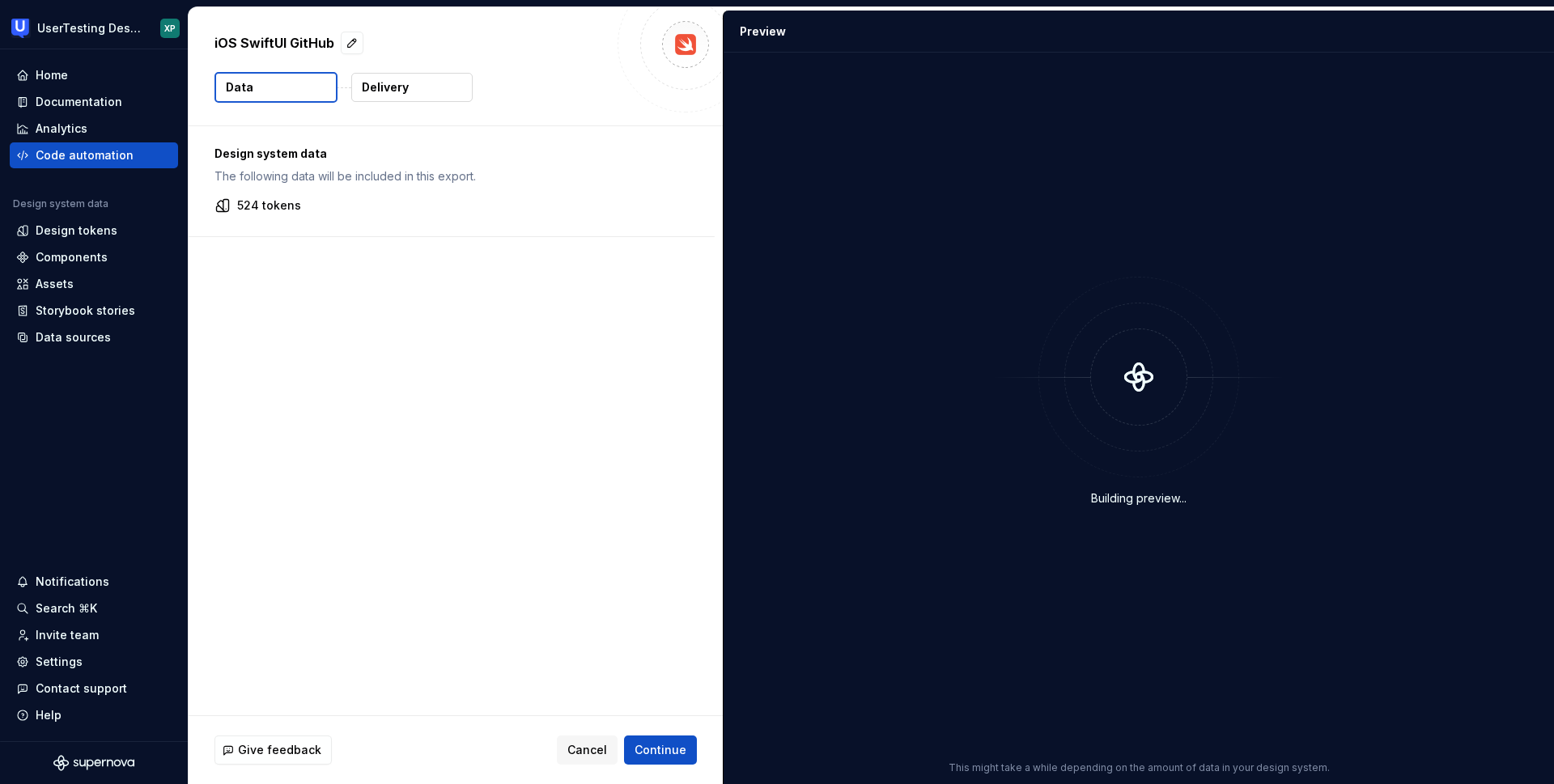
click at [424, 80] on button "Delivery" at bounding box center [412, 87] width 122 height 29
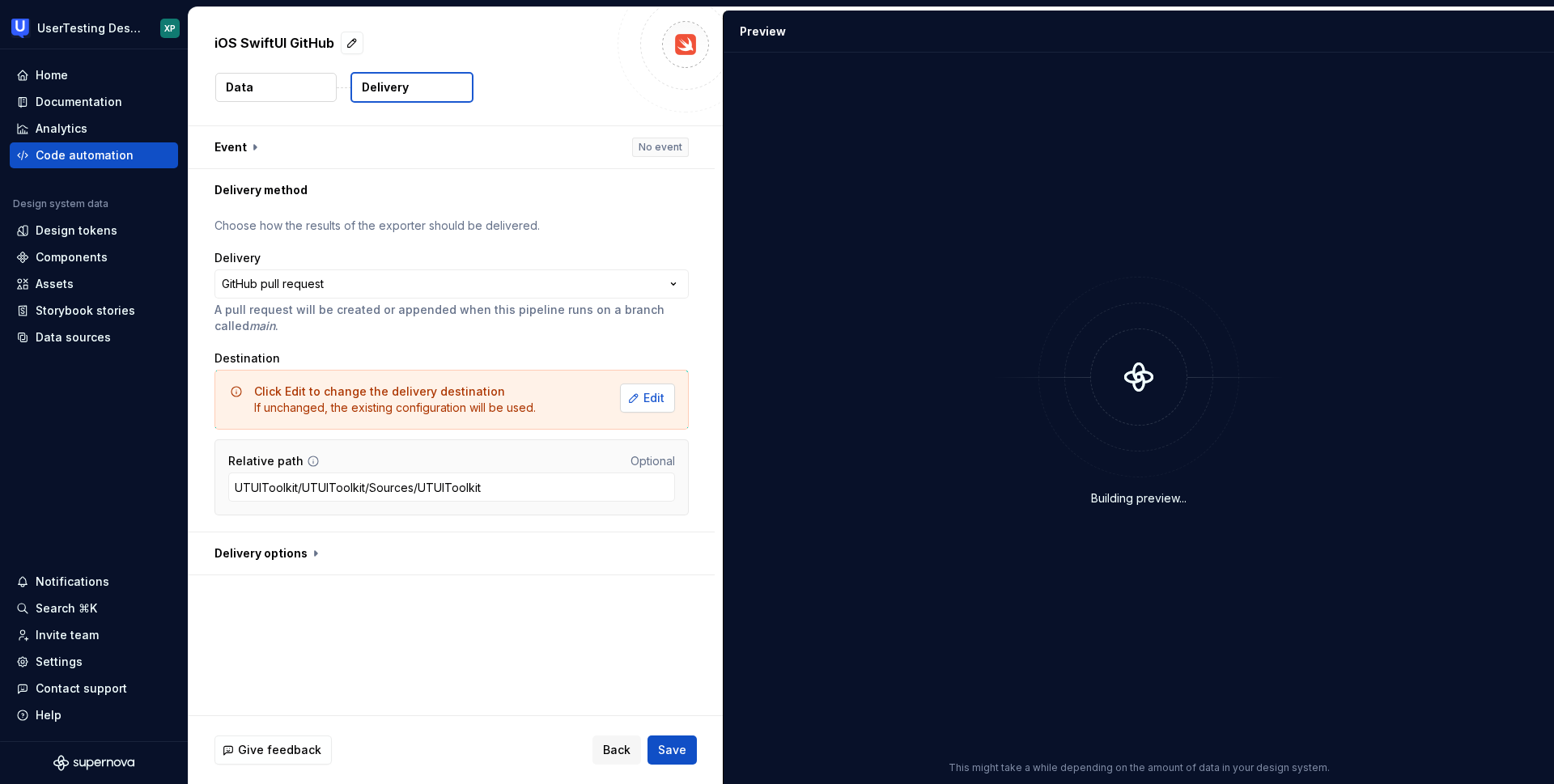
click at [658, 401] on span "Edit" at bounding box center [654, 398] width 21 height 16
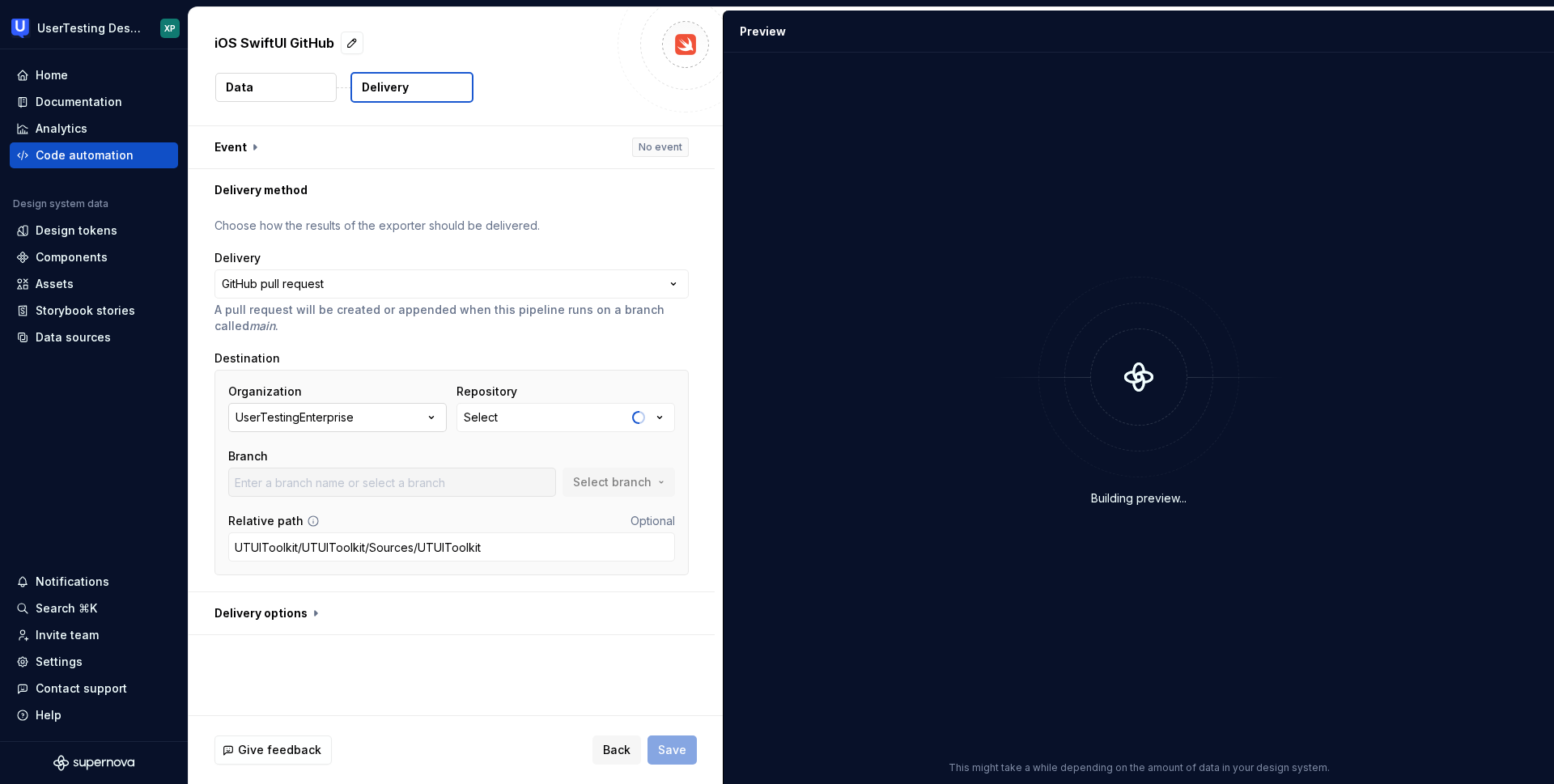
click at [432, 414] on icon "button" at bounding box center [431, 417] width 16 height 16
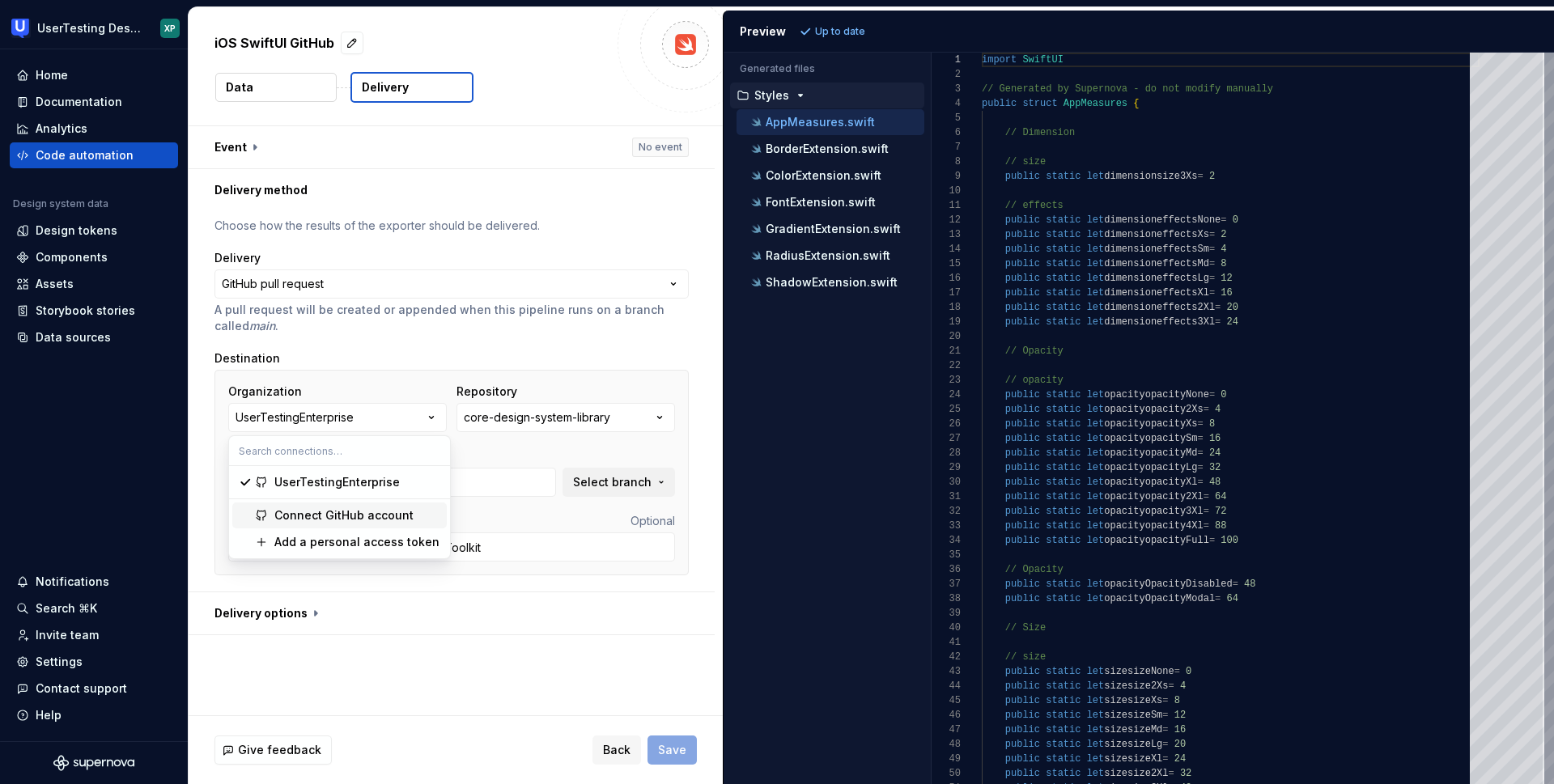
type input "Add-component-metrics-package"
click at [310, 476] on div "UserTestingEnterprise" at bounding box center [337, 482] width 125 height 16
click at [310, 476] on input "Add-component-metrics-package" at bounding box center [391, 482] width 328 height 29
click at [371, 414] on button "UserTestingEnterprise" at bounding box center [337, 418] width 218 height 29
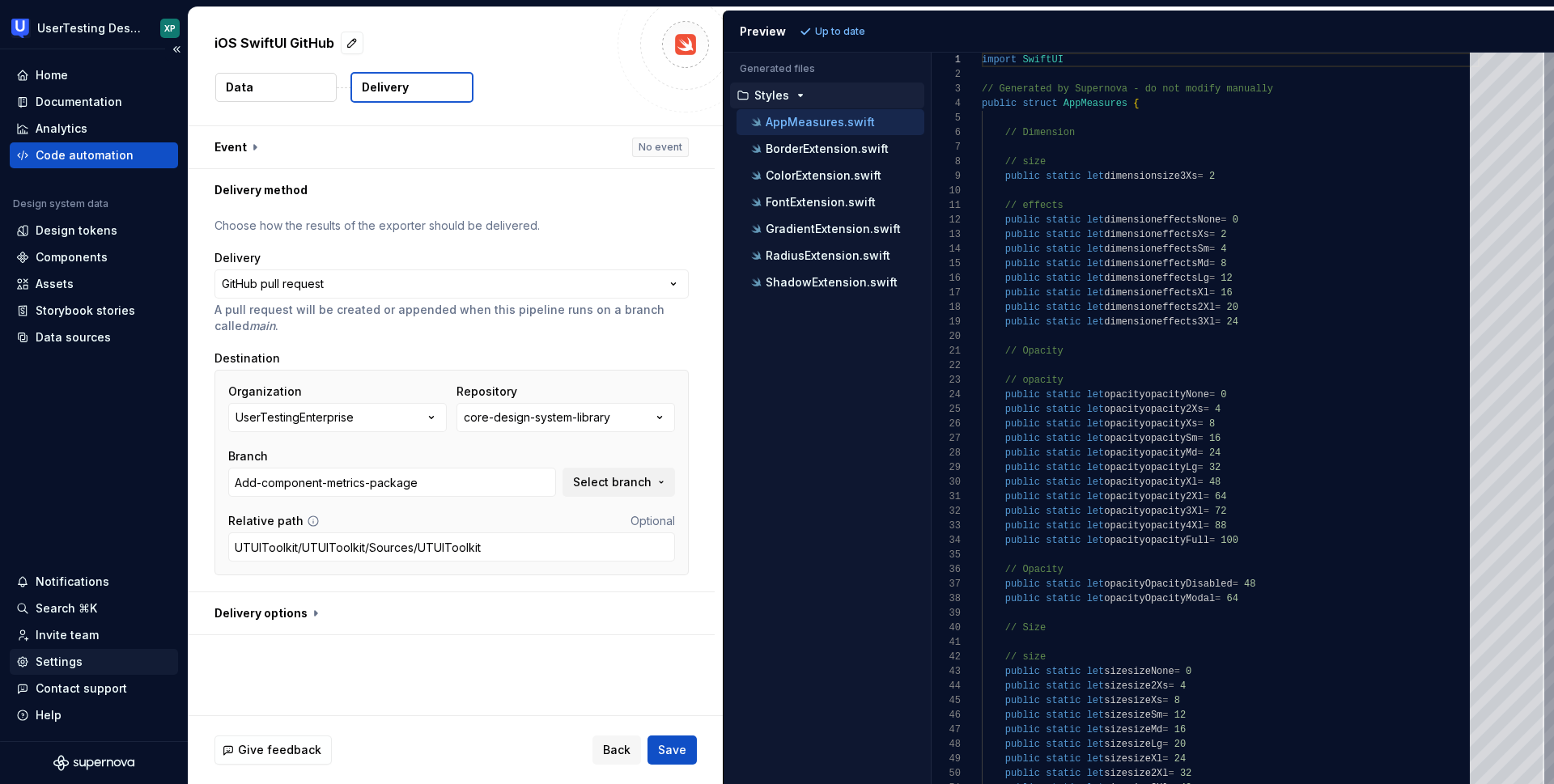
click at [68, 662] on div "Settings" at bounding box center [59, 662] width 47 height 16
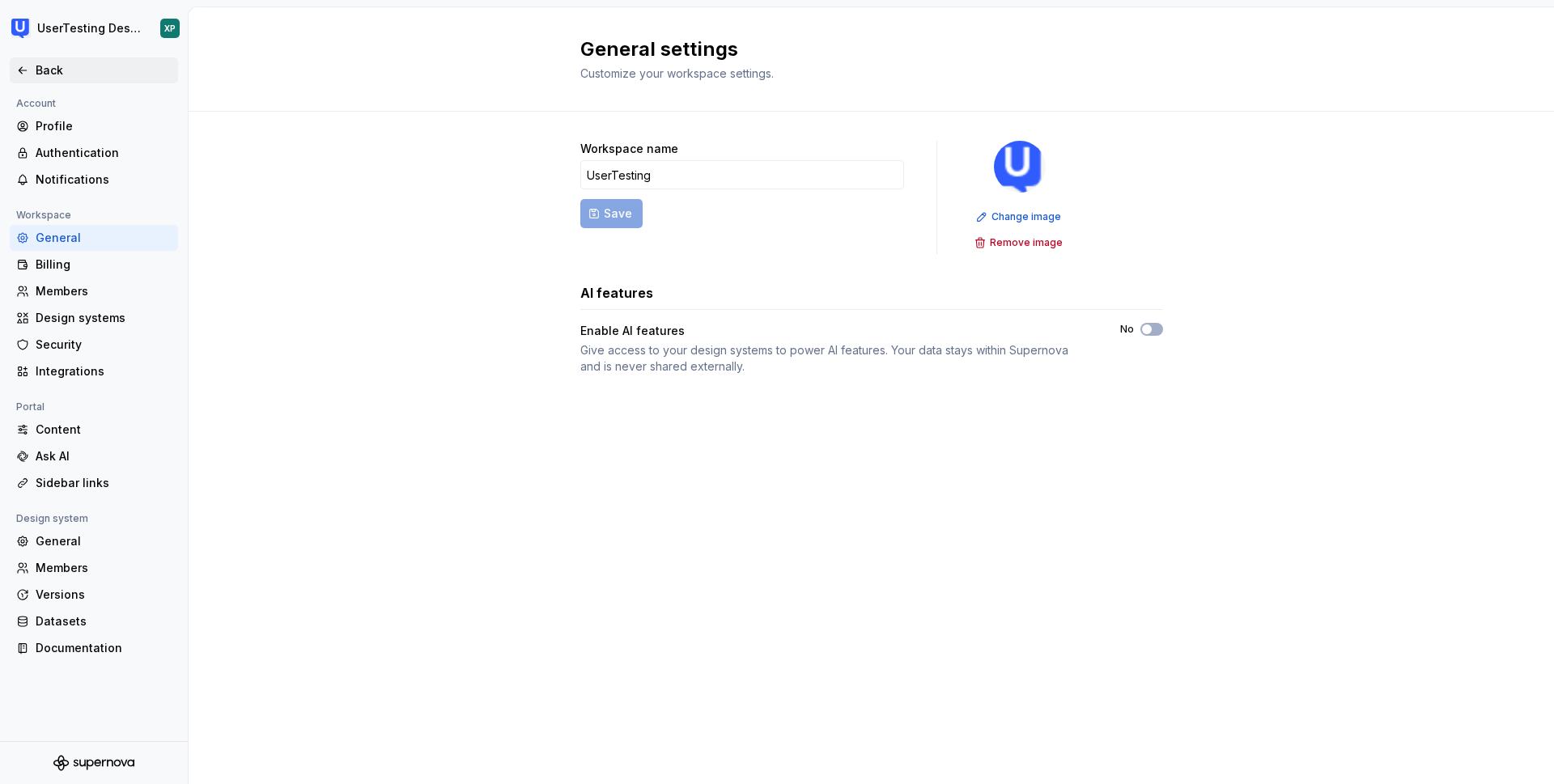
click at [41, 74] on div "Back" at bounding box center [103, 70] width 136 height 16
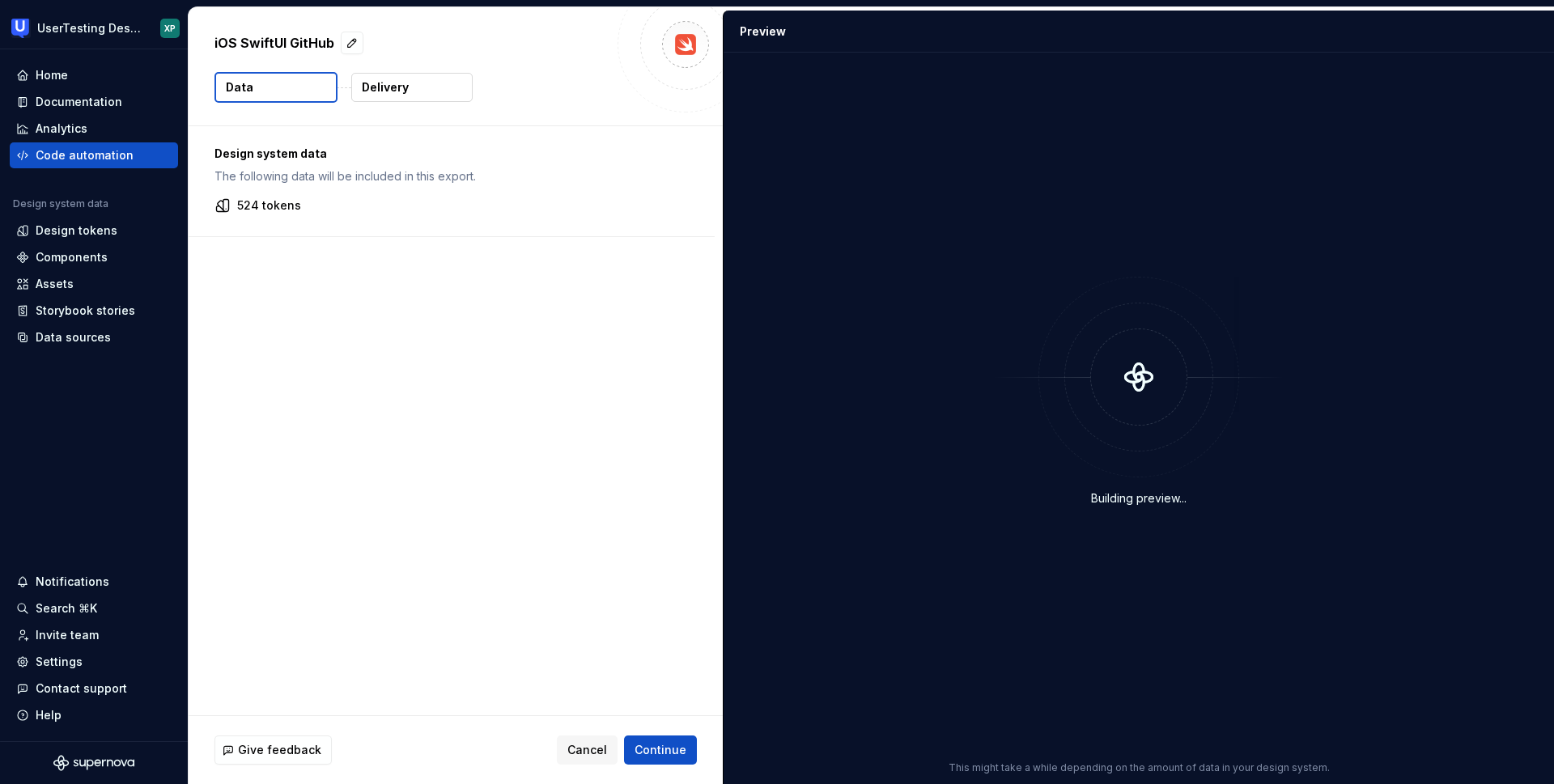
click at [389, 88] on p "Delivery" at bounding box center [384, 87] width 47 height 16
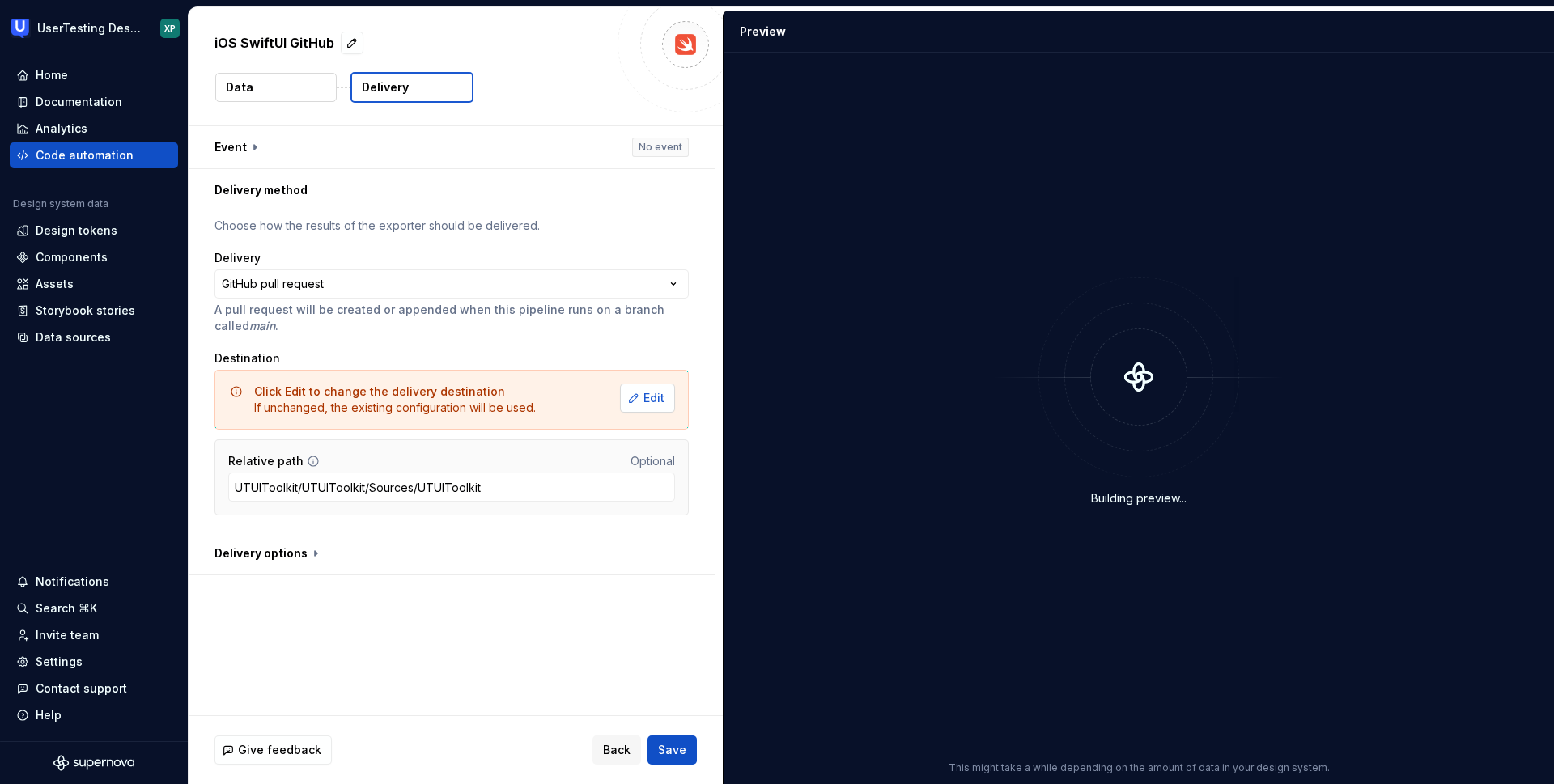
click at [656, 400] on span "Edit" at bounding box center [654, 398] width 21 height 16
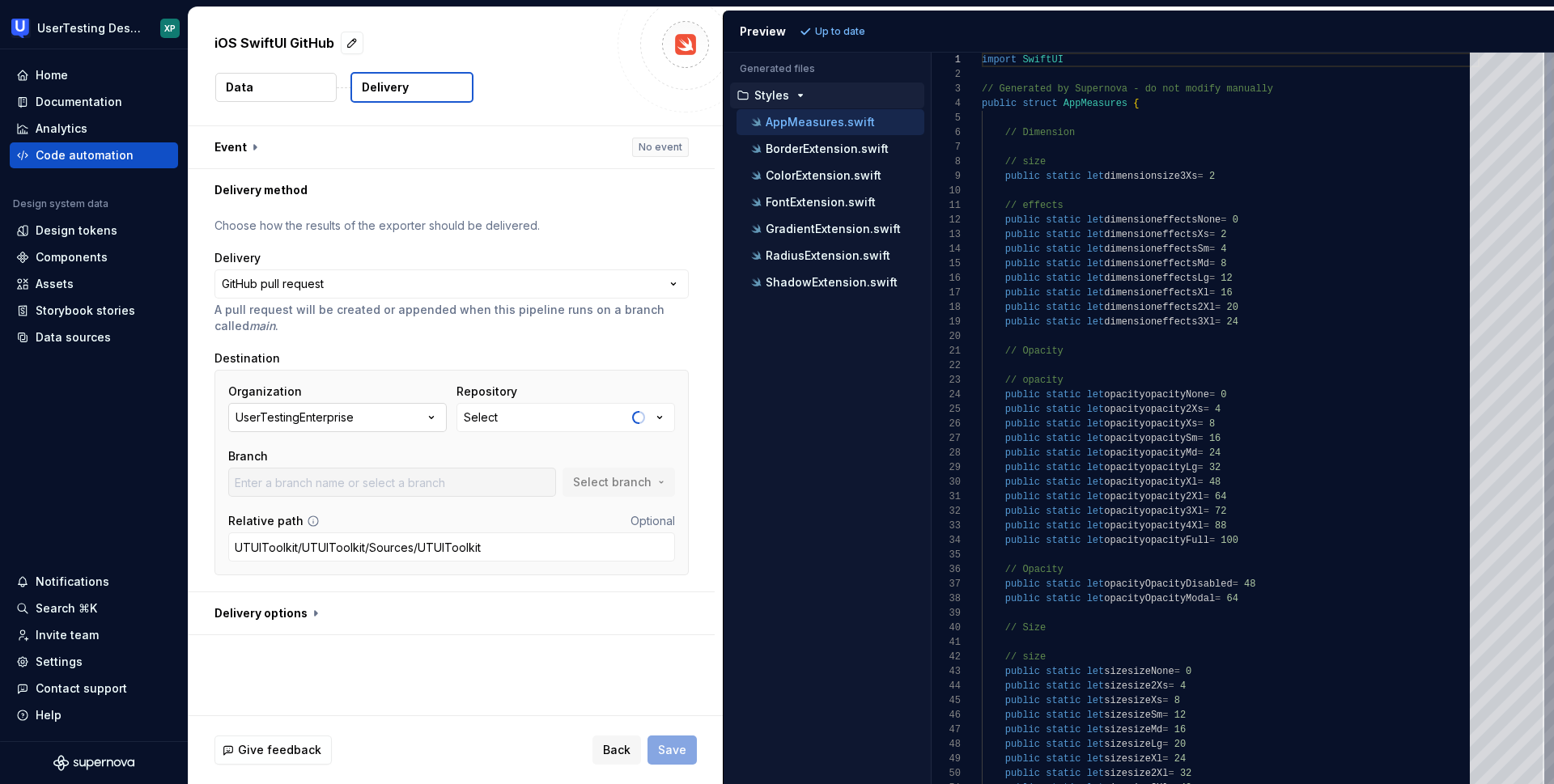
click at [417, 415] on button "UserTestingEnterprise" at bounding box center [337, 418] width 218 height 29
click at [354, 513] on div "Connect GitHub account" at bounding box center [344, 515] width 140 height 16
type input "Add-component-metrics-package"
click at [666, 416] on icon "button" at bounding box center [659, 417] width 16 height 16
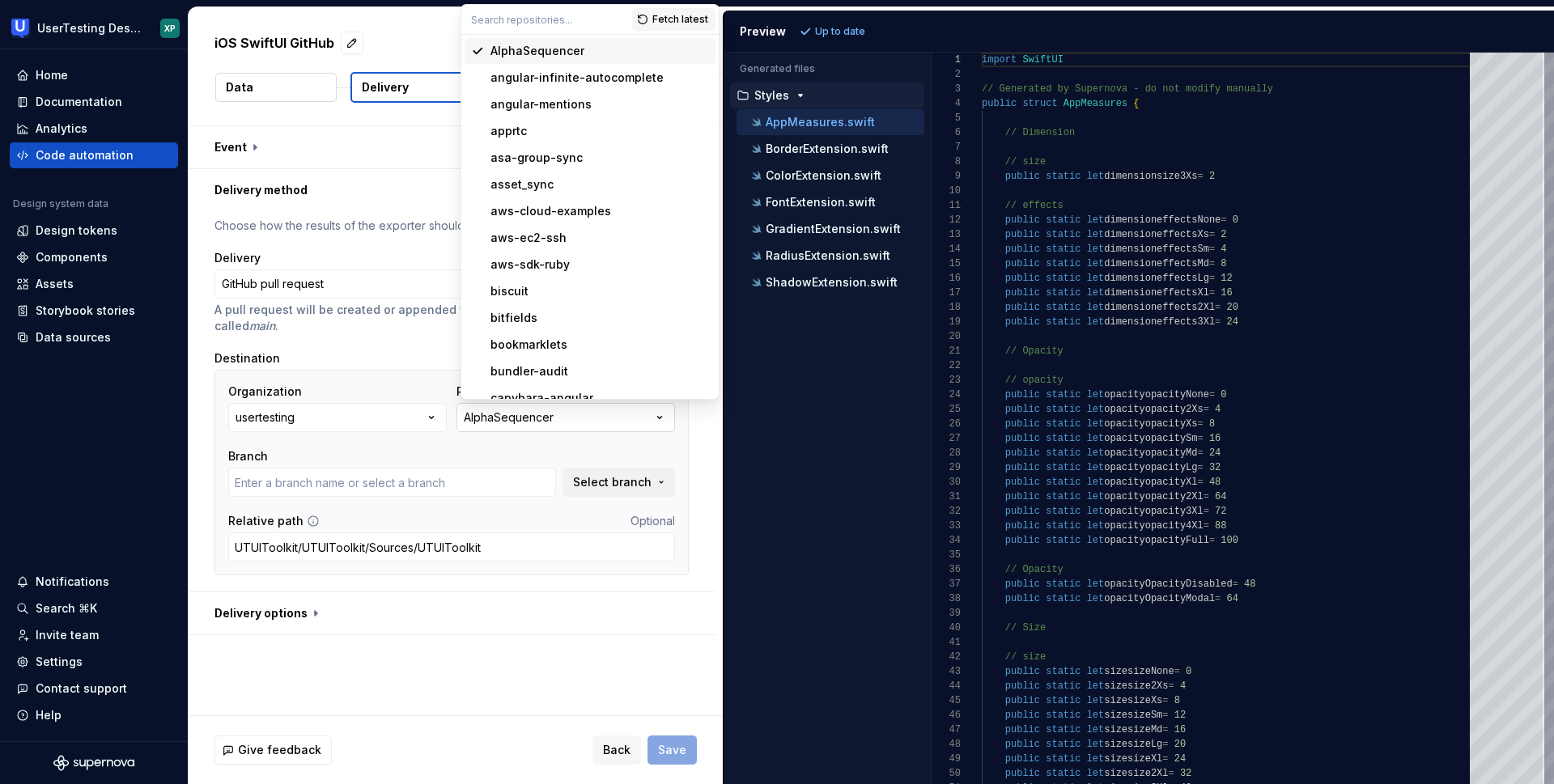
type input "master"
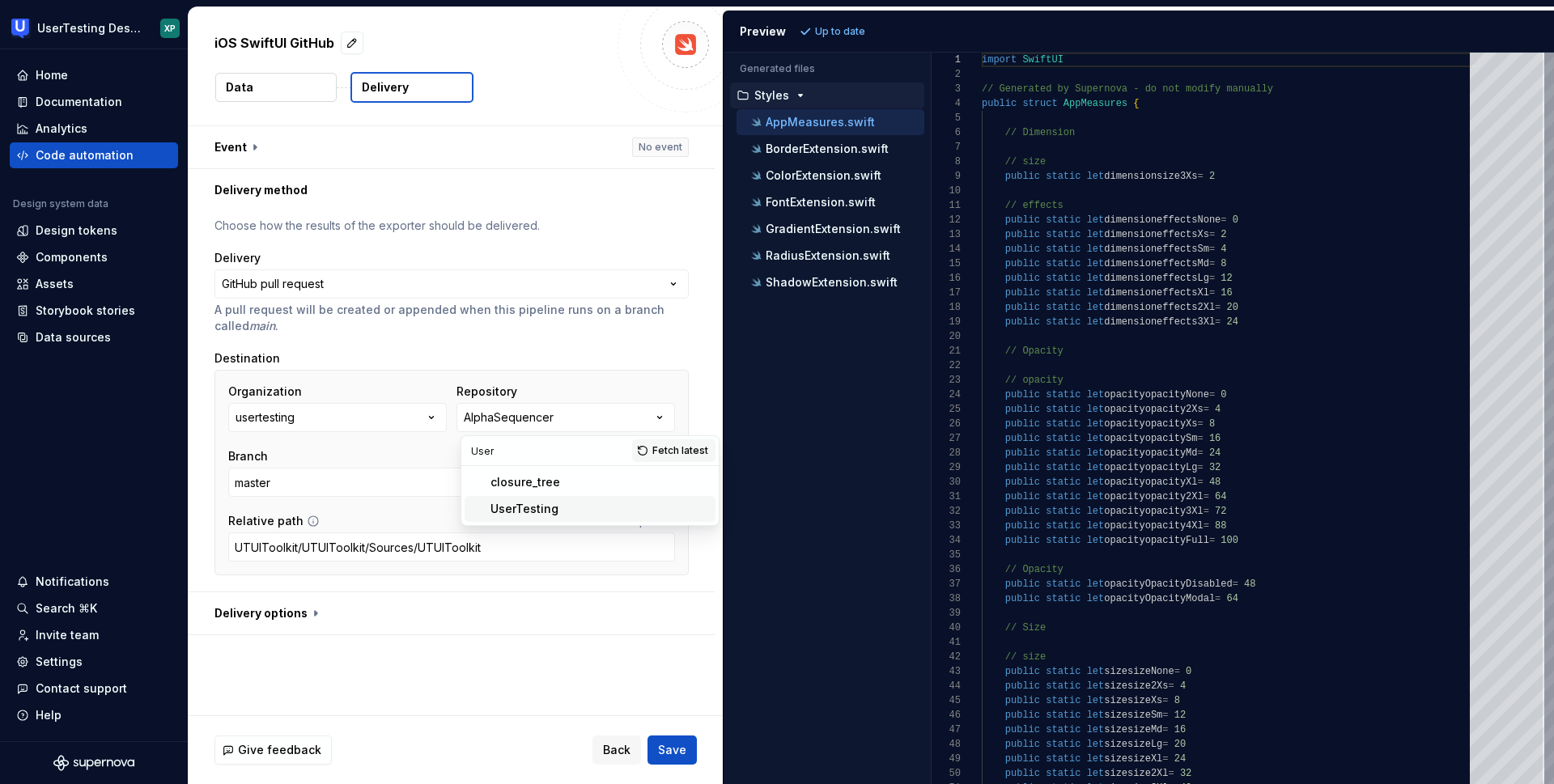
type input "User"
click at [569, 508] on div "UserTesting" at bounding box center [600, 509] width 218 height 16
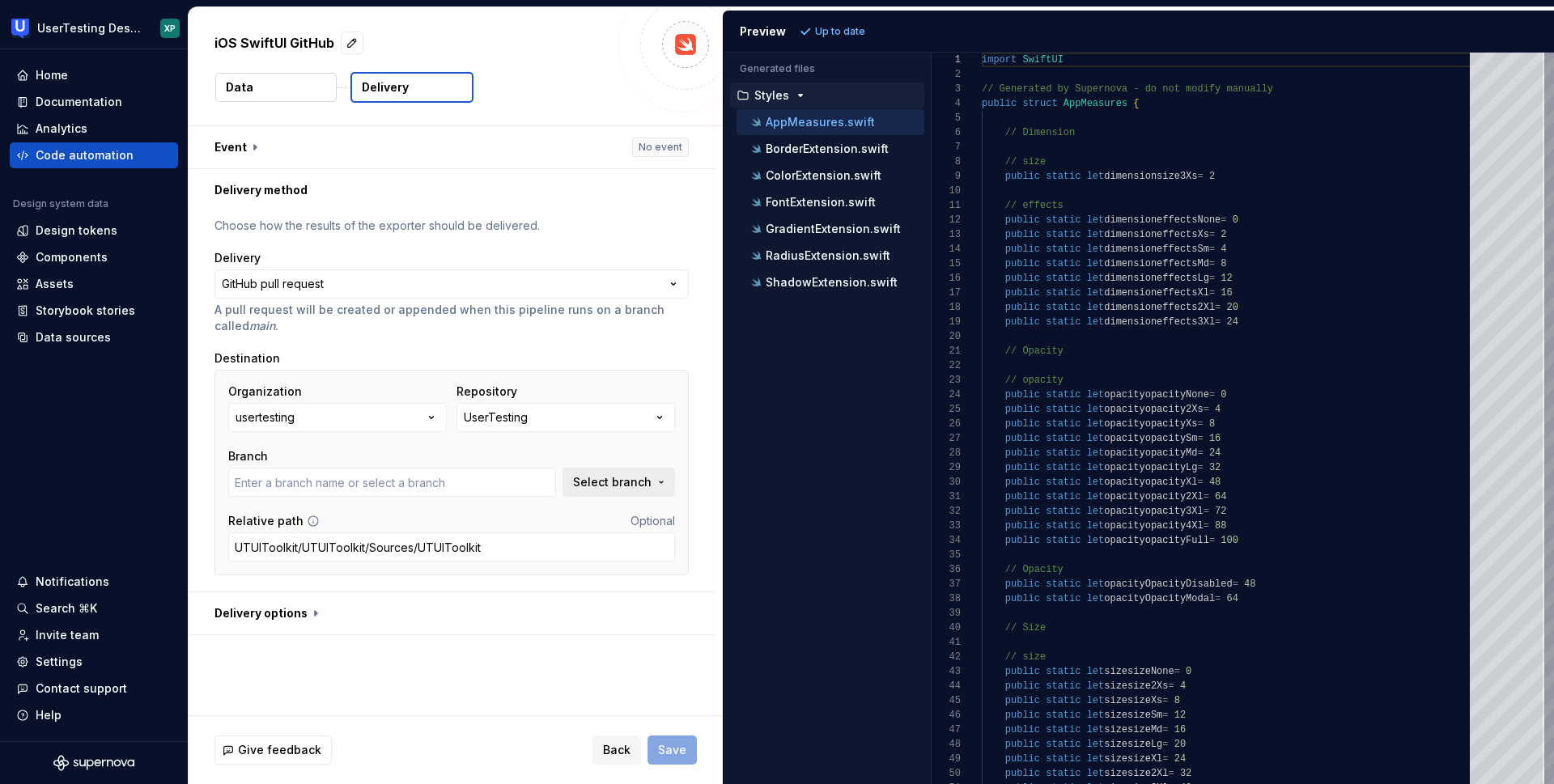
click at [604, 485] on span "Select branch" at bounding box center [612, 482] width 79 height 16
type input "Accessible-Sticky-Nub"
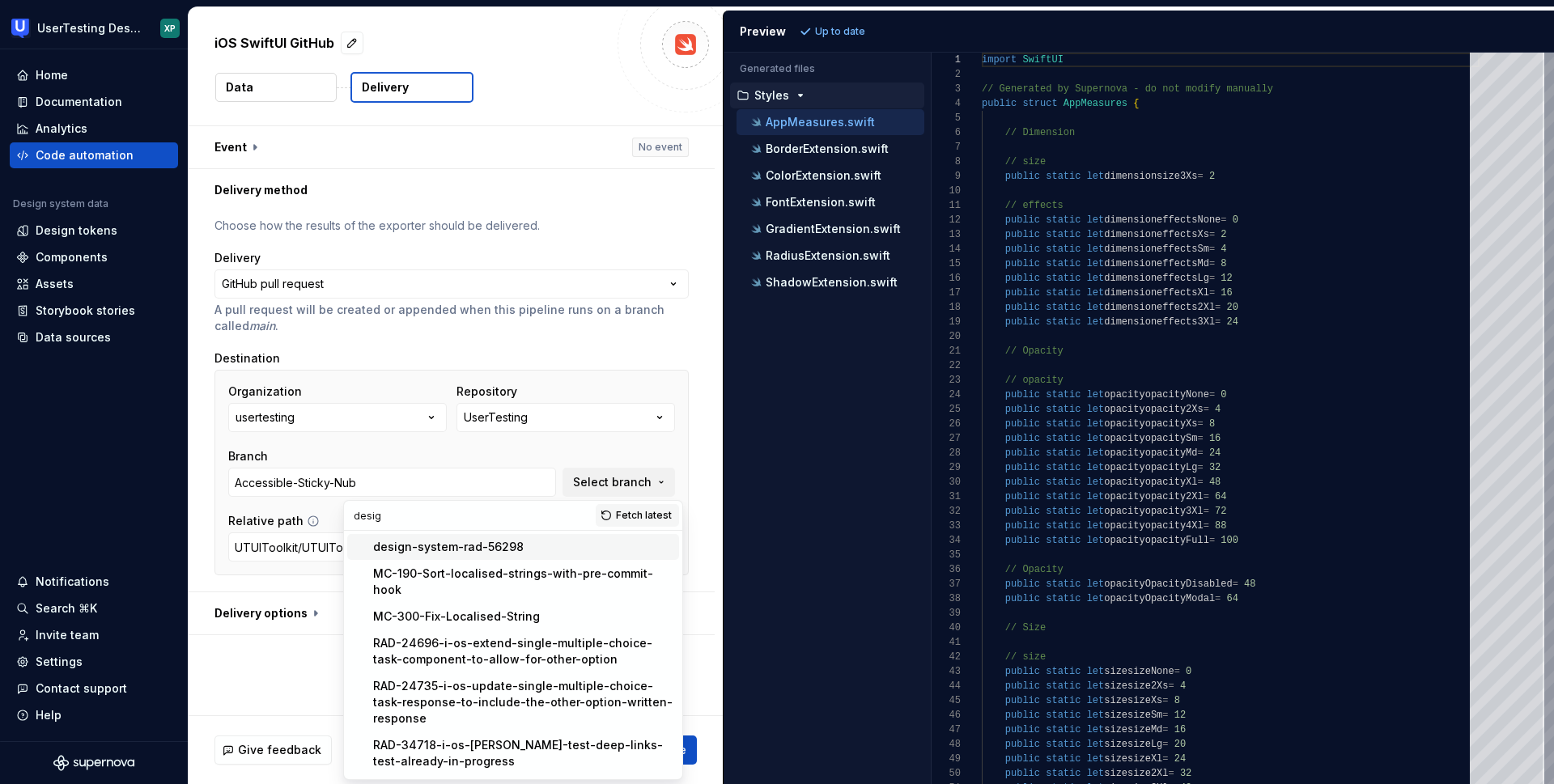
type input "desig"
click at [508, 549] on div "design-system-rad-56298" at bounding box center [448, 547] width 151 height 16
type input "design-system-rad-56298"
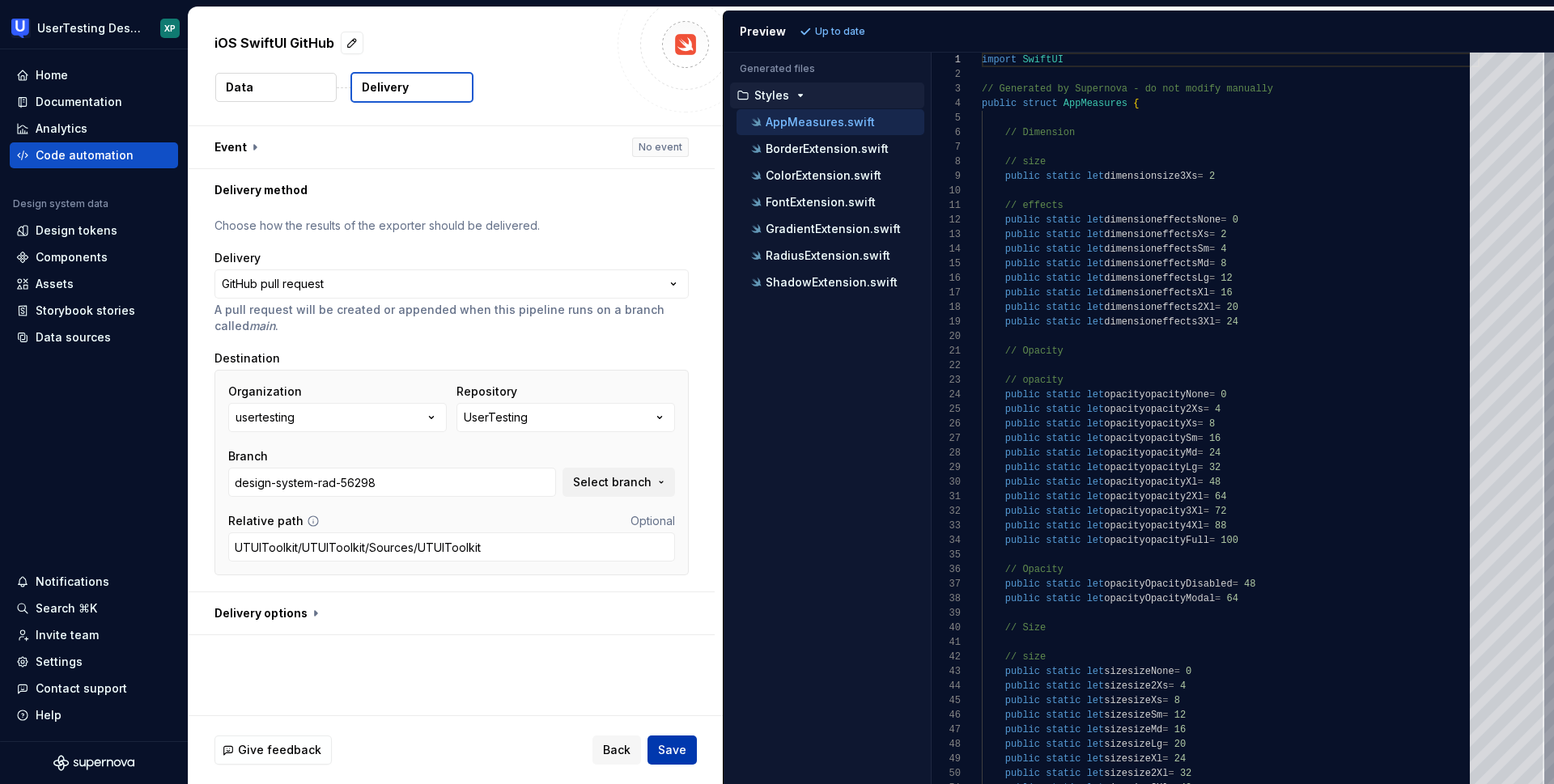
click at [668, 750] on span "Save" at bounding box center [672, 750] width 28 height 16
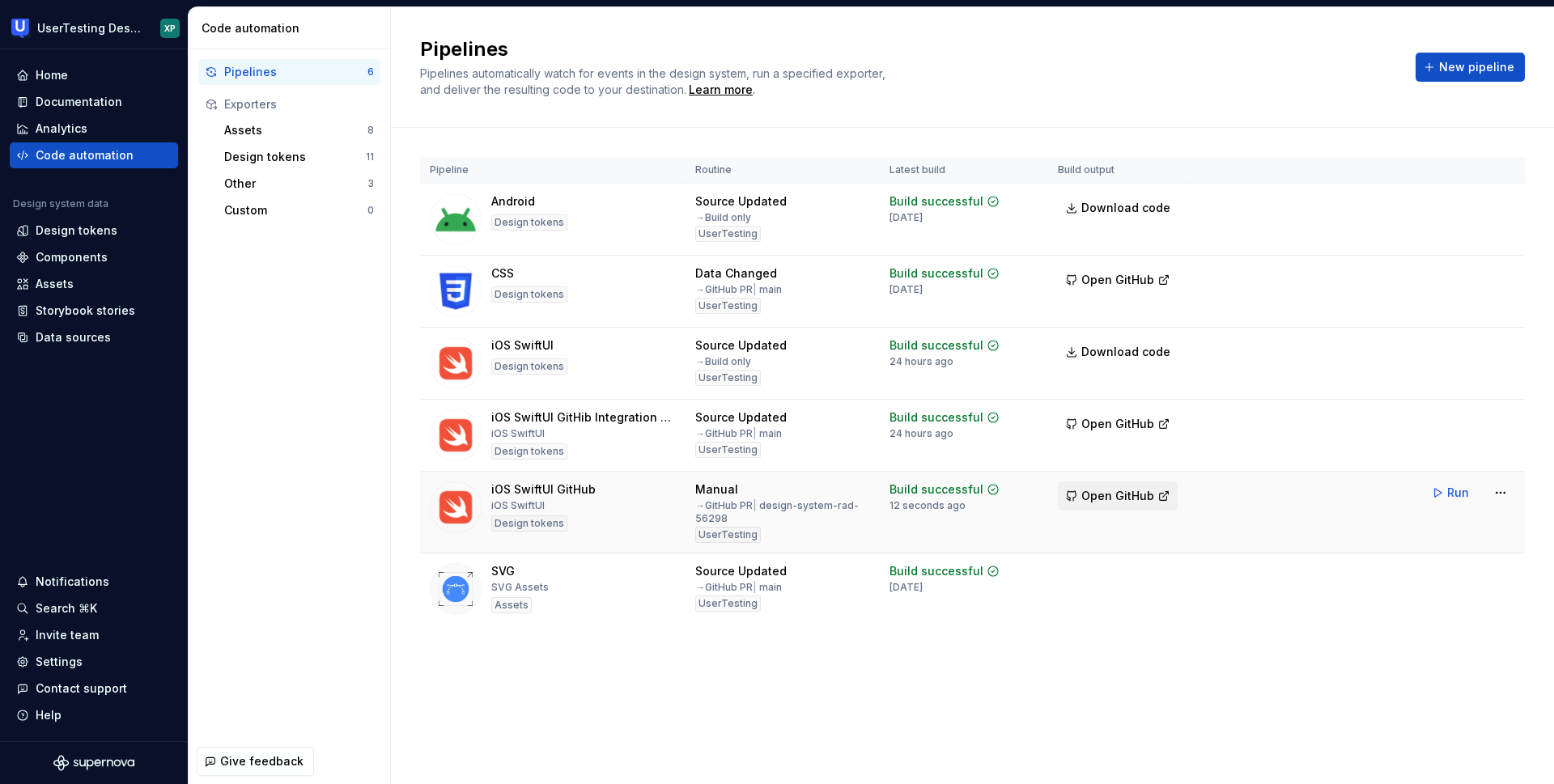
click at [1113, 496] on span "Open GitHub" at bounding box center [1117, 495] width 73 height 16
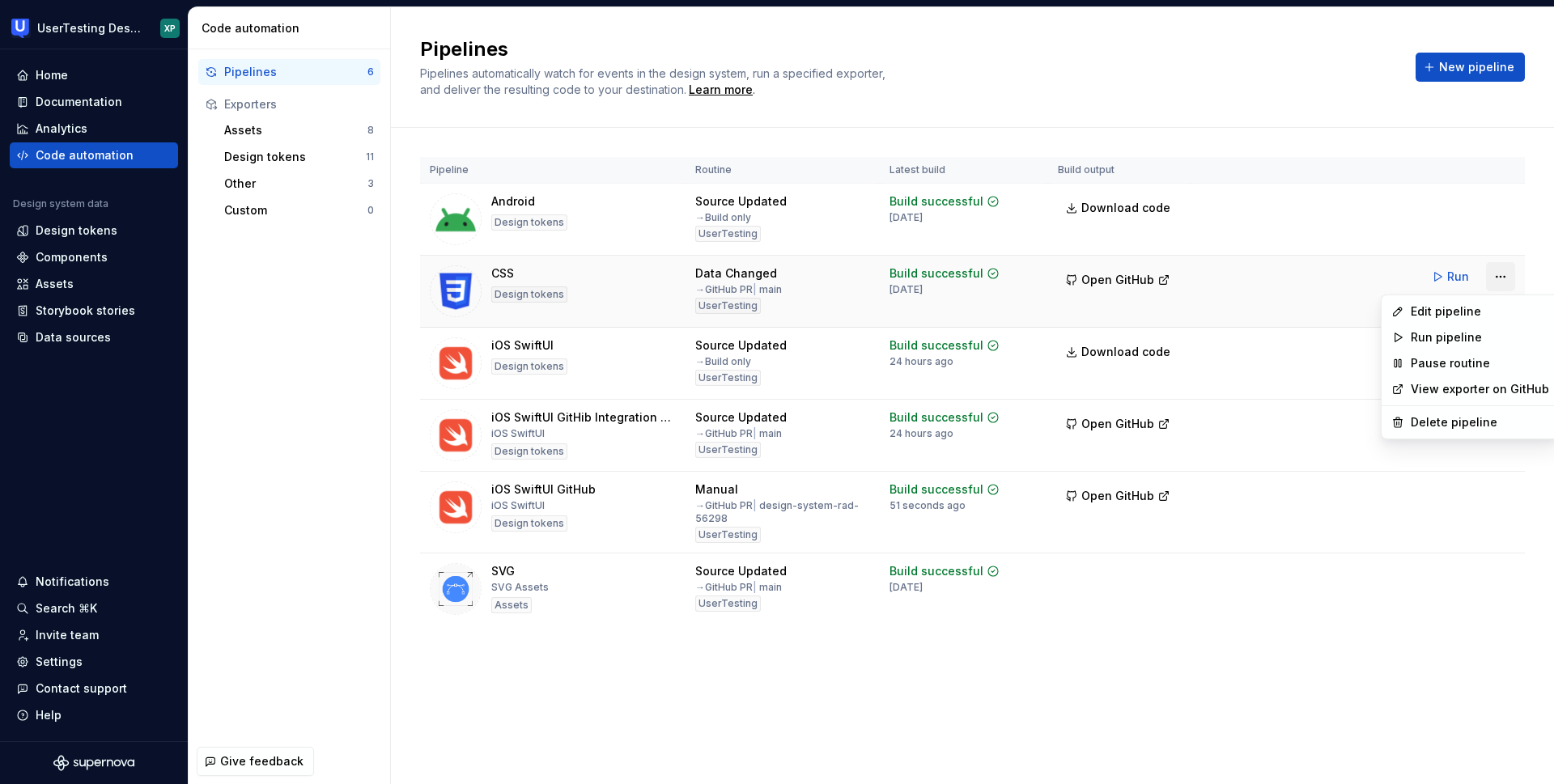
click at [1501, 275] on html "UserTesting Design System XP Home Documentation Analytics Code automation Desig…" at bounding box center [777, 392] width 1554 height 784
click at [1446, 309] on div "Edit pipeline" at bounding box center [1480, 311] width 139 height 16
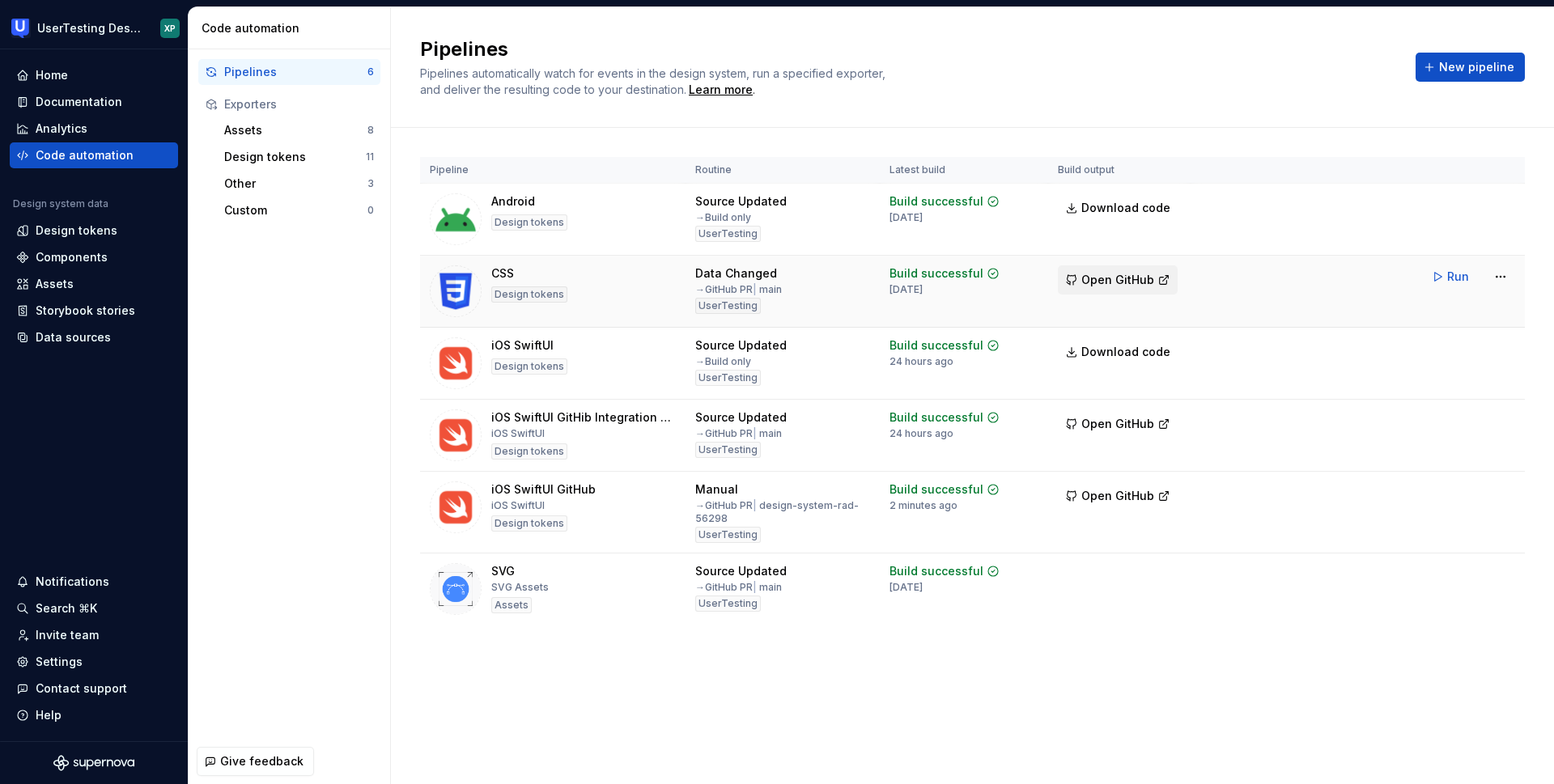
click at [1129, 273] on span "Open GitHub" at bounding box center [1117, 279] width 73 height 16
drag, startPoint x: 552, startPoint y: 347, endPoint x: 492, endPoint y: 343, distance: 60.1
click at [492, 343] on div "iOS SwiftUI Design tokens" at bounding box center [529, 364] width 76 height 52
click at [1111, 279] on span "Open GitHub" at bounding box center [1117, 279] width 73 height 16
click at [582, 631] on div "Pipeline Routine Latest build Build output Android Design tokens Source Updated…" at bounding box center [972, 407] width 1105 height 558
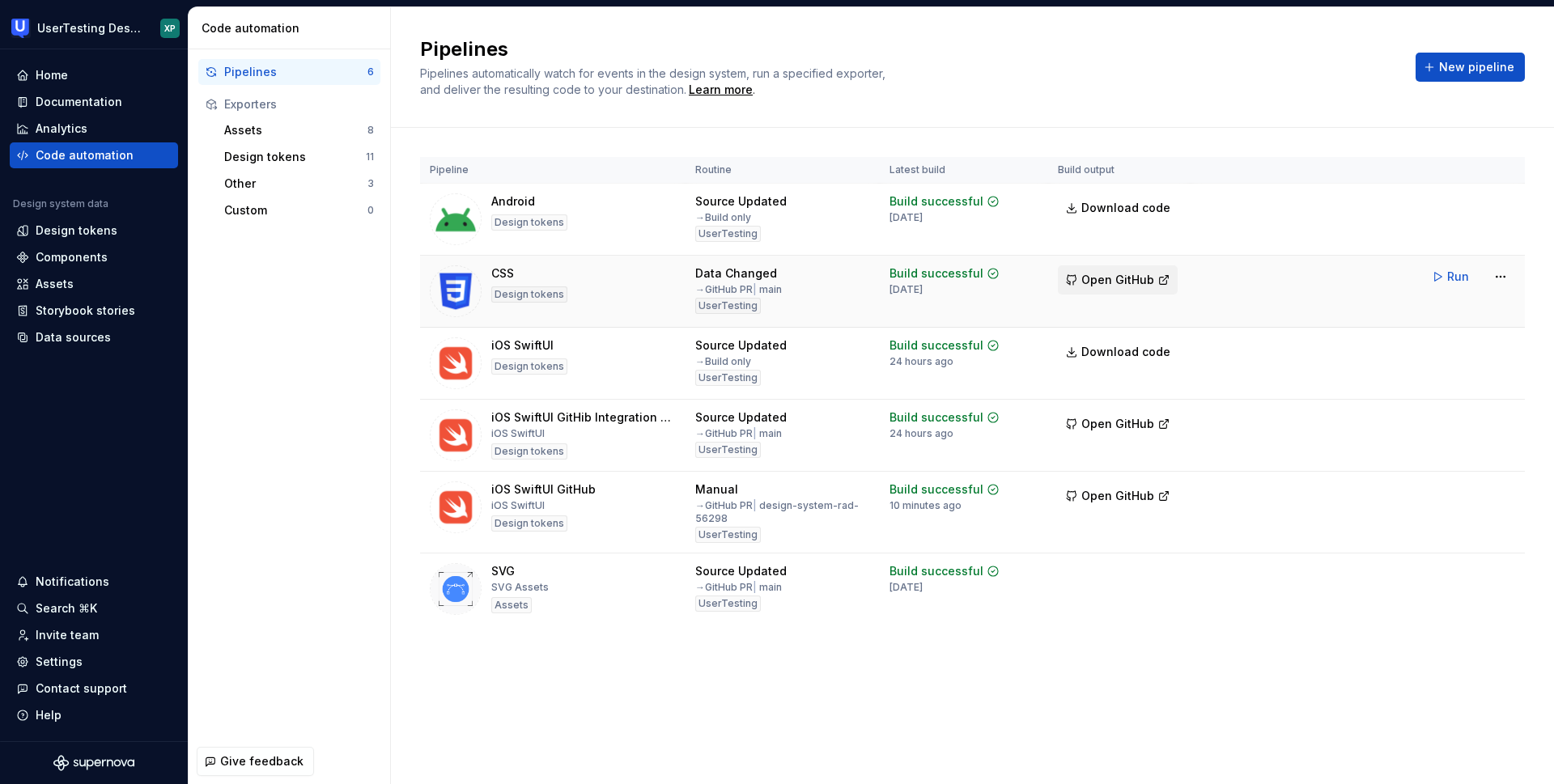
click at [1110, 277] on span "Open GitHub" at bounding box center [1117, 279] width 73 height 16
click at [84, 157] on div "Code automation" at bounding box center [84, 155] width 98 height 16
click at [269, 151] on div "Design tokens" at bounding box center [294, 157] width 141 height 16
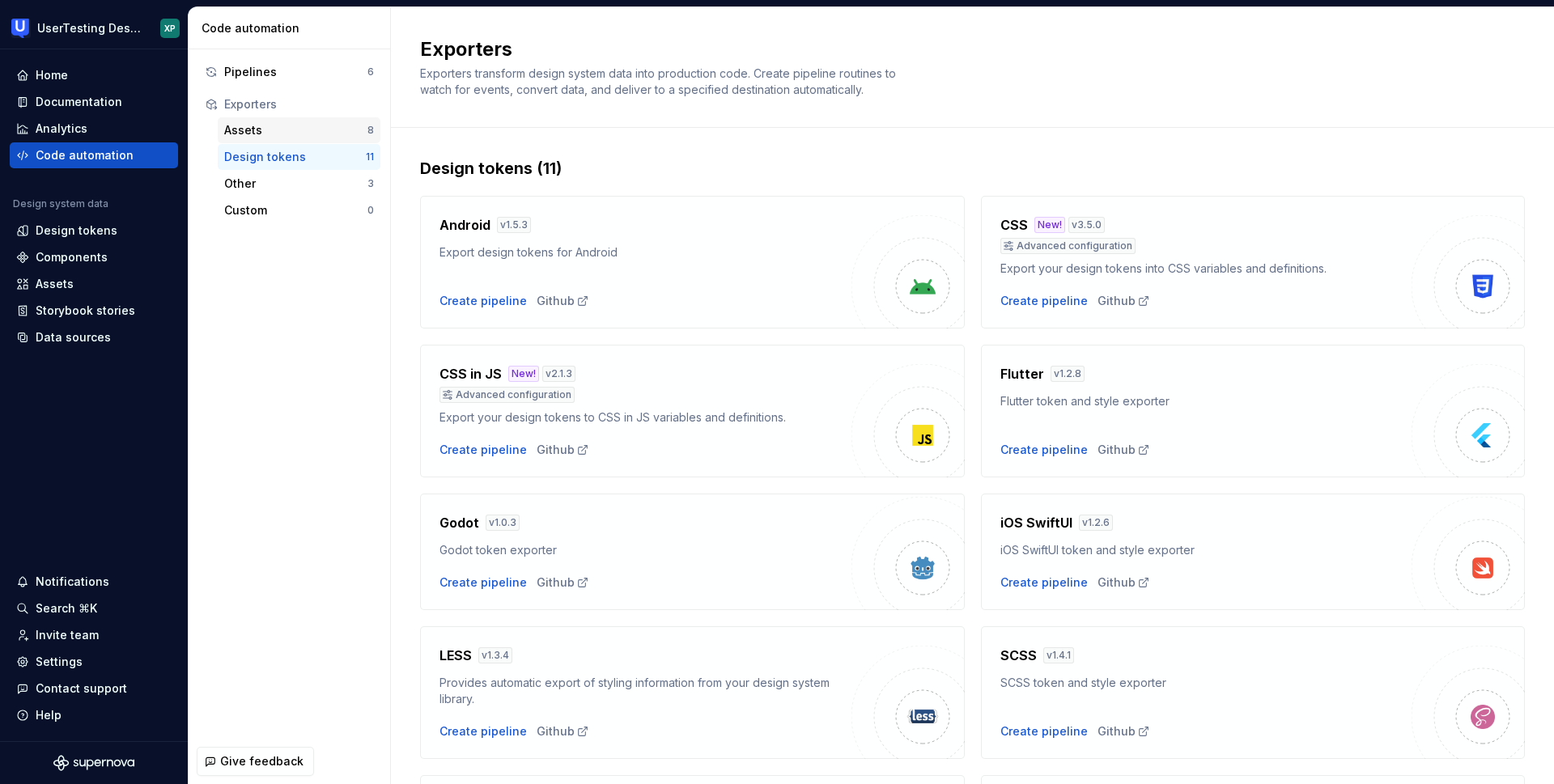
click at [268, 128] on div "Assets" at bounding box center [295, 130] width 143 height 16
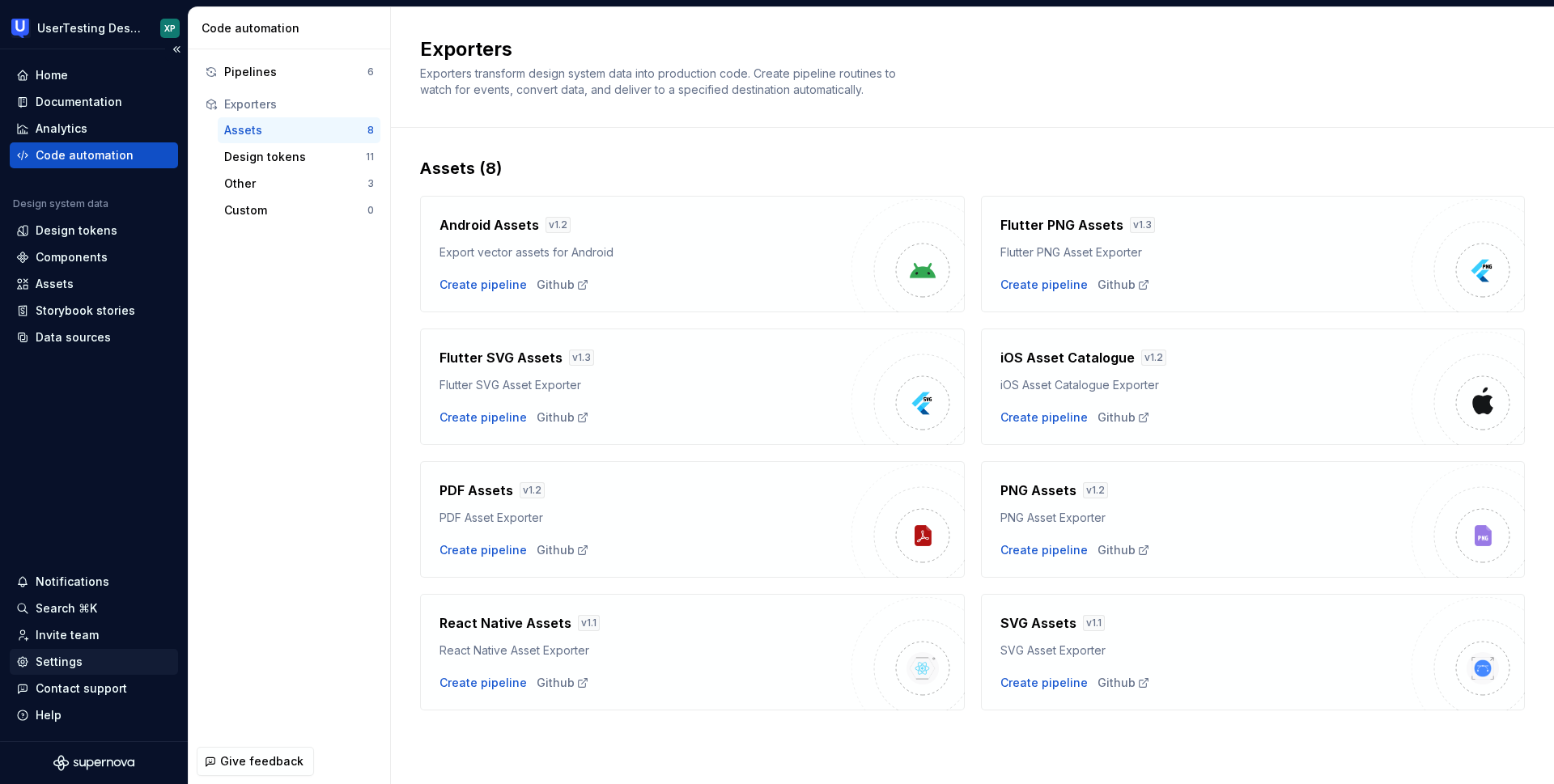
click at [68, 663] on div "Settings" at bounding box center [59, 662] width 47 height 16
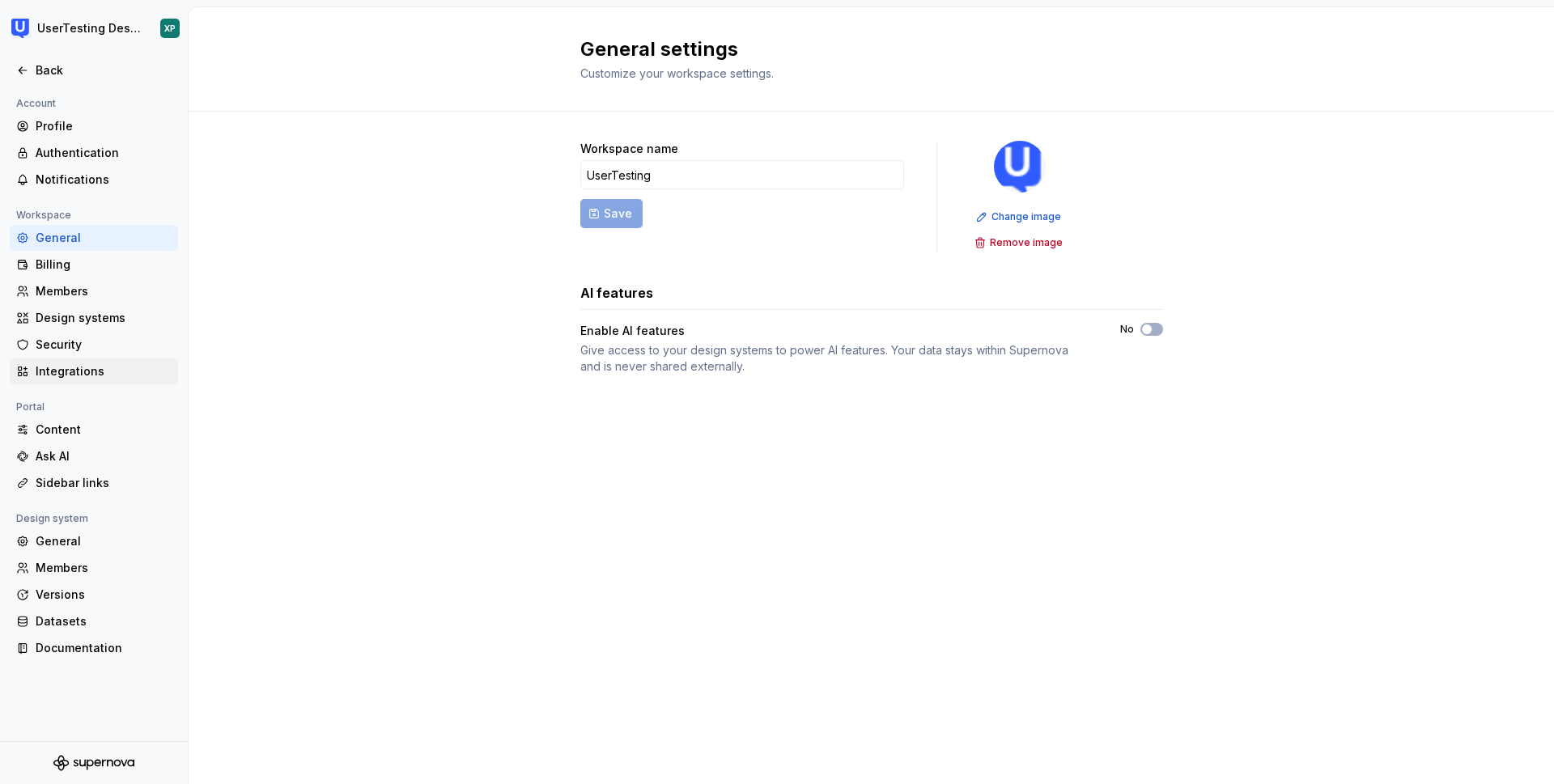
click at [84, 366] on div "Integrations" at bounding box center [103, 371] width 136 height 16
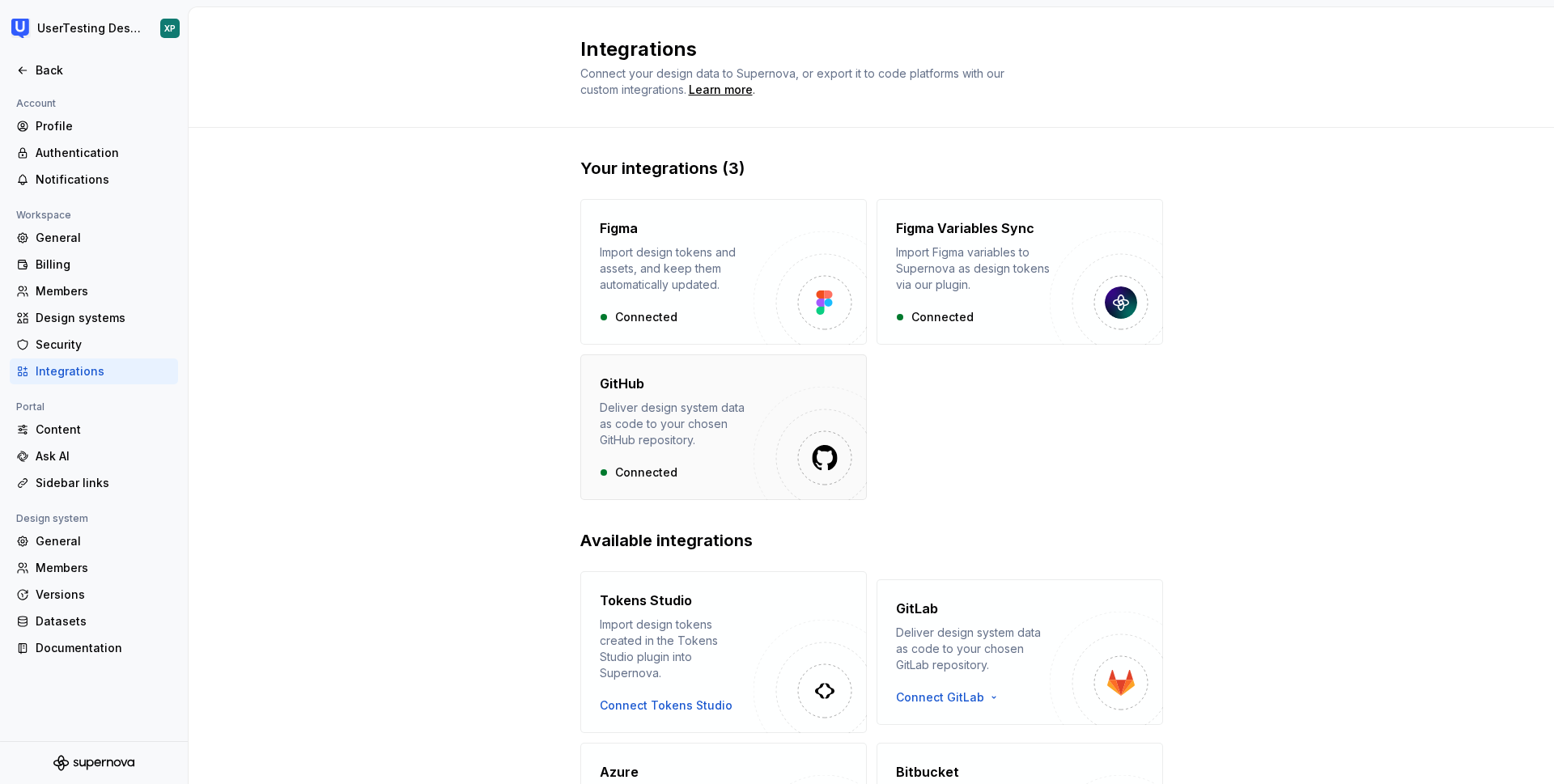
click at [639, 433] on div "Deliver design system data as code to your chosen GitHub repository." at bounding box center [677, 423] width 154 height 48
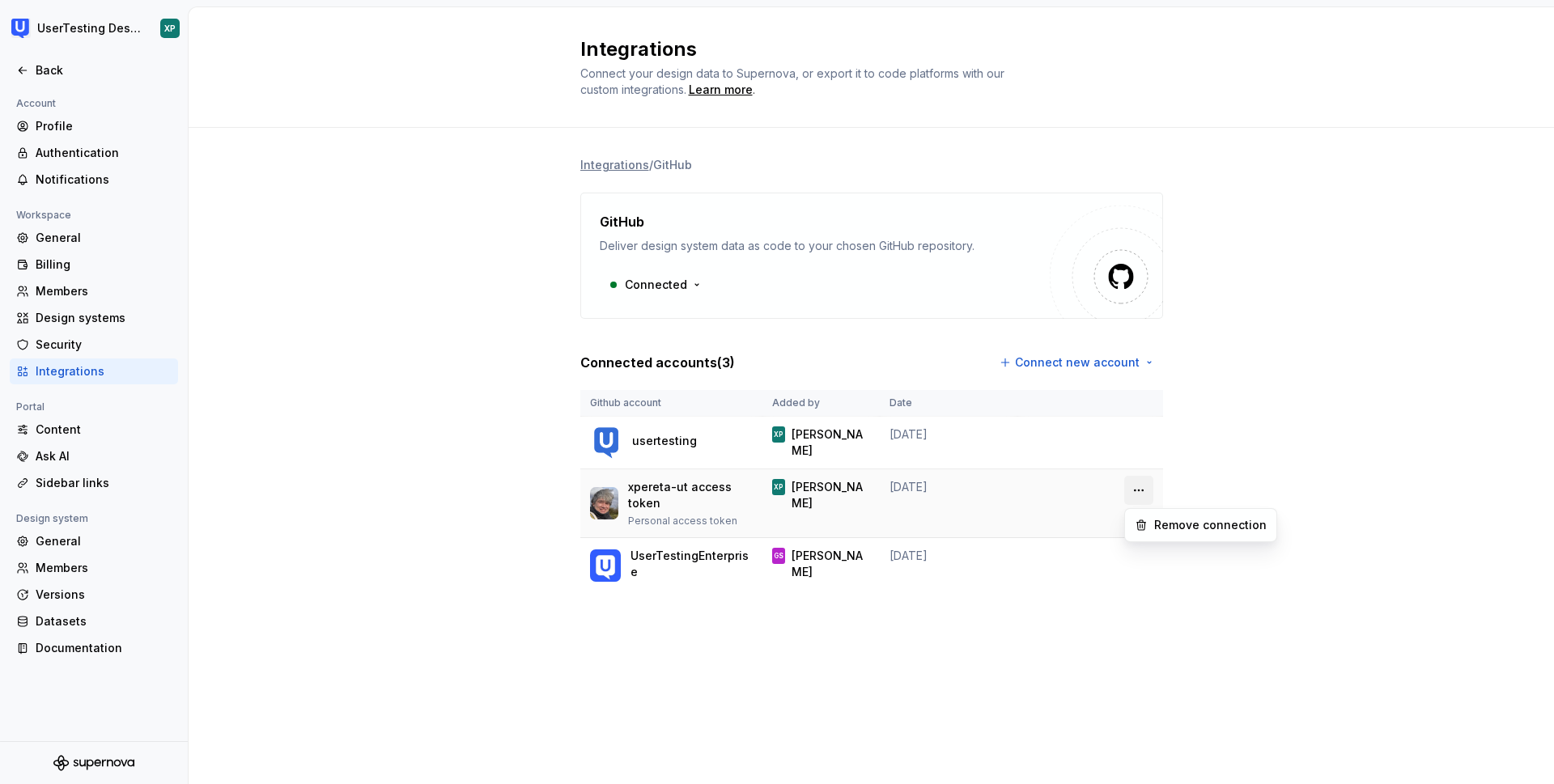
click at [1138, 491] on html "UserTesting Design System XP Back Account Profile Authentication Notifications …" at bounding box center [777, 392] width 1554 height 784
click at [1161, 524] on div "Remove connection" at bounding box center [1210, 525] width 113 height 16
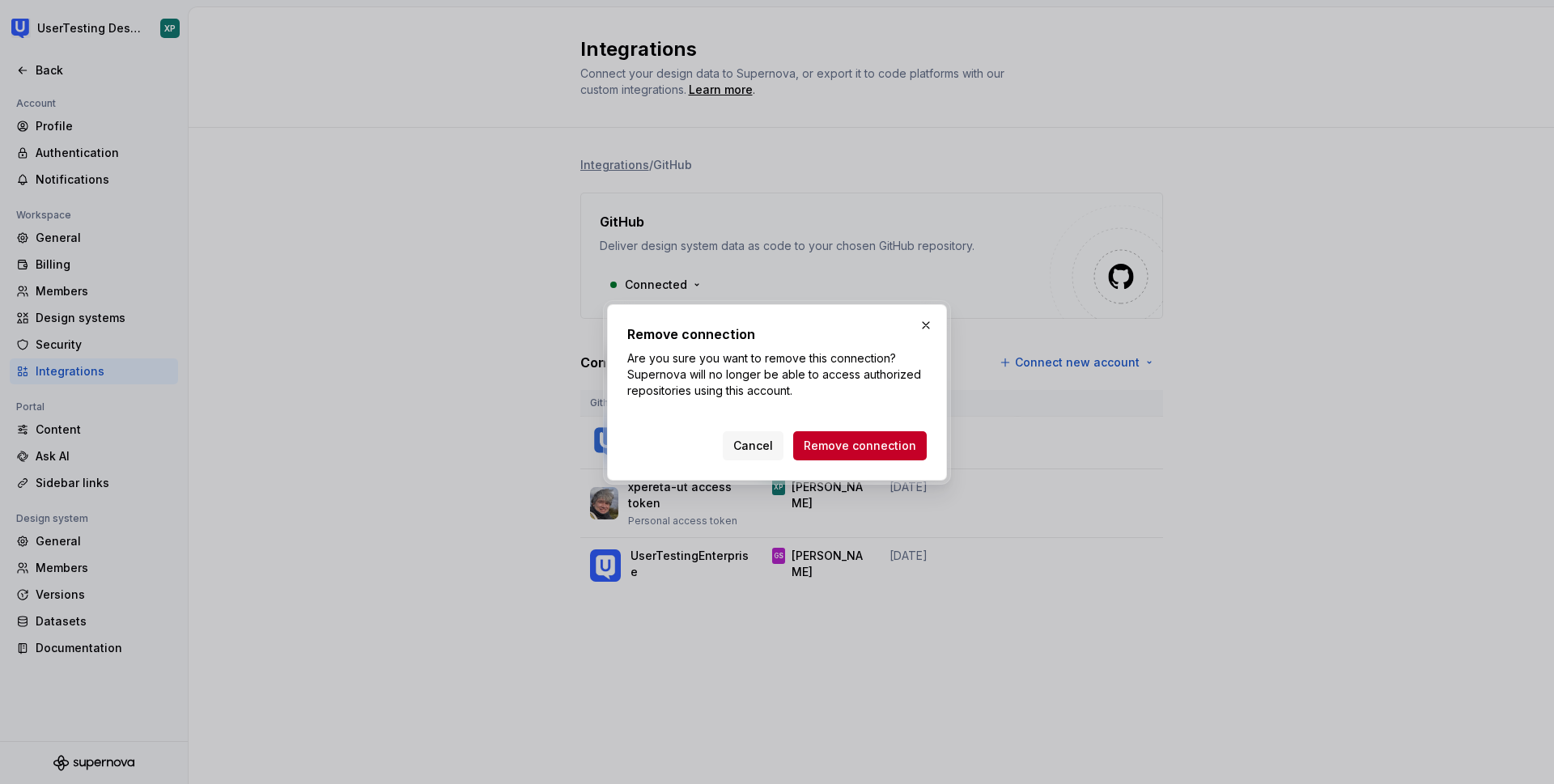
drag, startPoint x: 866, startPoint y: 444, endPoint x: 860, endPoint y: 438, distance: 8.5
click at [863, 441] on span "Remove connection" at bounding box center [860, 445] width 113 height 16
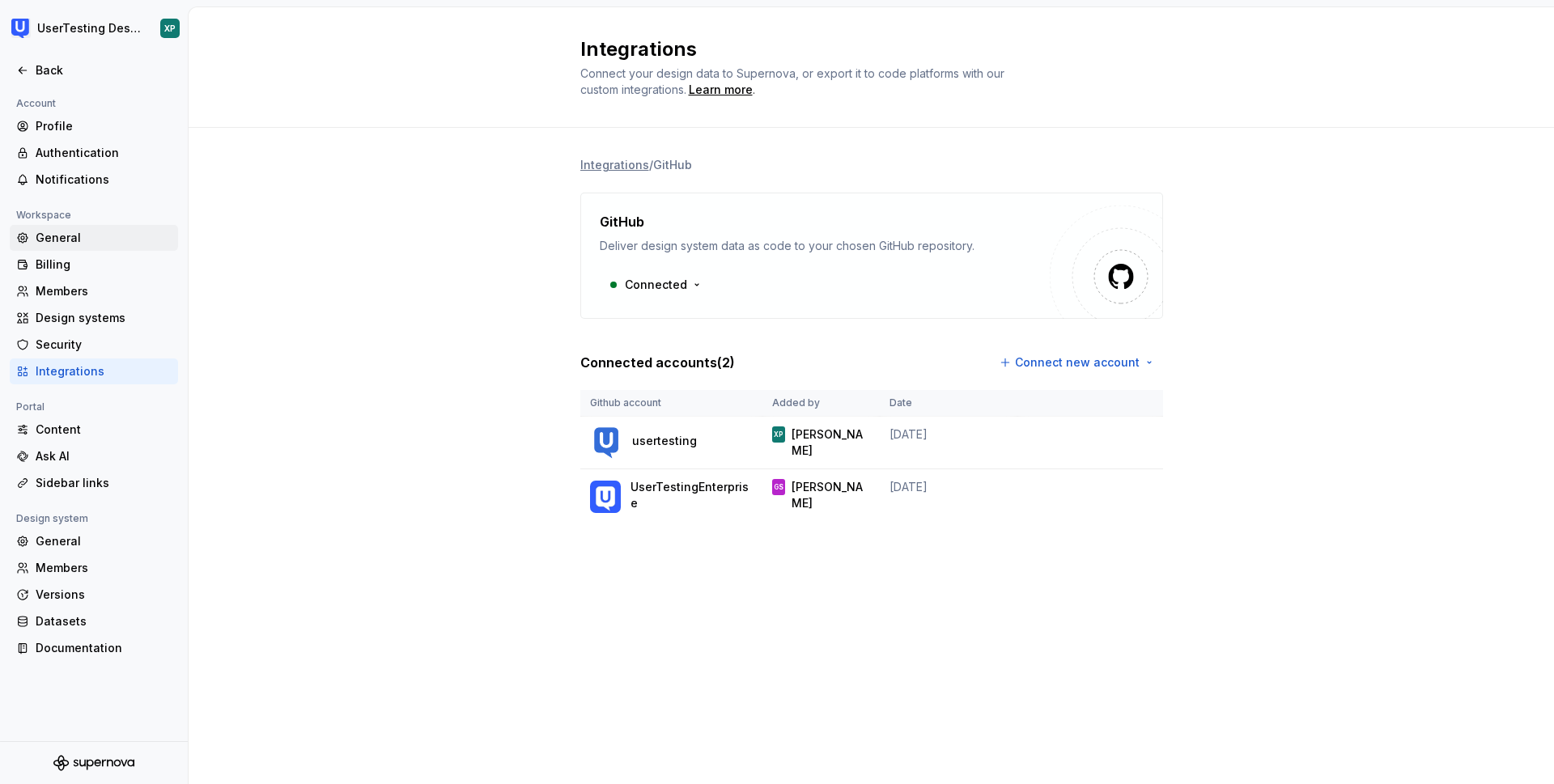
click at [52, 237] on div "General" at bounding box center [103, 237] width 136 height 16
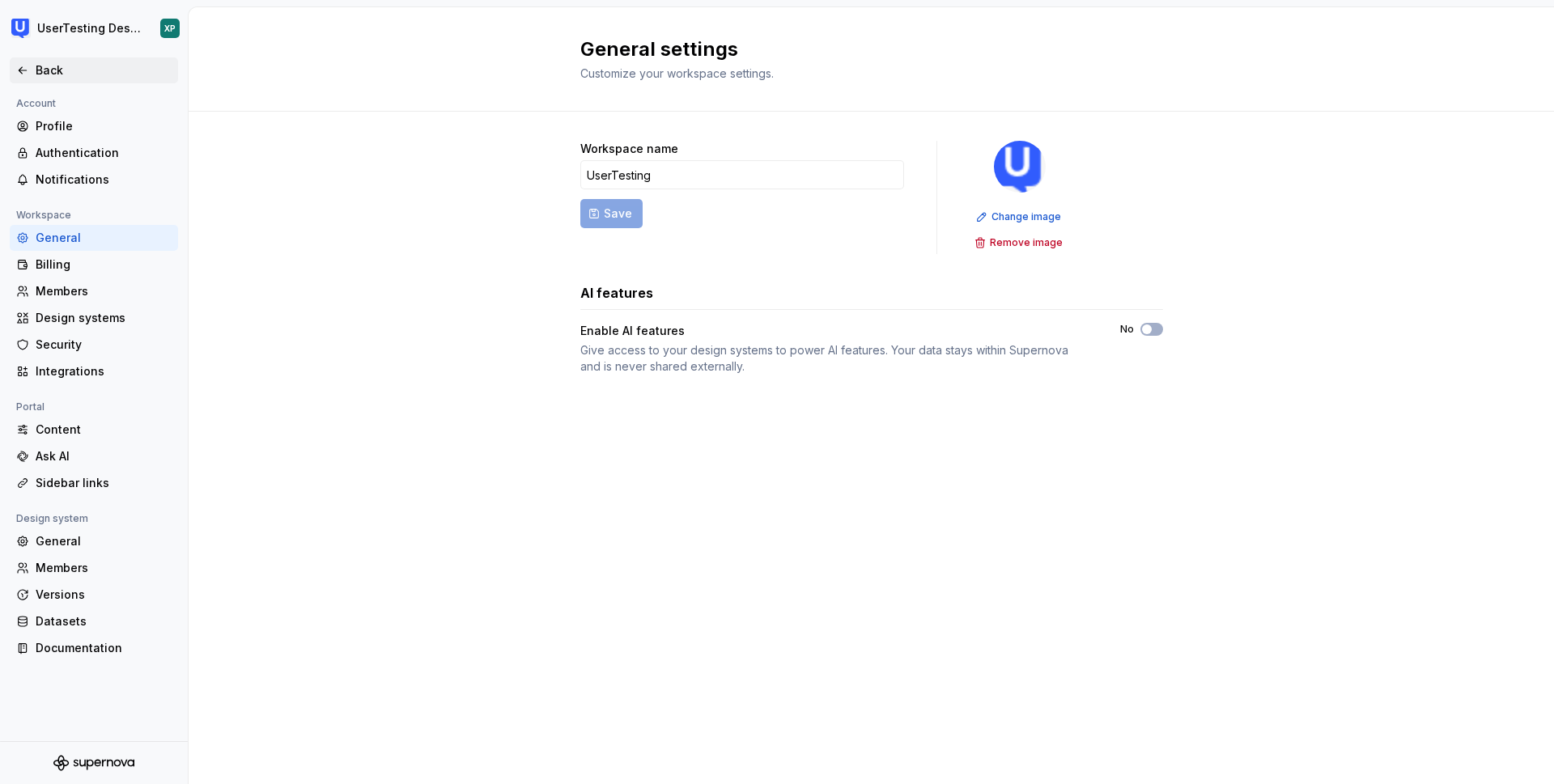
click at [52, 74] on div "Back" at bounding box center [103, 70] width 136 height 16
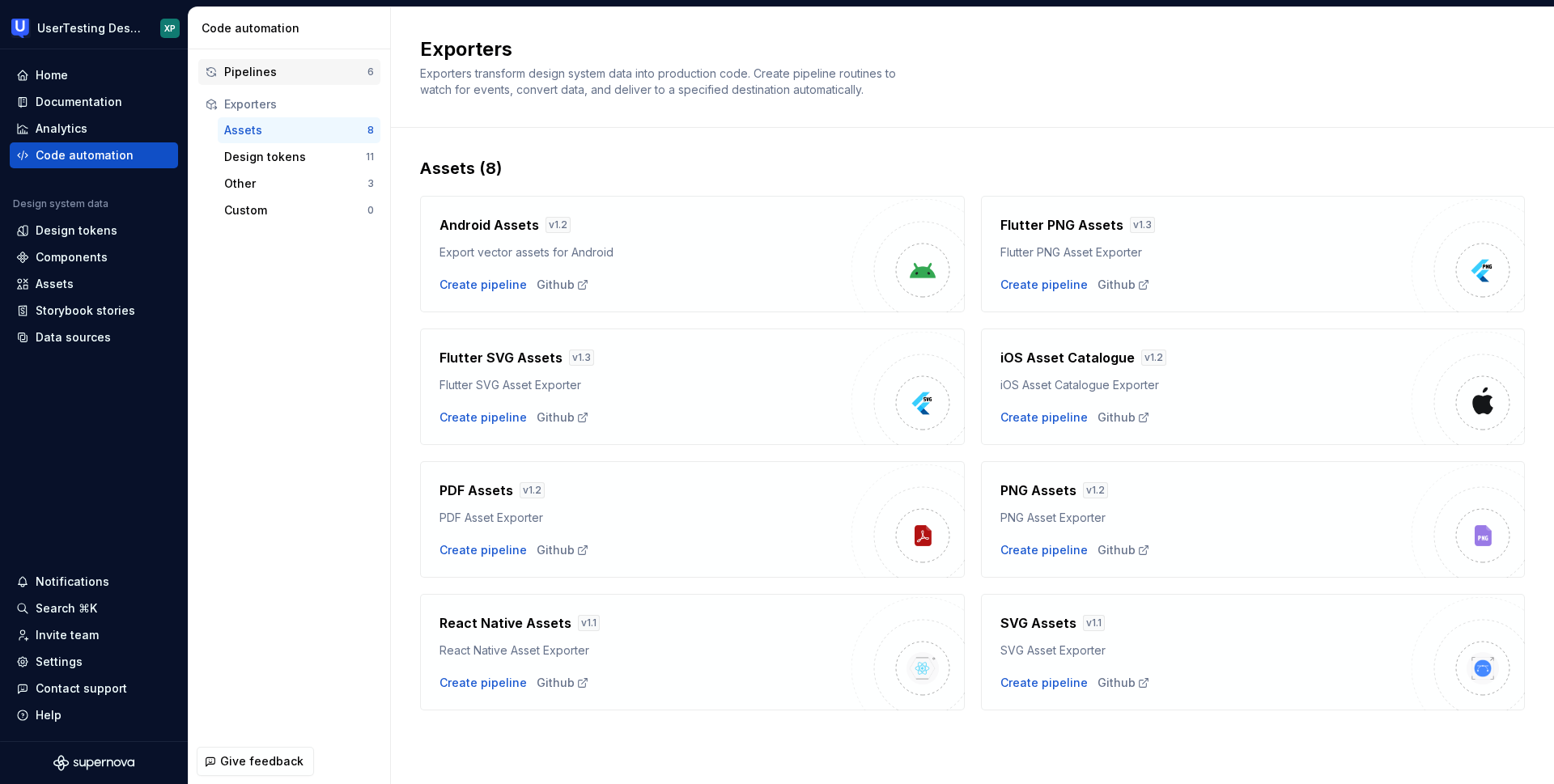
click at [262, 75] on div "Pipelines" at bounding box center [295, 71] width 143 height 16
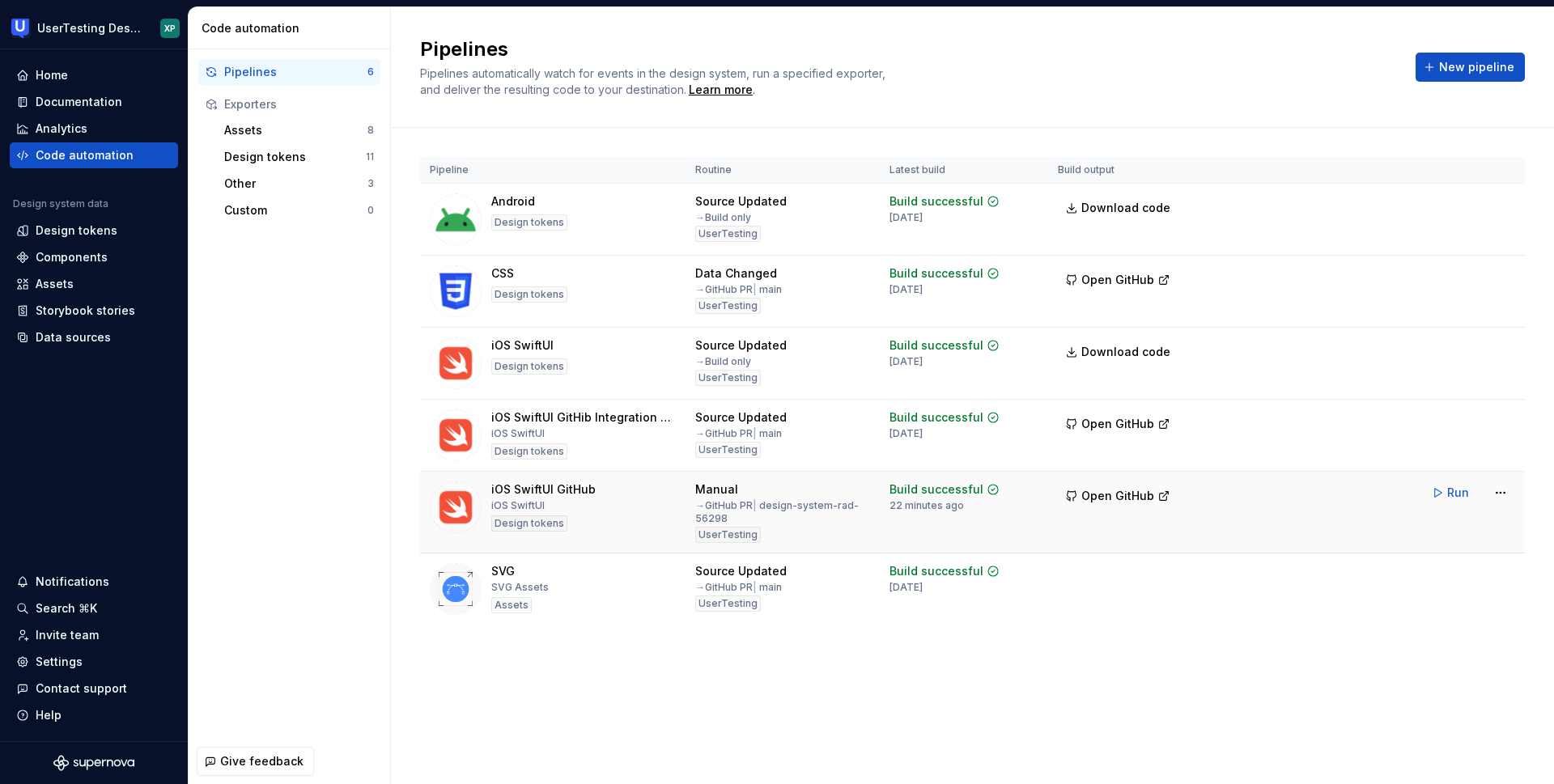
click at [1450, 494] on span "Run" at bounding box center [1457, 493] width 22 height 16
